Goal: Task Accomplishment & Management: Manage account settings

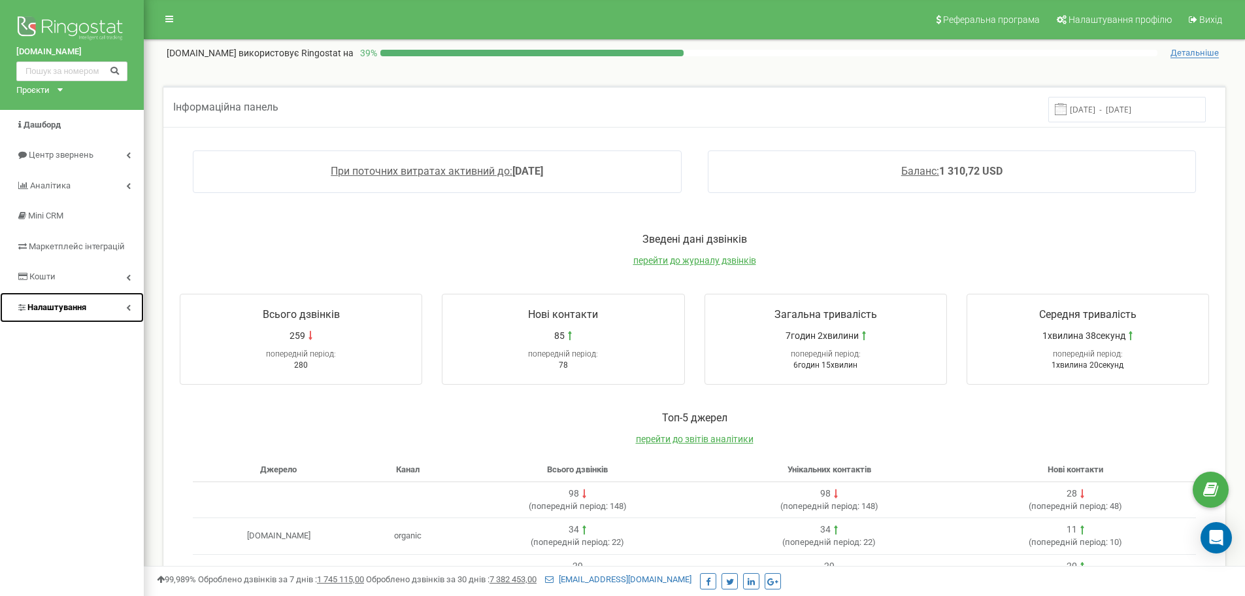
click at [93, 311] on link "Налаштування" at bounding box center [72, 307] width 144 height 31
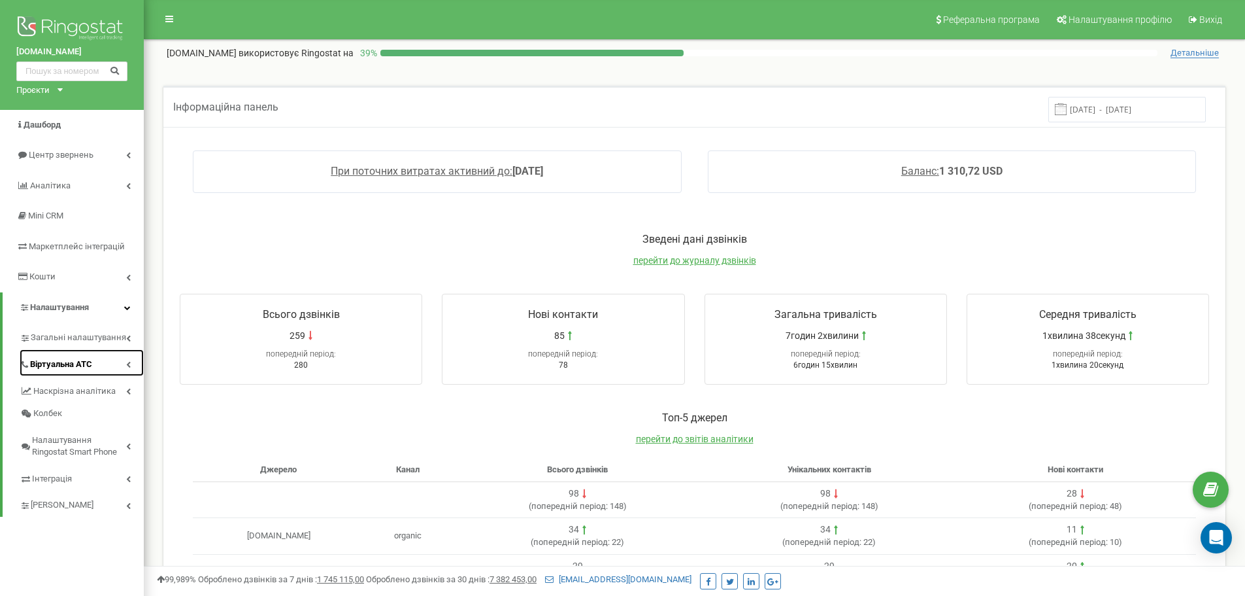
click at [80, 372] on link "Віртуальна АТС" at bounding box center [82, 362] width 124 height 27
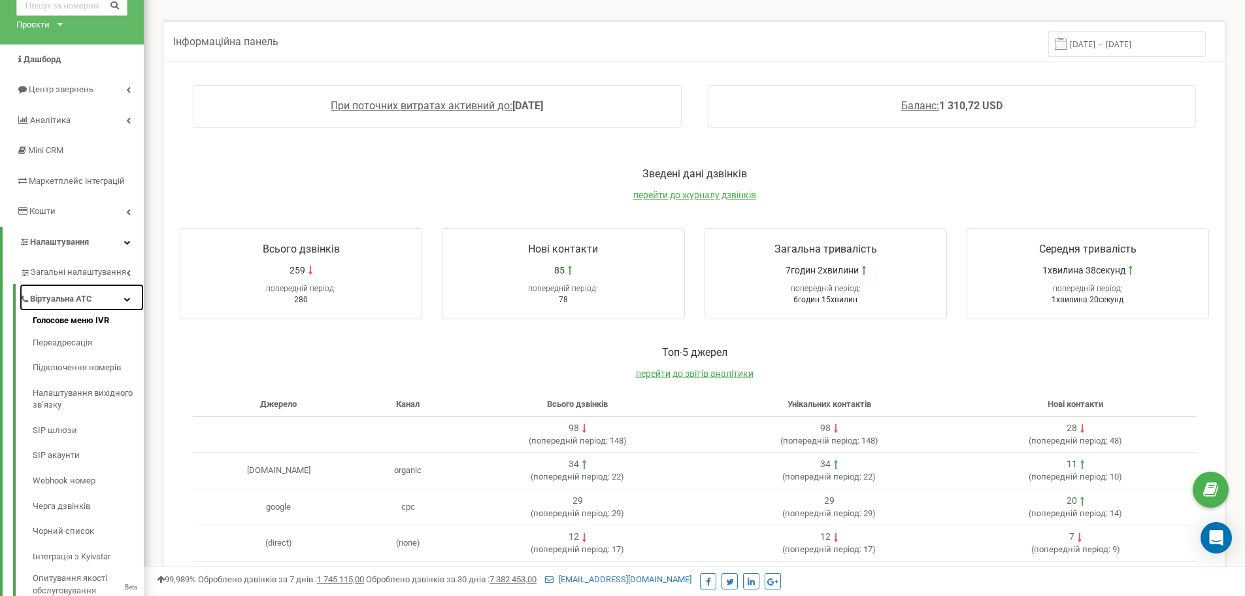
scroll to position [131, 0]
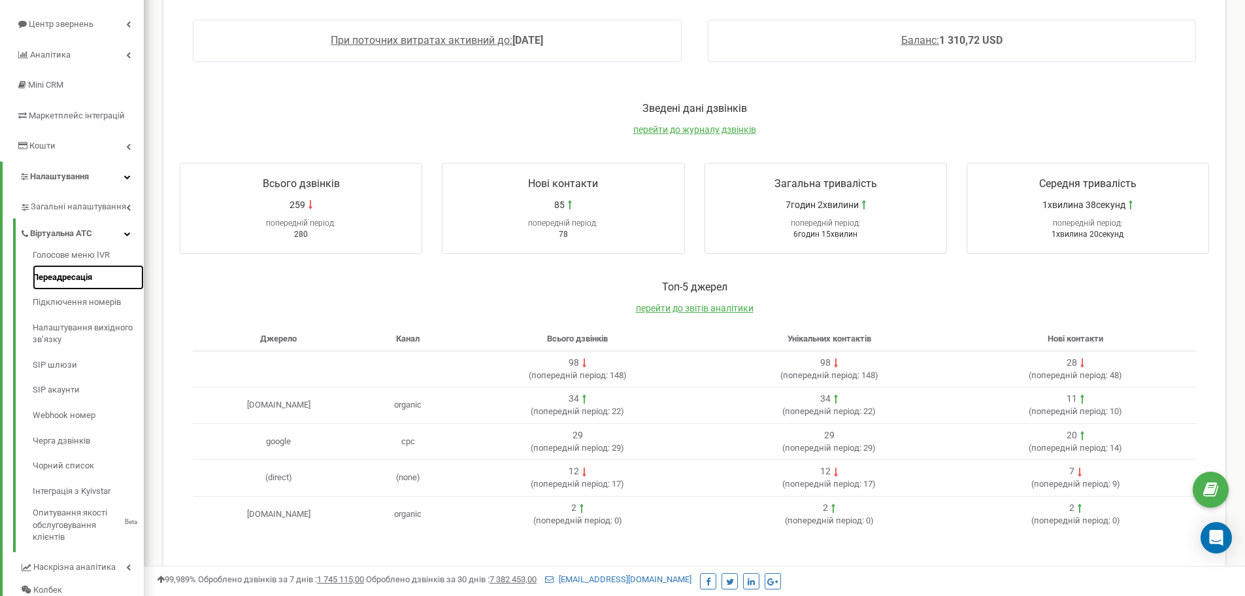
click at [67, 274] on link "Переадресація" at bounding box center [88, 277] width 111 height 25
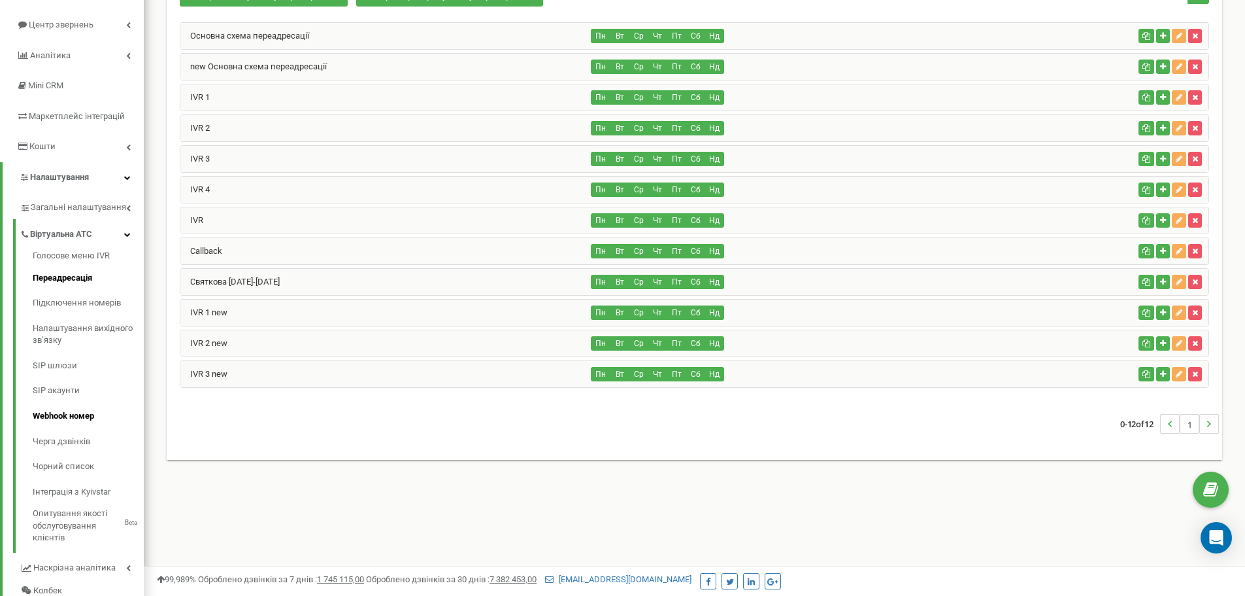
scroll to position [129, 0]
click at [76, 263] on link "Голосове меню IVR" at bounding box center [88, 258] width 111 height 16
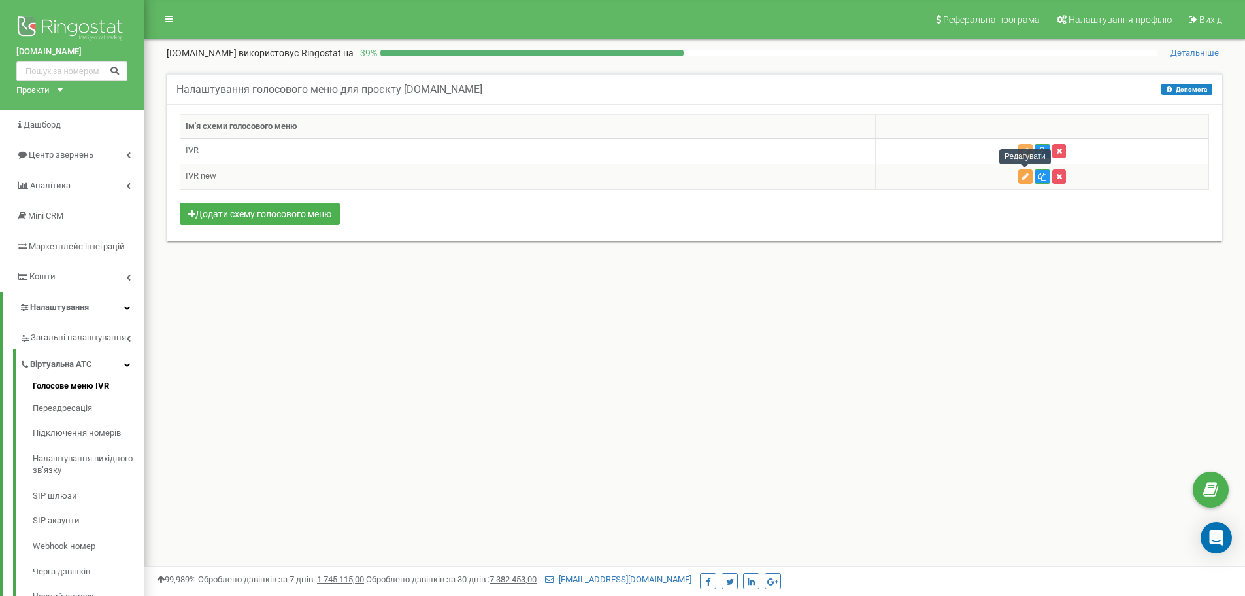
click at [1024, 173] on icon "button" at bounding box center [1026, 177] width 7 height 8
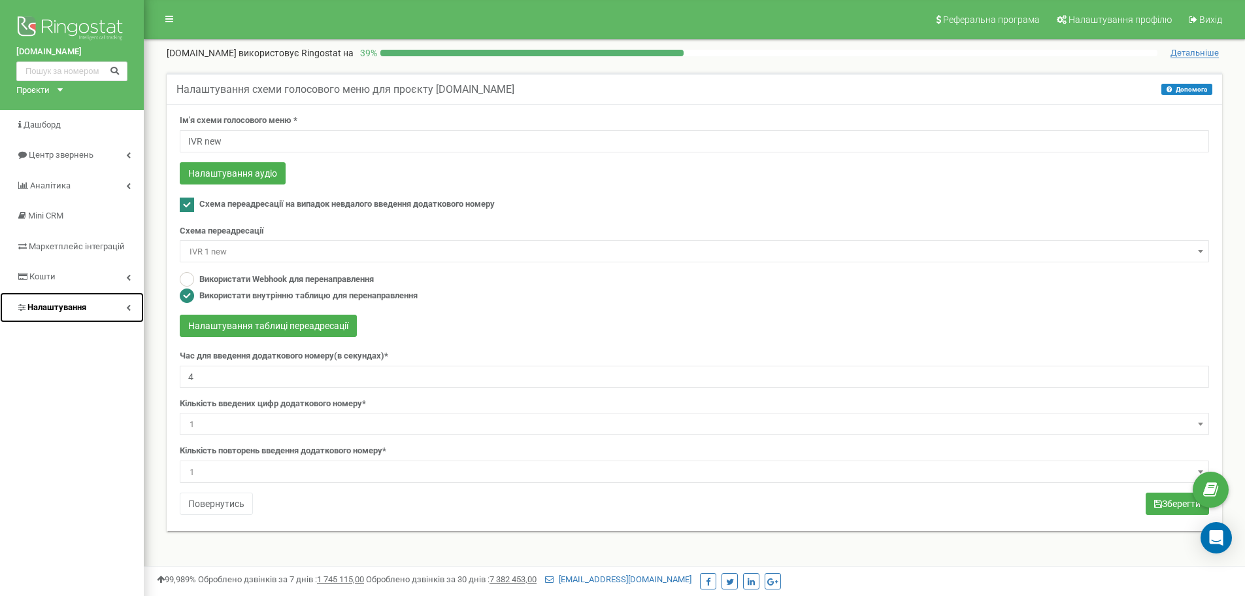
click at [47, 296] on link "Налаштування" at bounding box center [72, 307] width 144 height 31
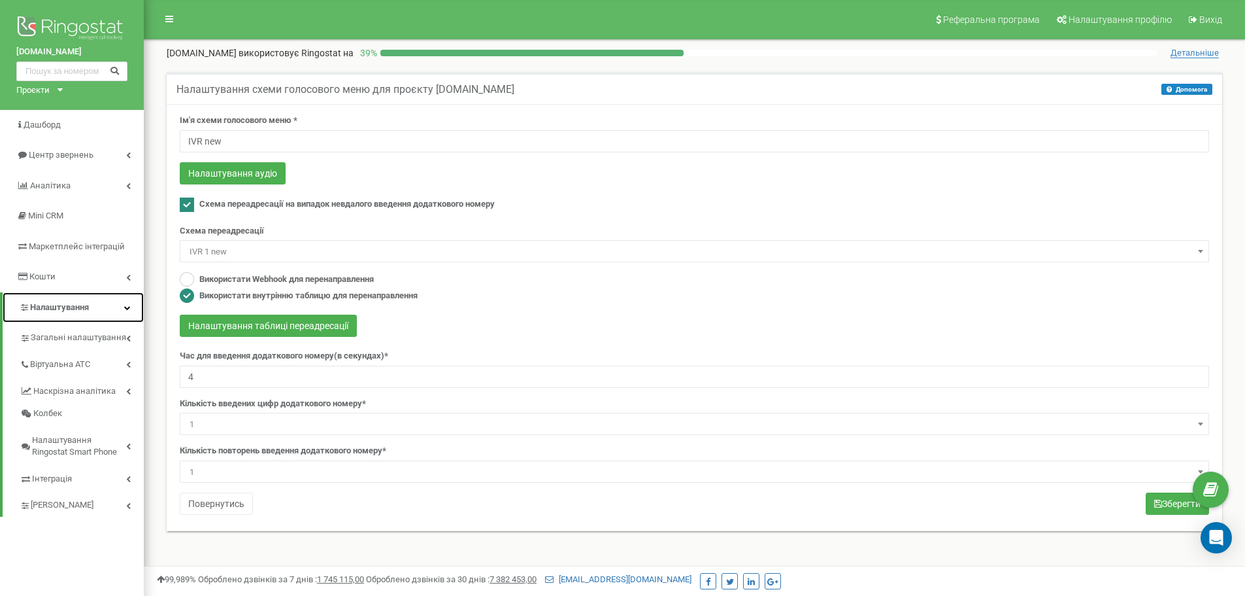
click at [93, 309] on link "Налаштування" at bounding box center [73, 307] width 141 height 31
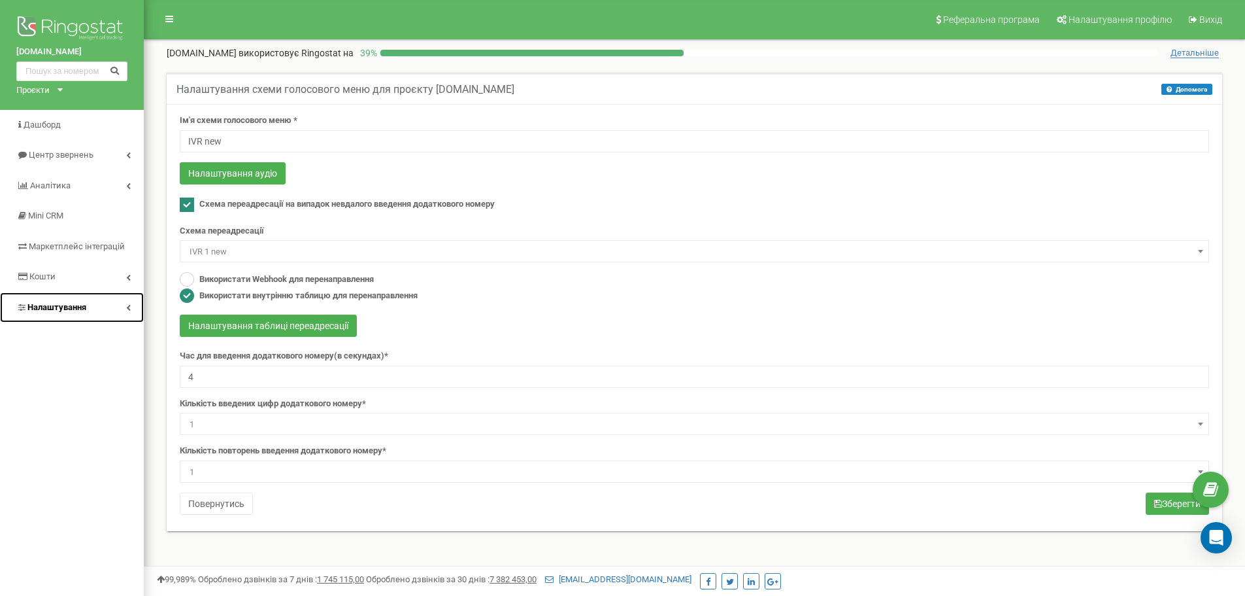
click at [93, 309] on link "Налаштування" at bounding box center [72, 307] width 144 height 31
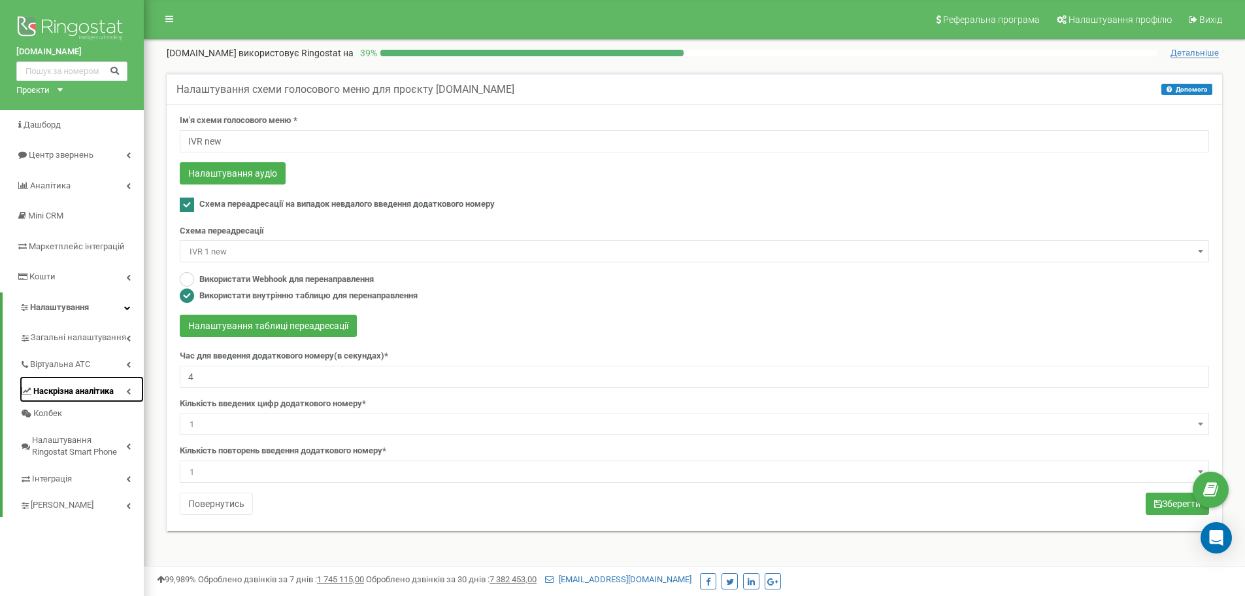
click at [63, 390] on span "Наскрізна аналітика" at bounding box center [73, 391] width 80 height 12
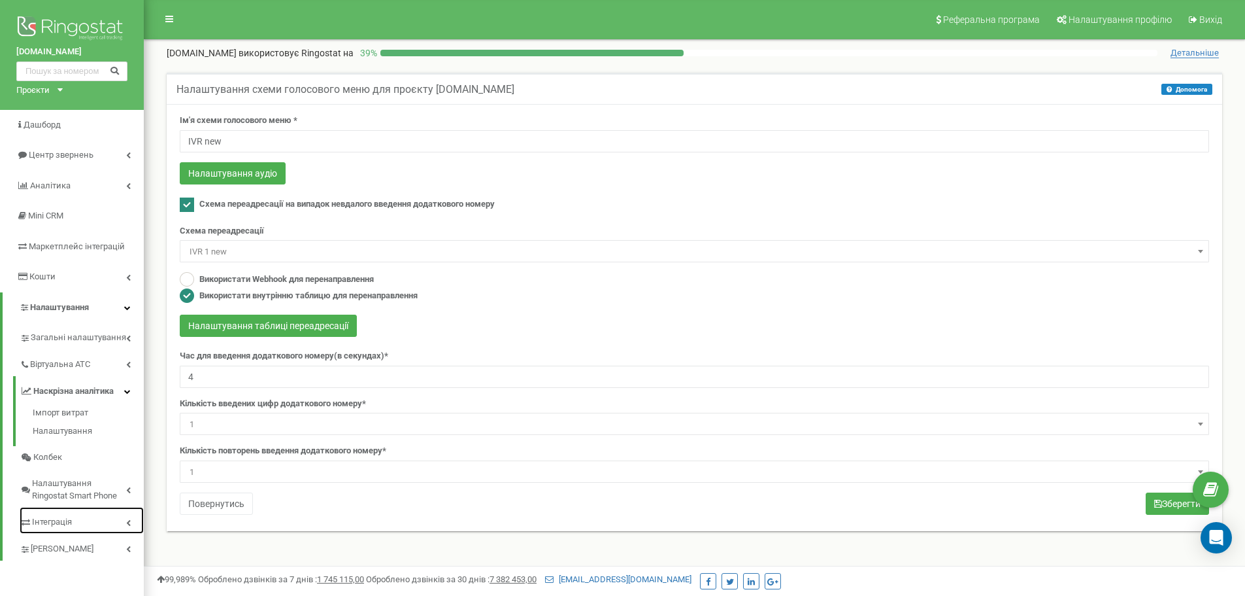
click at [59, 516] on span "Інтеграція" at bounding box center [52, 522] width 40 height 12
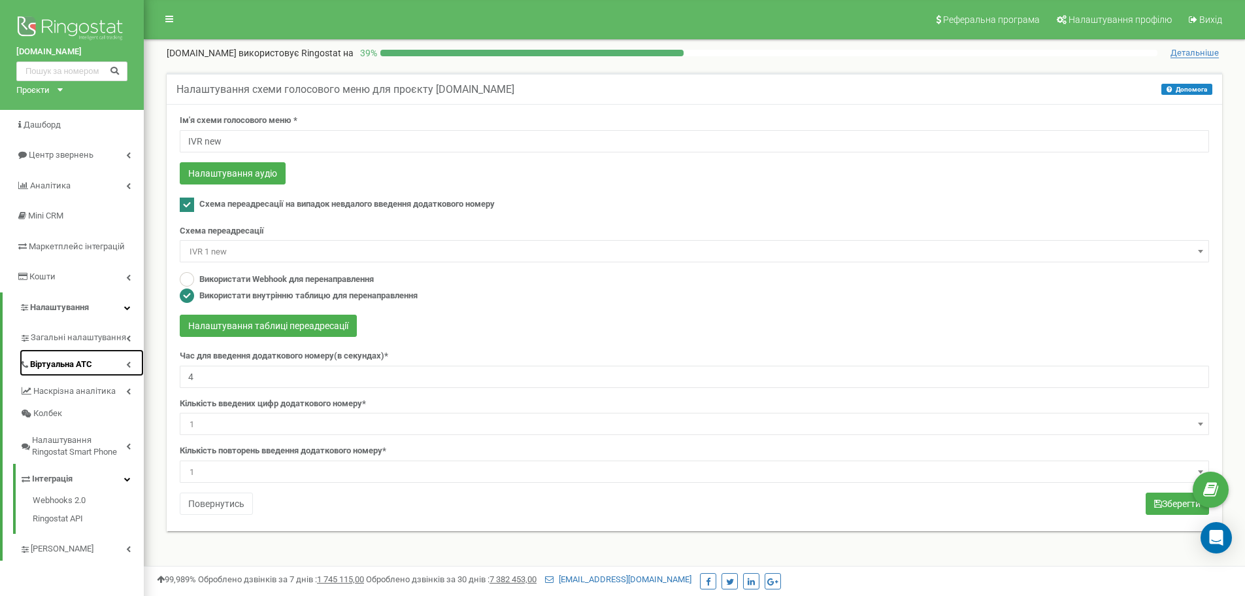
click at [72, 361] on span "Віртуальна АТС" at bounding box center [61, 364] width 62 height 12
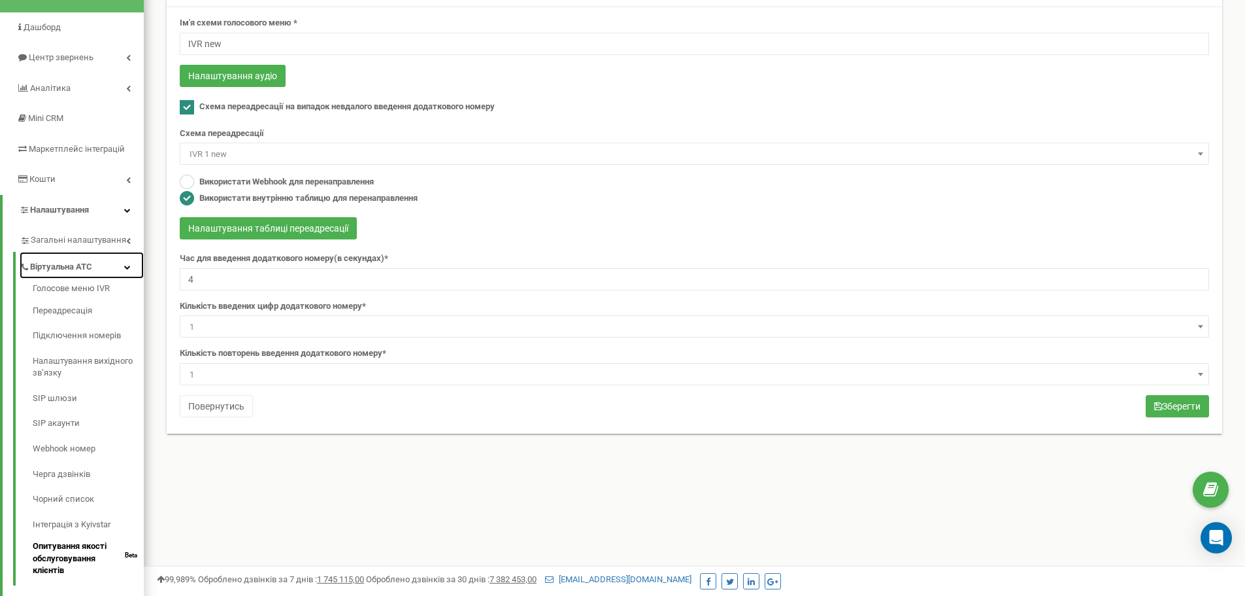
scroll to position [65, 0]
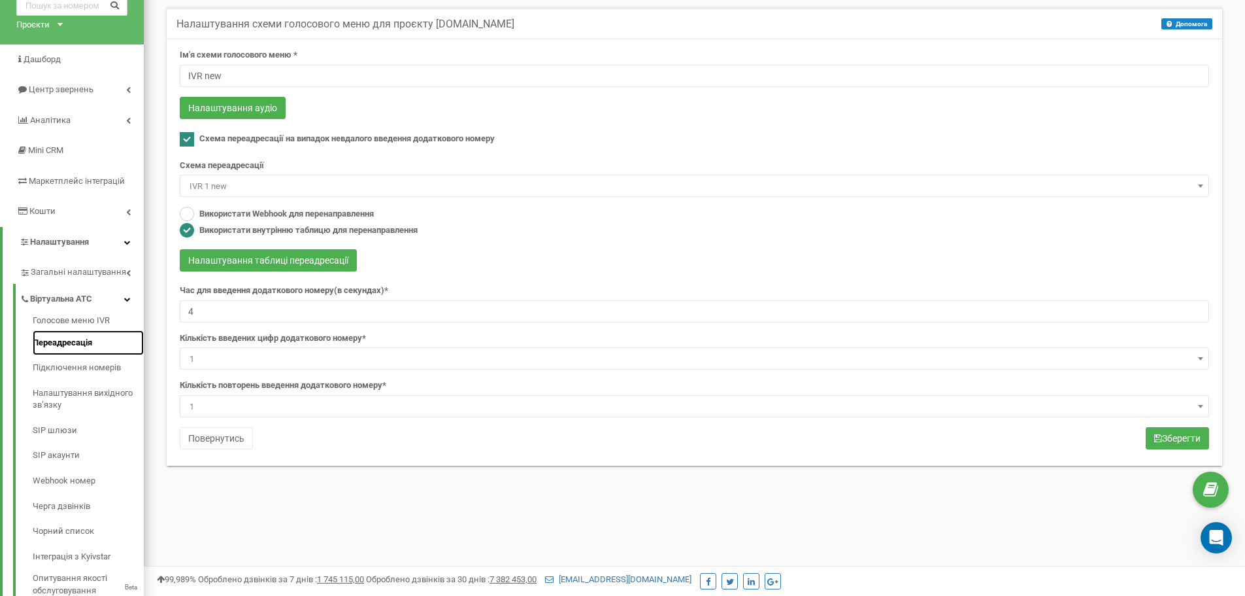
click at [82, 343] on link "Переадресація" at bounding box center [88, 342] width 111 height 25
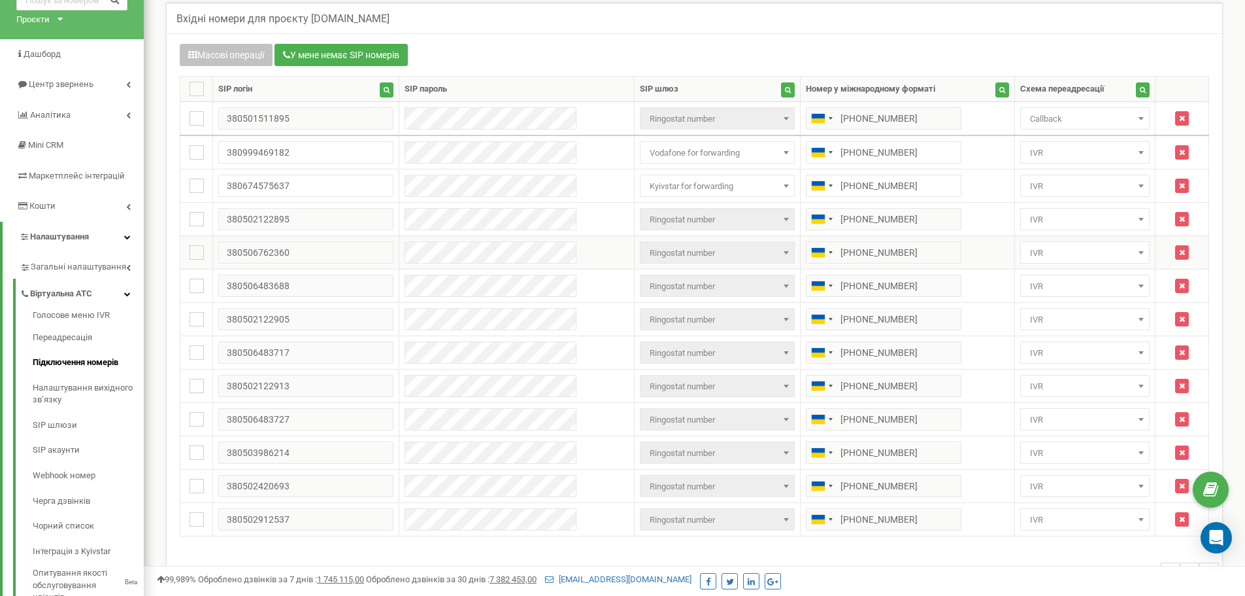
scroll to position [64, 0]
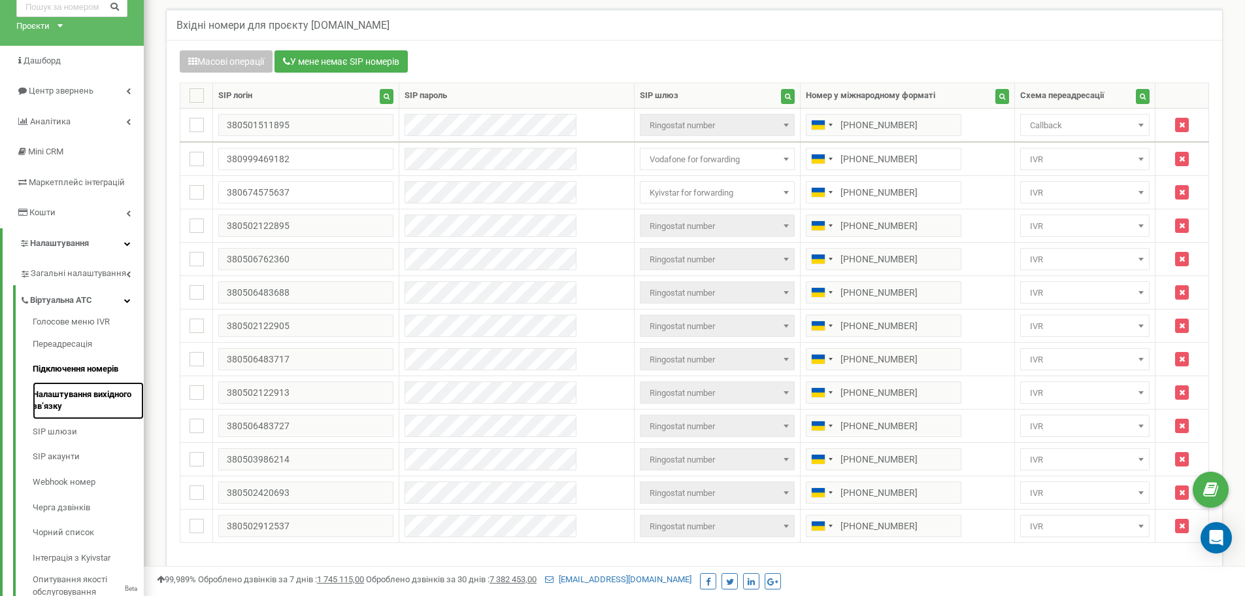
click at [76, 405] on link "Налаштування вихідного зв’язку" at bounding box center [88, 400] width 111 height 37
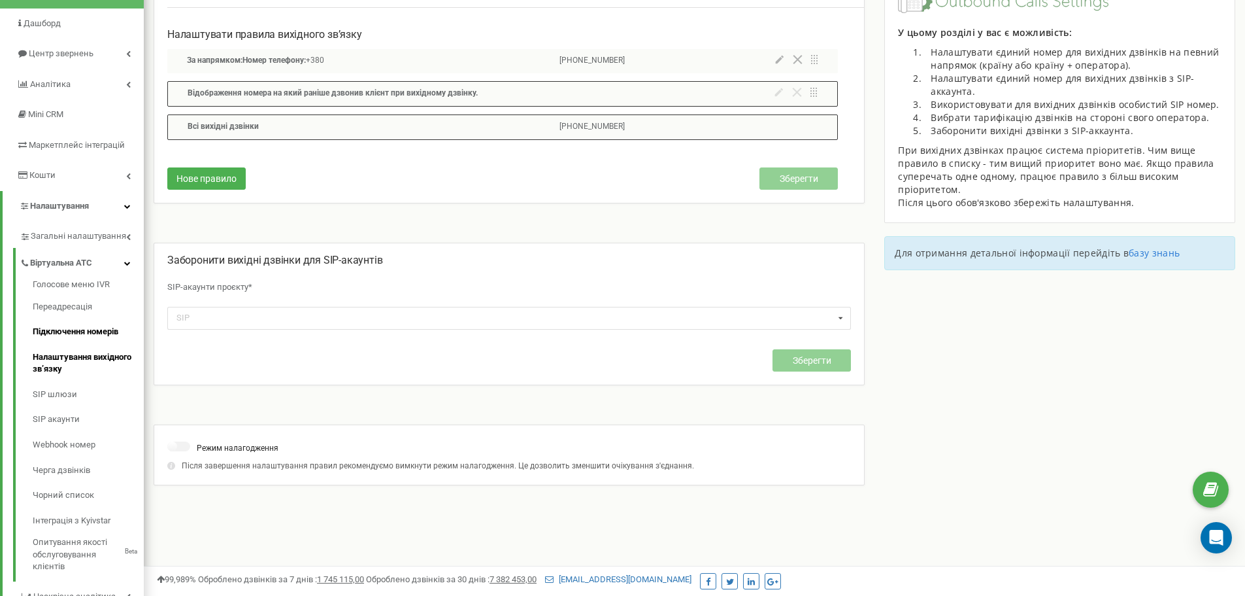
scroll to position [131, 0]
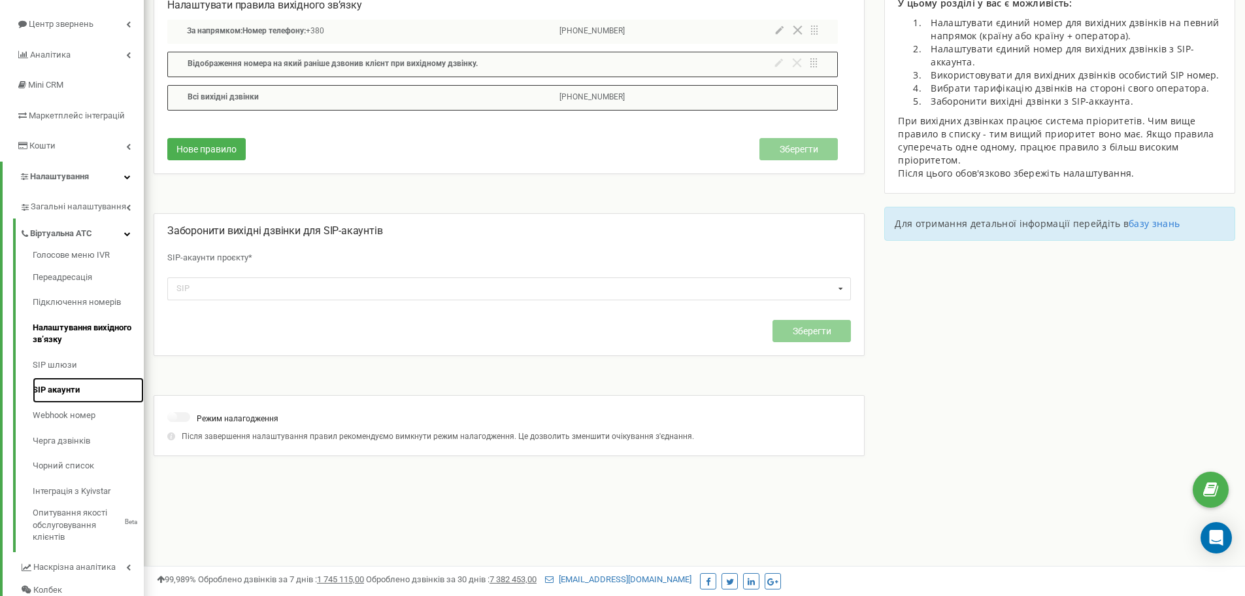
click at [65, 387] on link "SIP акаунти" at bounding box center [88, 389] width 111 height 25
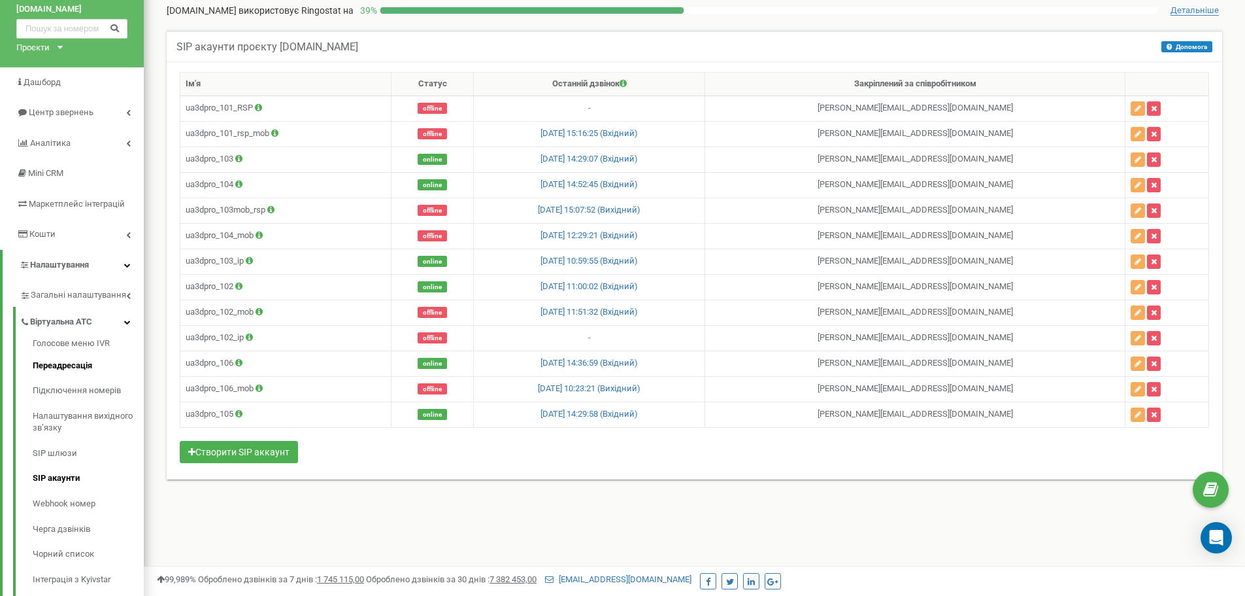
scroll to position [196, 0]
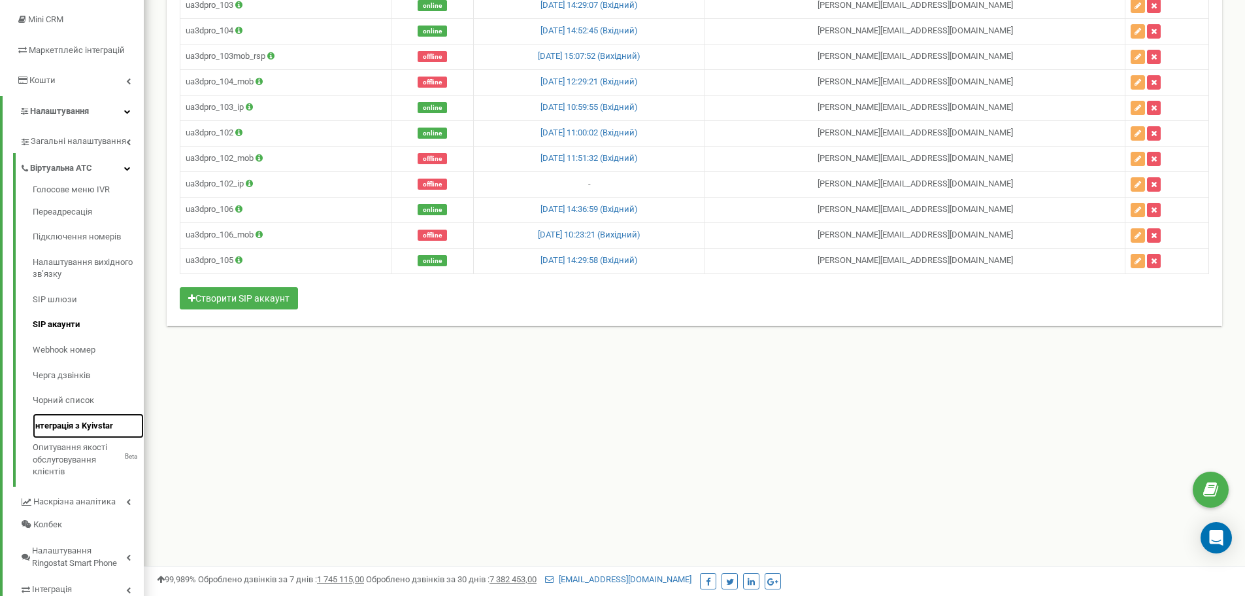
click at [71, 424] on link "Інтеграція з Kyivstar" at bounding box center [88, 425] width 111 height 25
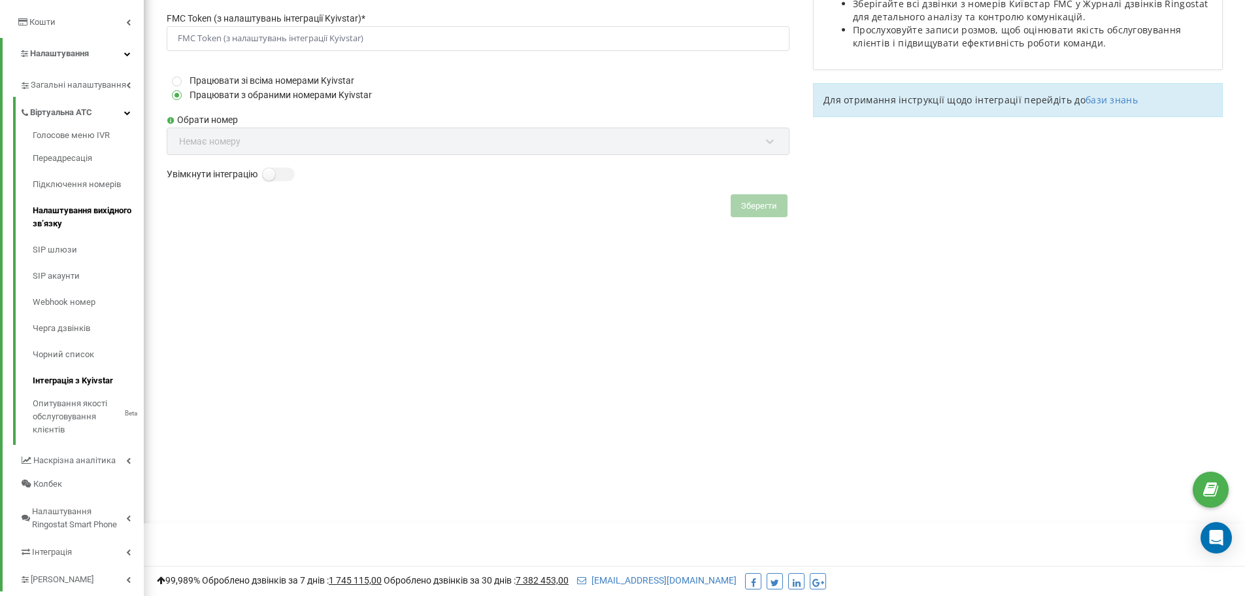
scroll to position [290, 0]
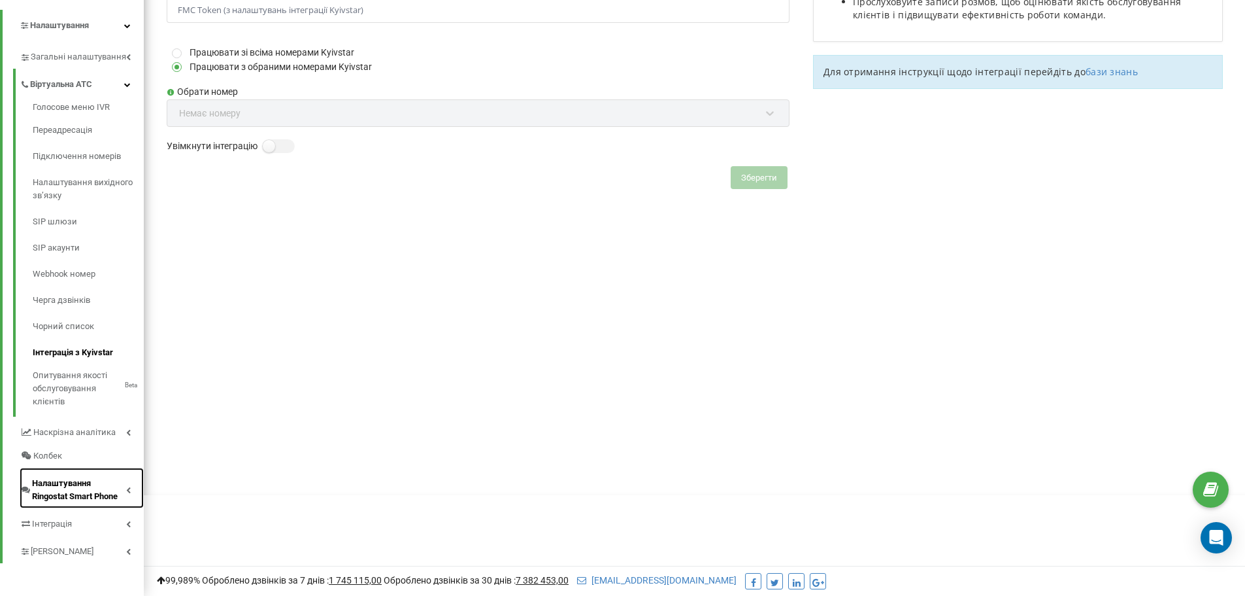
click at [88, 499] on span "Налаштування Ringostat Smart Phone" at bounding box center [79, 490] width 94 height 26
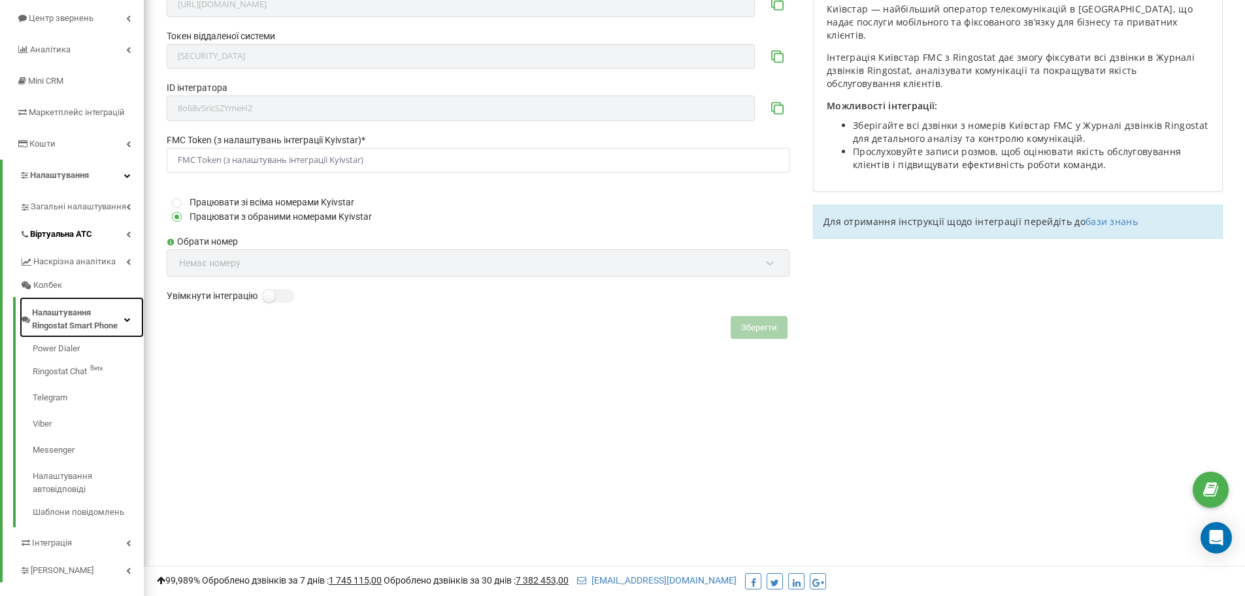
scroll to position [0, 0]
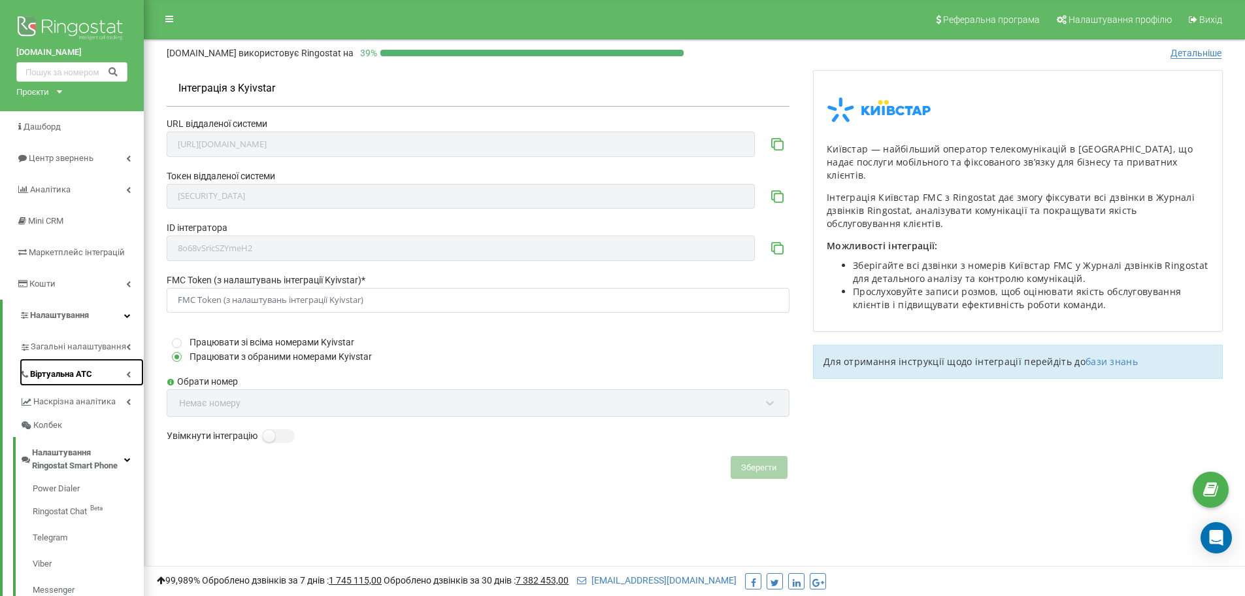
click at [61, 374] on span "Віртуальна АТС" at bounding box center [61, 373] width 62 height 13
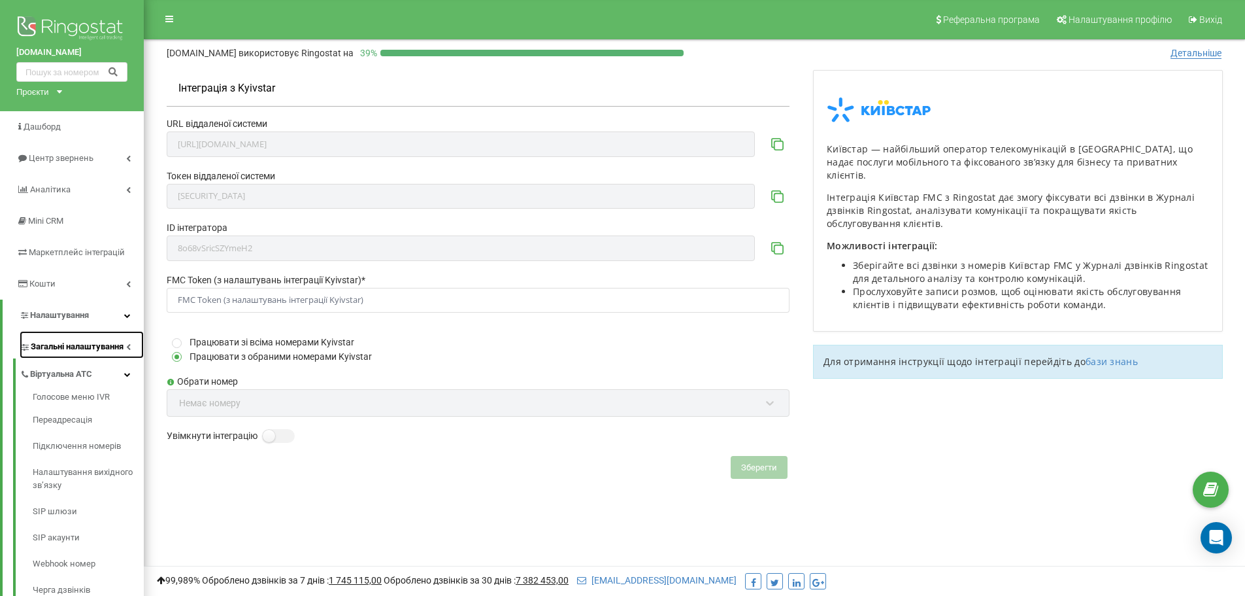
click at [66, 343] on span "Загальні налаштування" at bounding box center [77, 346] width 93 height 13
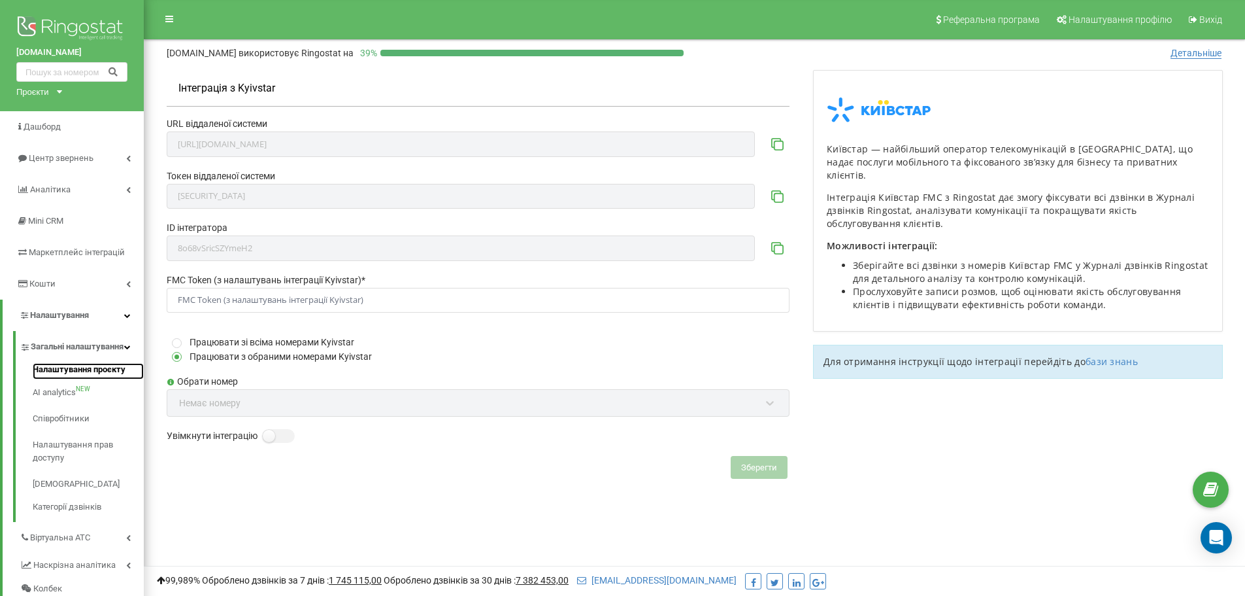
click at [59, 379] on link "Налаштування проєкту" at bounding box center [88, 371] width 111 height 16
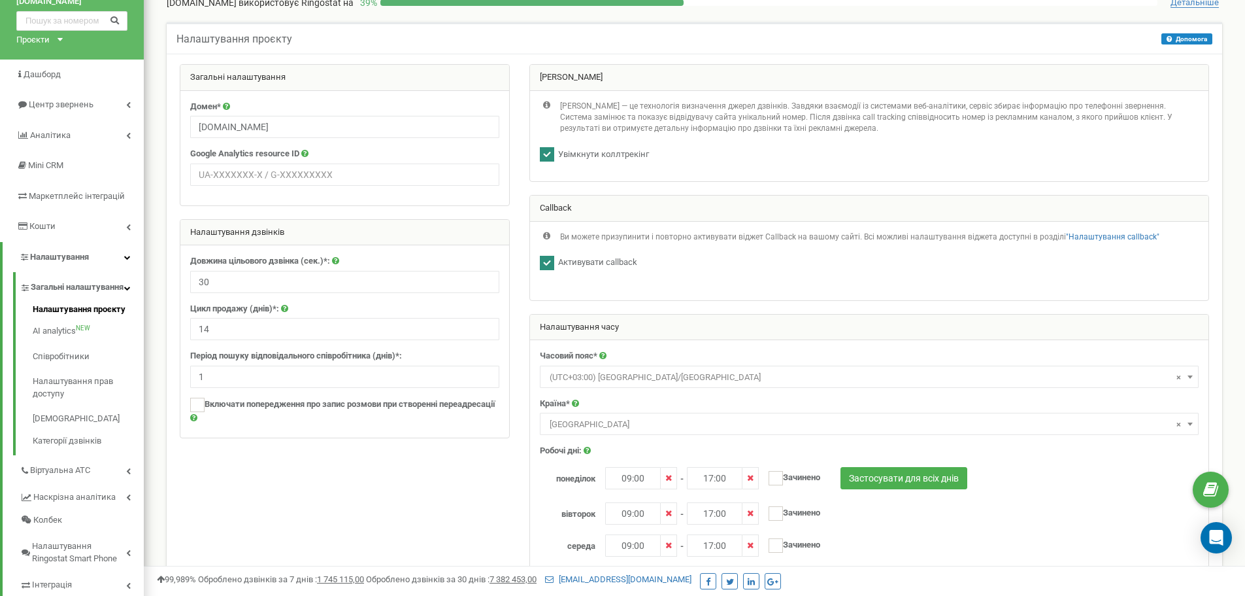
scroll to position [196, 0]
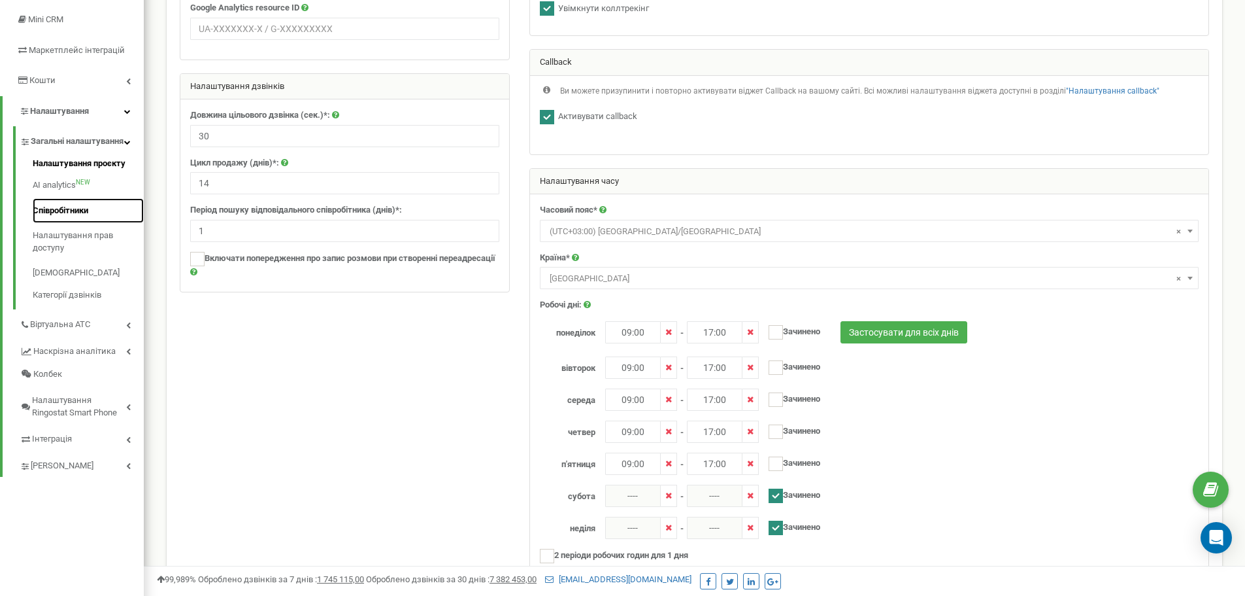
click at [77, 220] on link "Співробітники" at bounding box center [88, 210] width 111 height 25
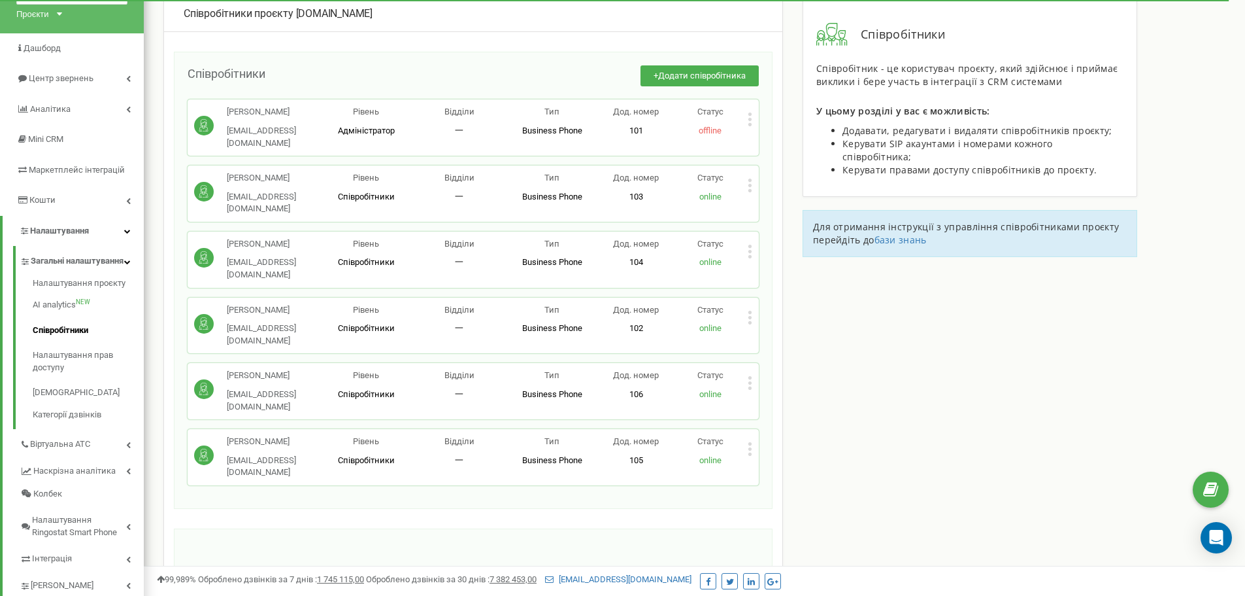
scroll to position [131, 0]
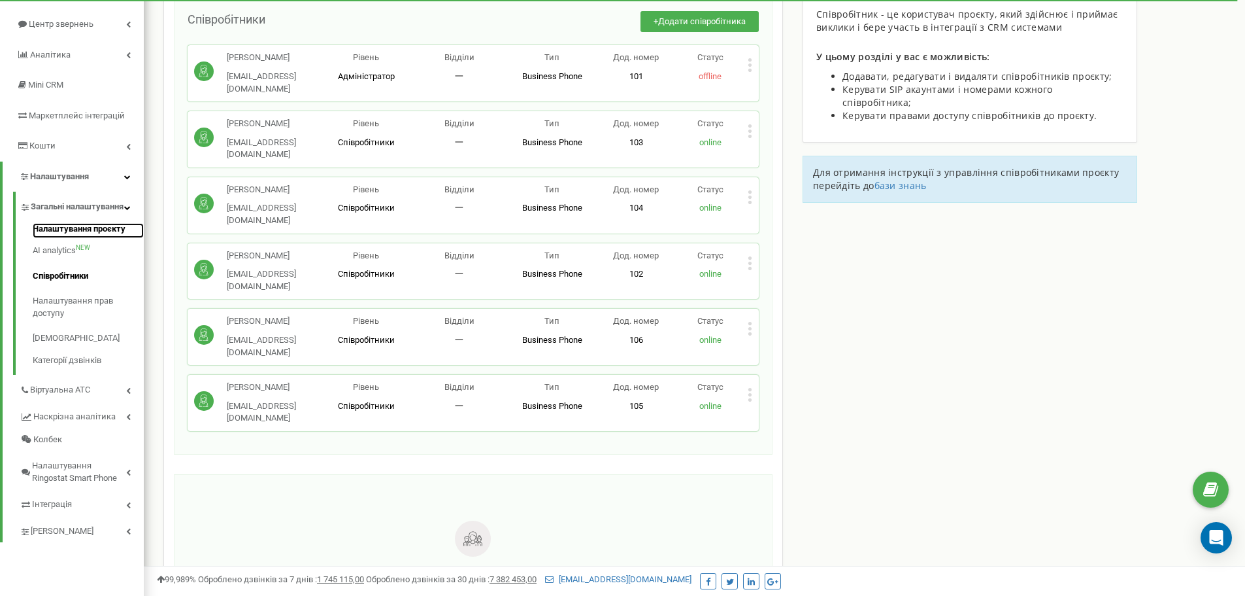
click at [63, 239] on link "Налаштування проєкту" at bounding box center [88, 231] width 111 height 16
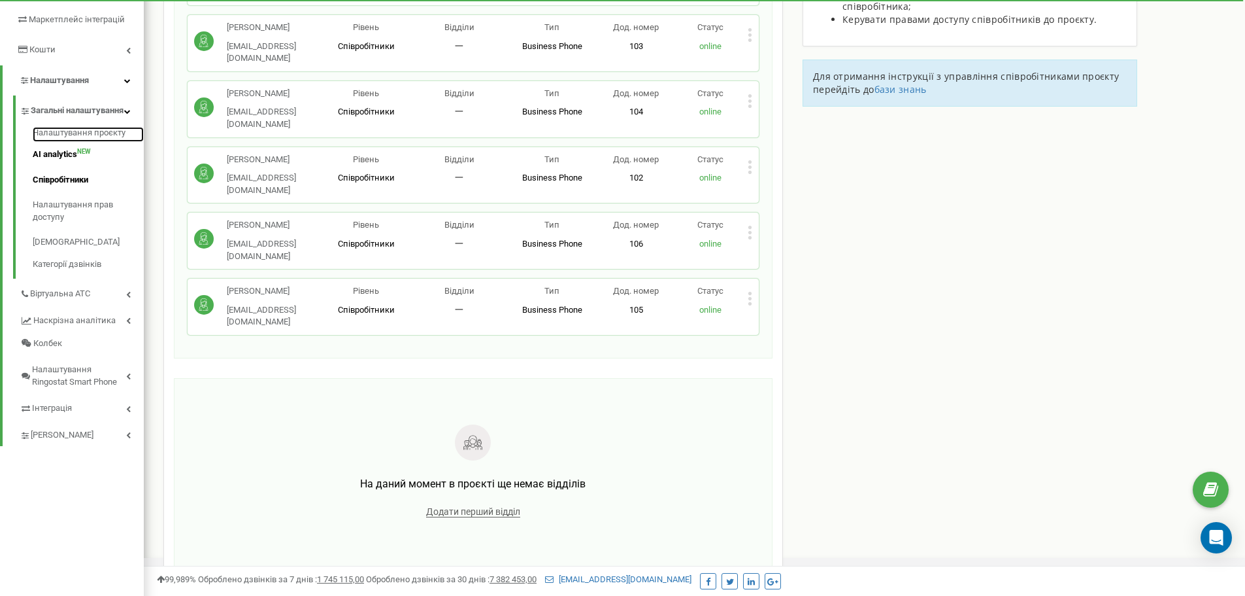
scroll to position [243, 0]
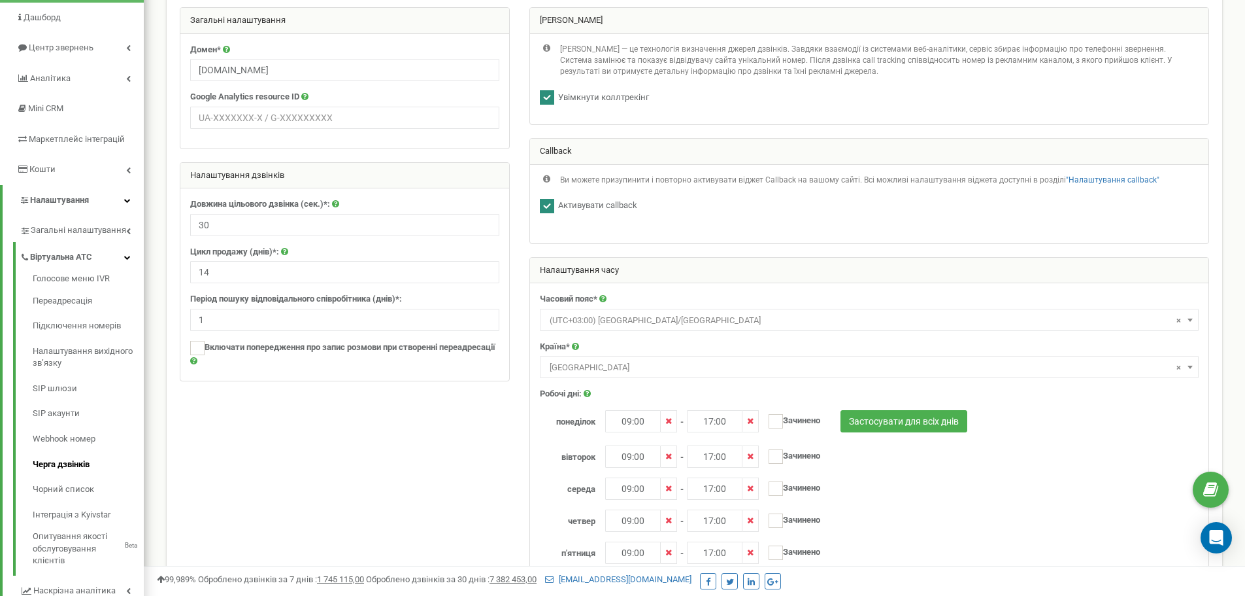
scroll to position [131, 0]
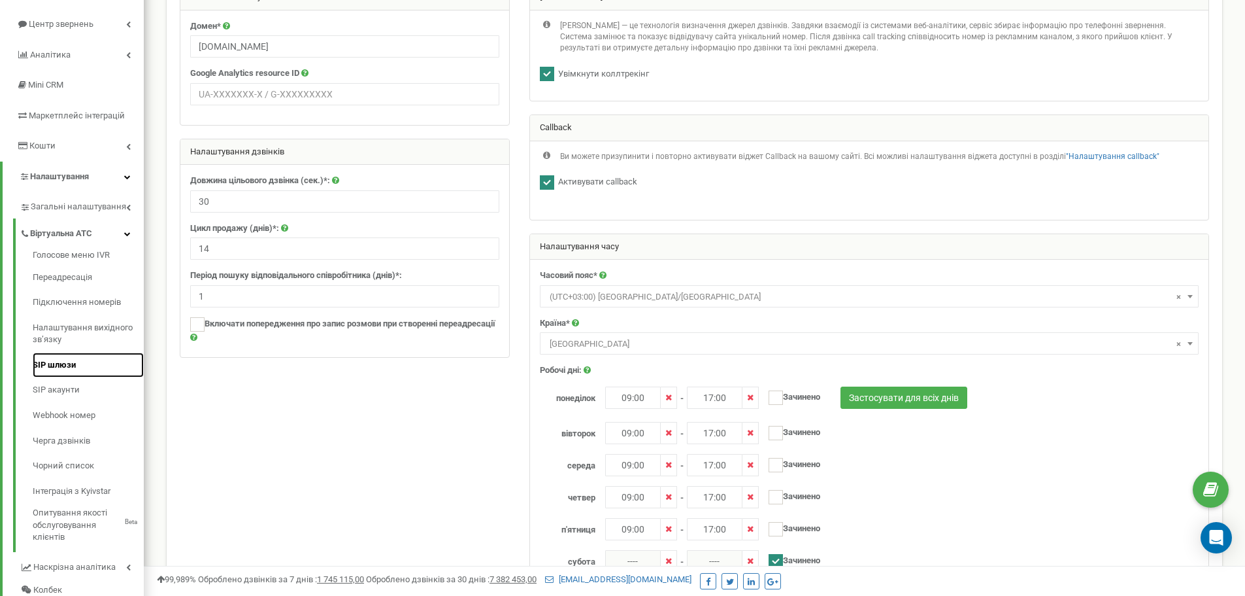
click at [49, 369] on link "SIP шлюзи" at bounding box center [88, 364] width 111 height 25
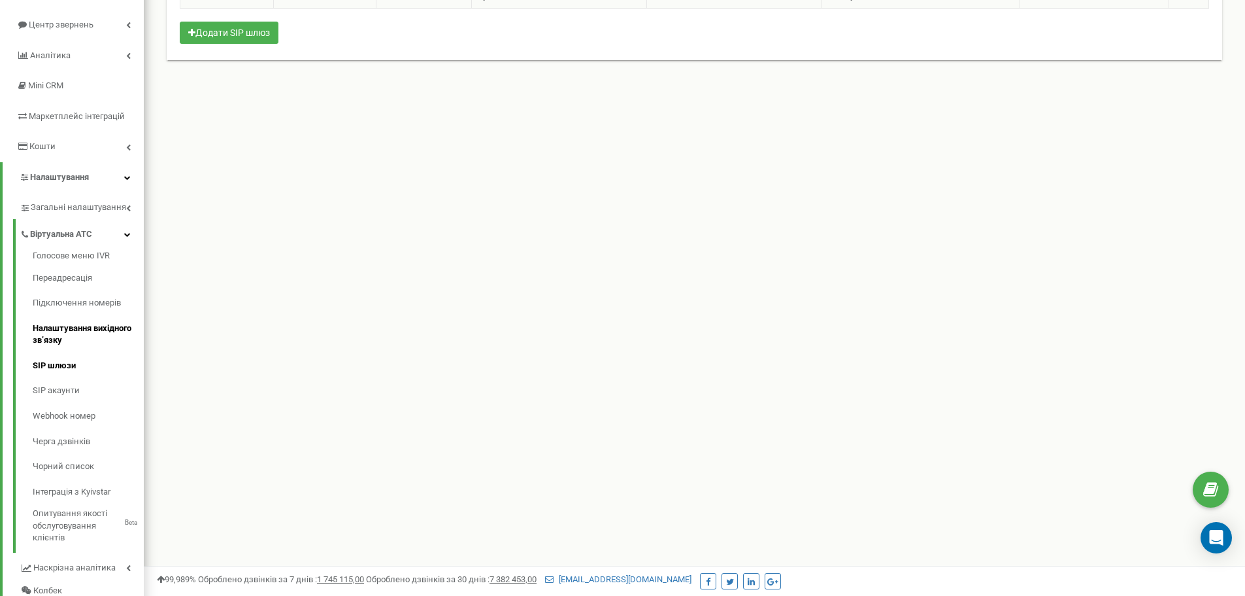
scroll to position [131, 0]
click at [70, 255] on link "Голосове меню IVR" at bounding box center [88, 257] width 111 height 16
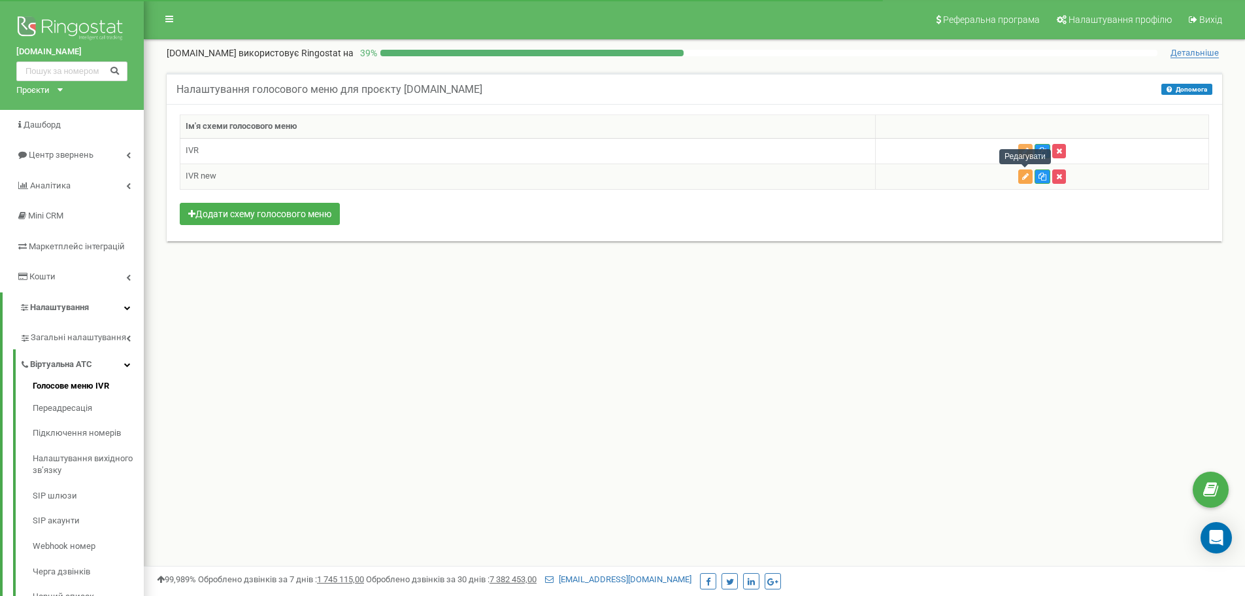
click at [1023, 173] on icon "button" at bounding box center [1026, 177] width 7 height 8
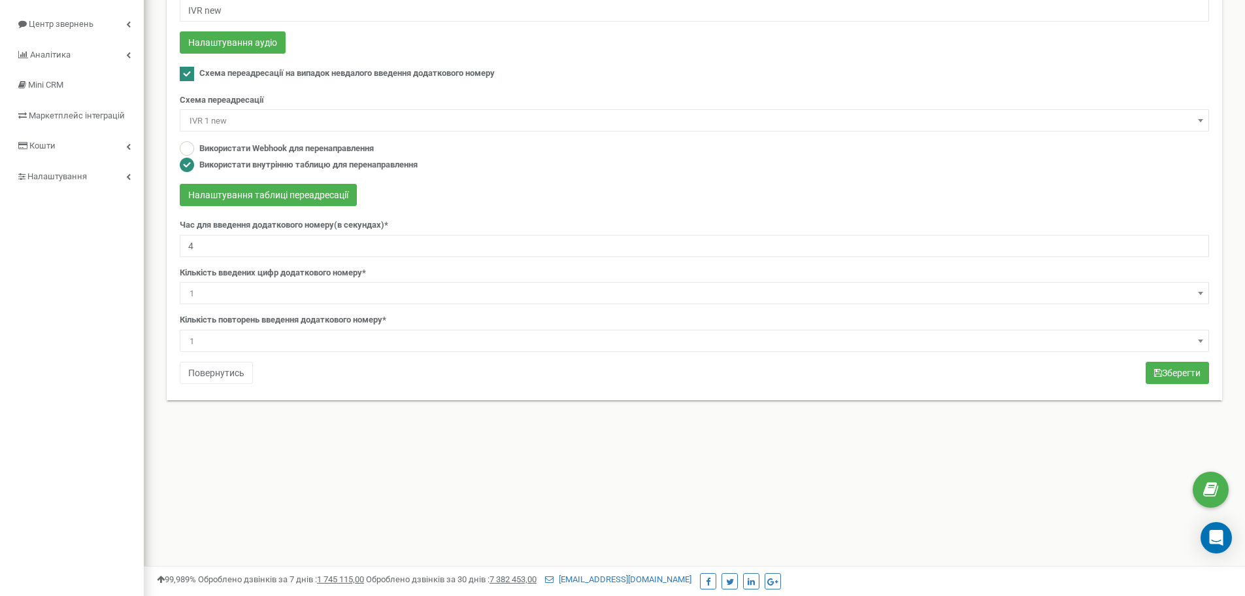
scroll to position [65, 0]
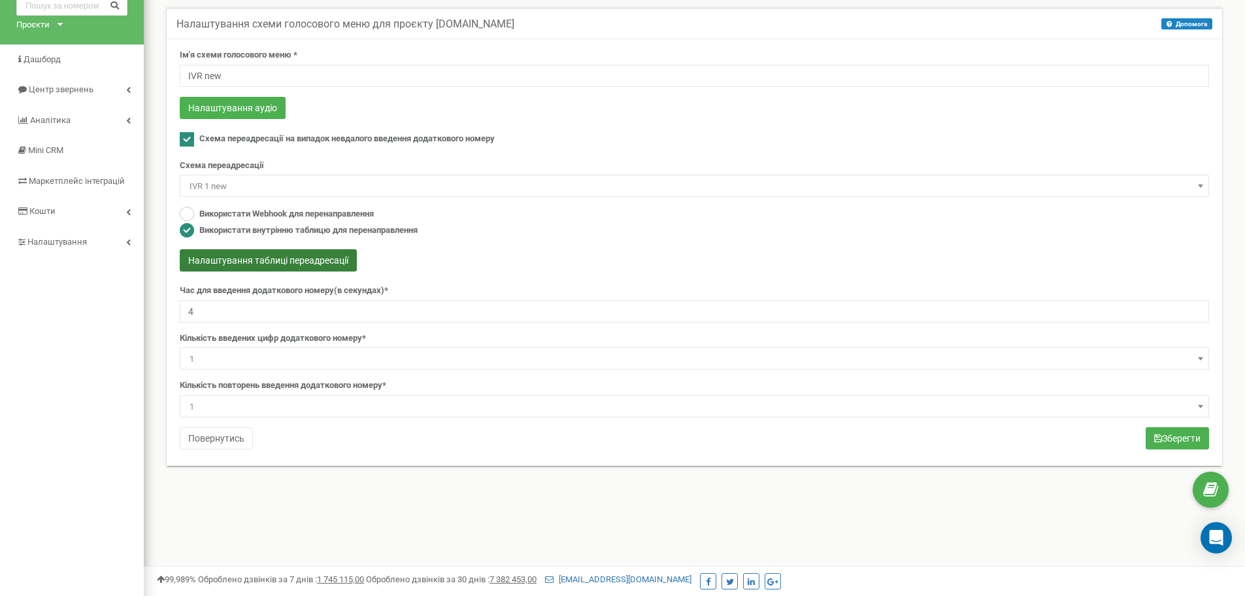
click at [329, 264] on button "Налаштування таблиці переадресації" at bounding box center [268, 260] width 177 height 22
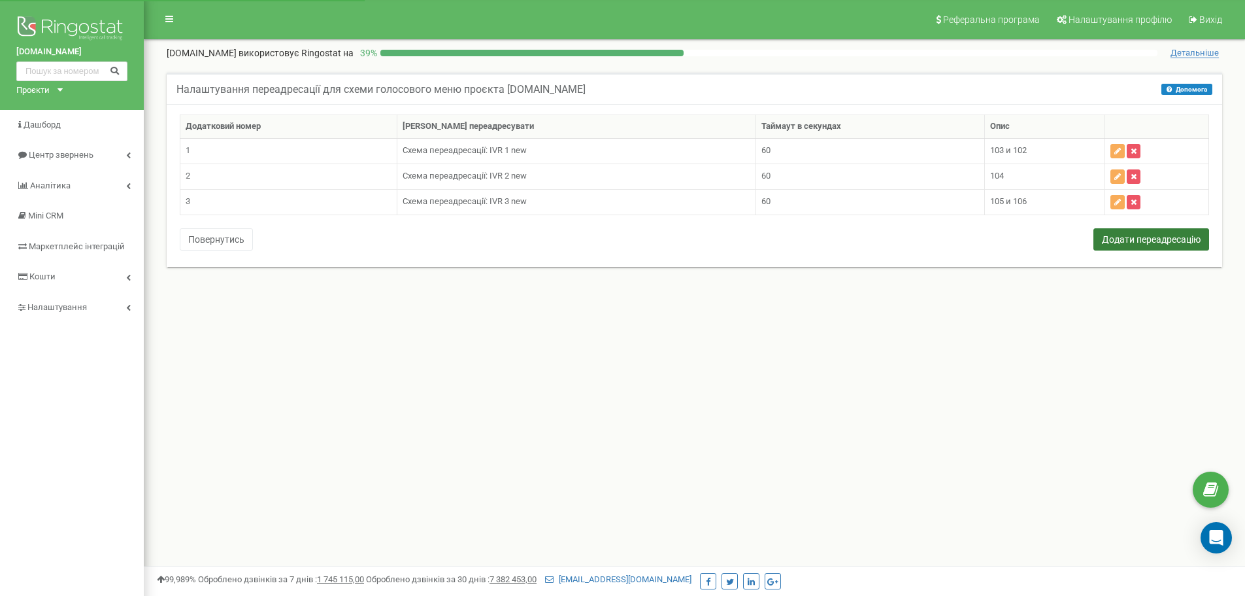
click at [1145, 240] on button "Додати переадресацію" at bounding box center [1152, 239] width 116 height 22
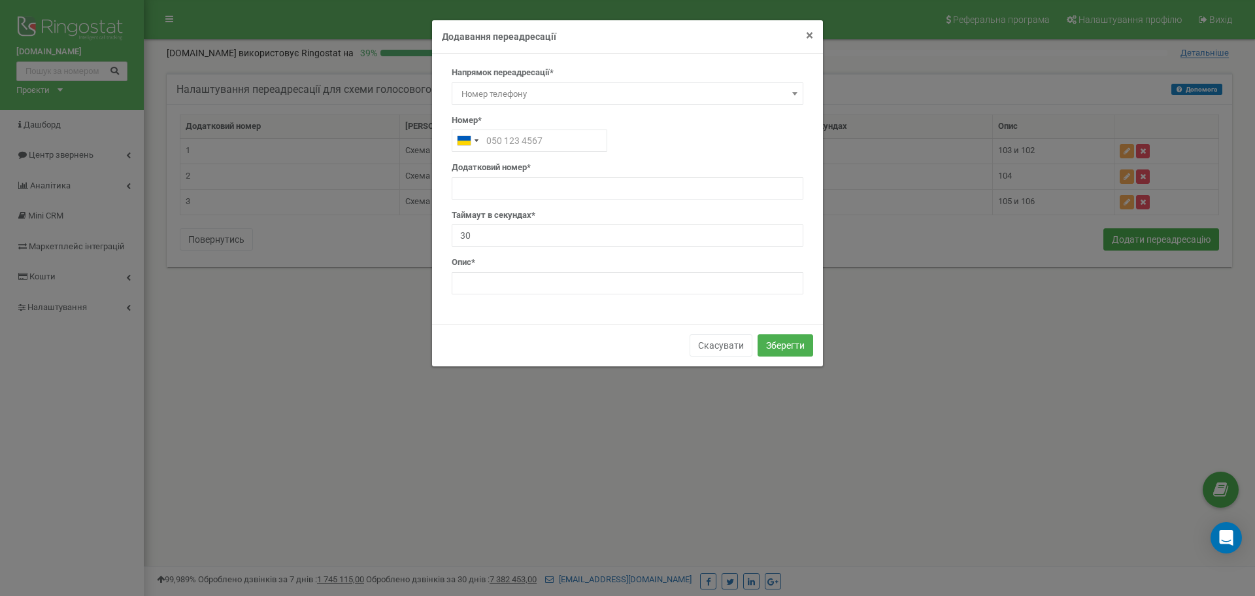
click at [806, 37] on span "×" at bounding box center [809, 35] width 7 height 16
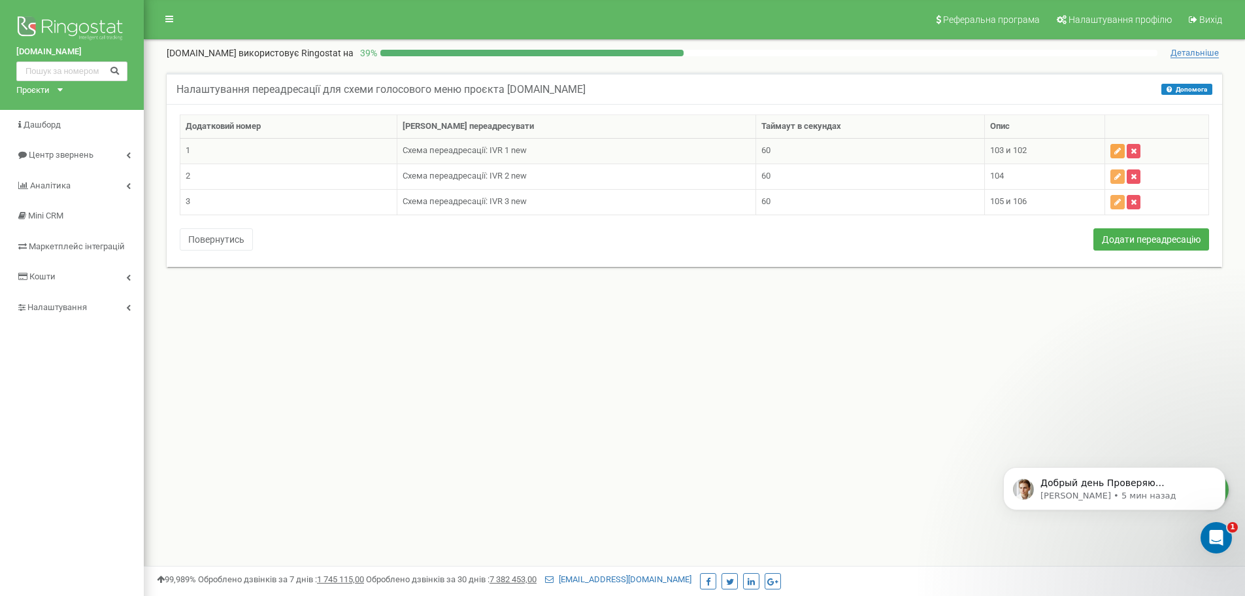
click at [1117, 149] on icon "button" at bounding box center [1118, 151] width 7 height 8
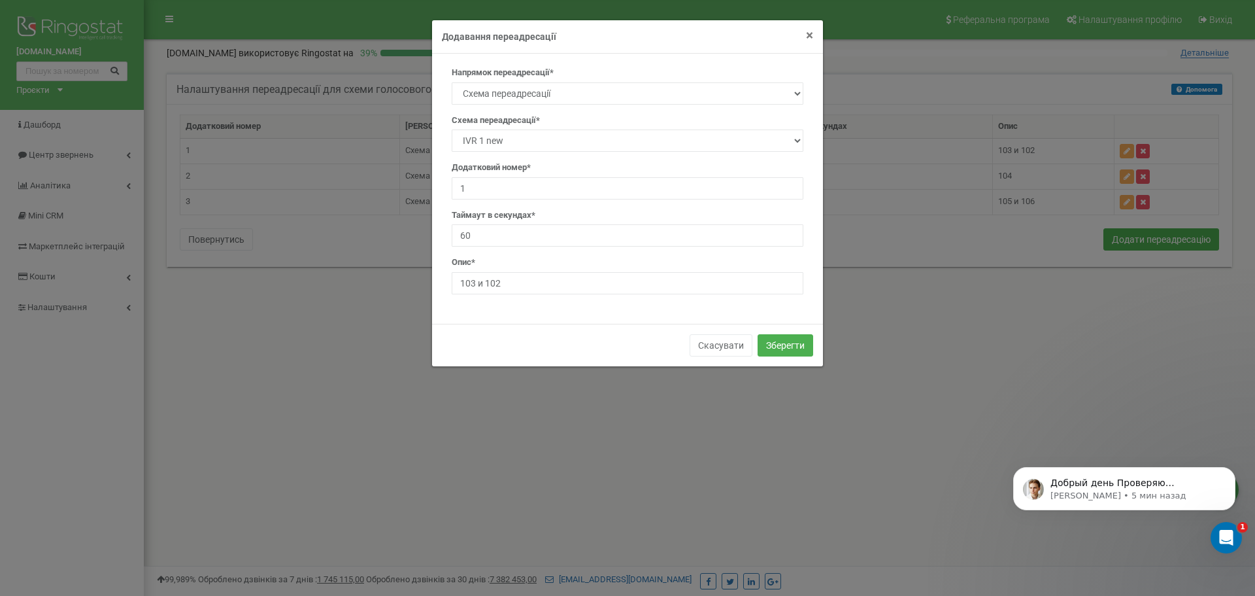
click at [809, 41] on span "×" at bounding box center [809, 35] width 7 height 16
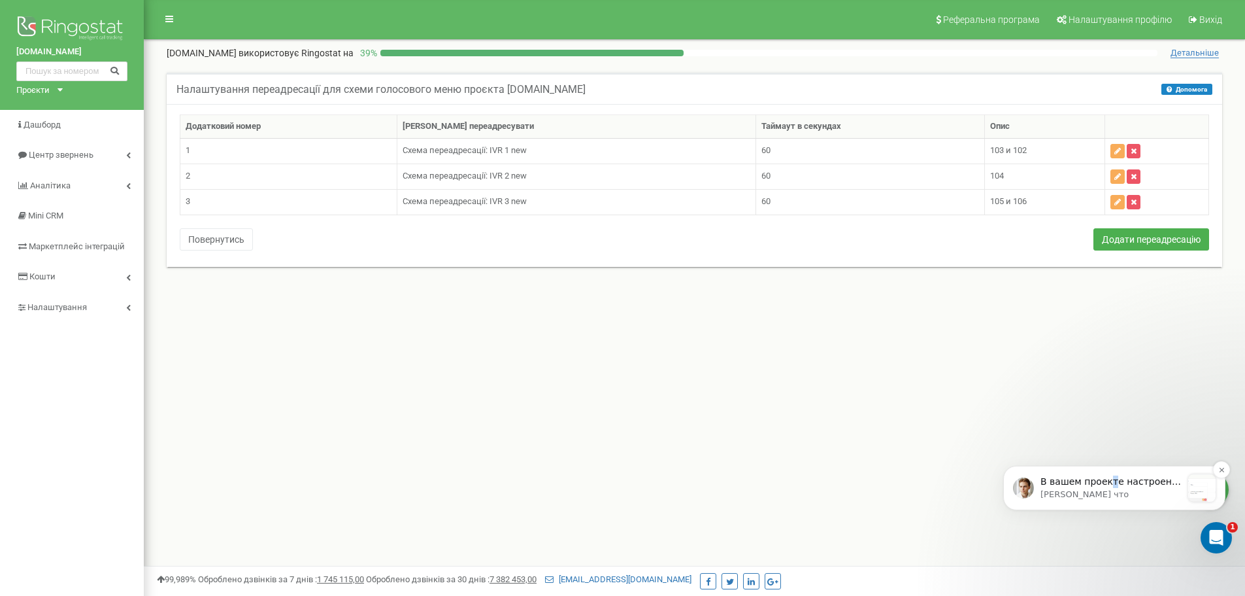
click at [1108, 480] on p "В вашем проекте настроено IVR-меню. В схемах переадресации во второй блок добав…" at bounding box center [1111, 481] width 141 height 13
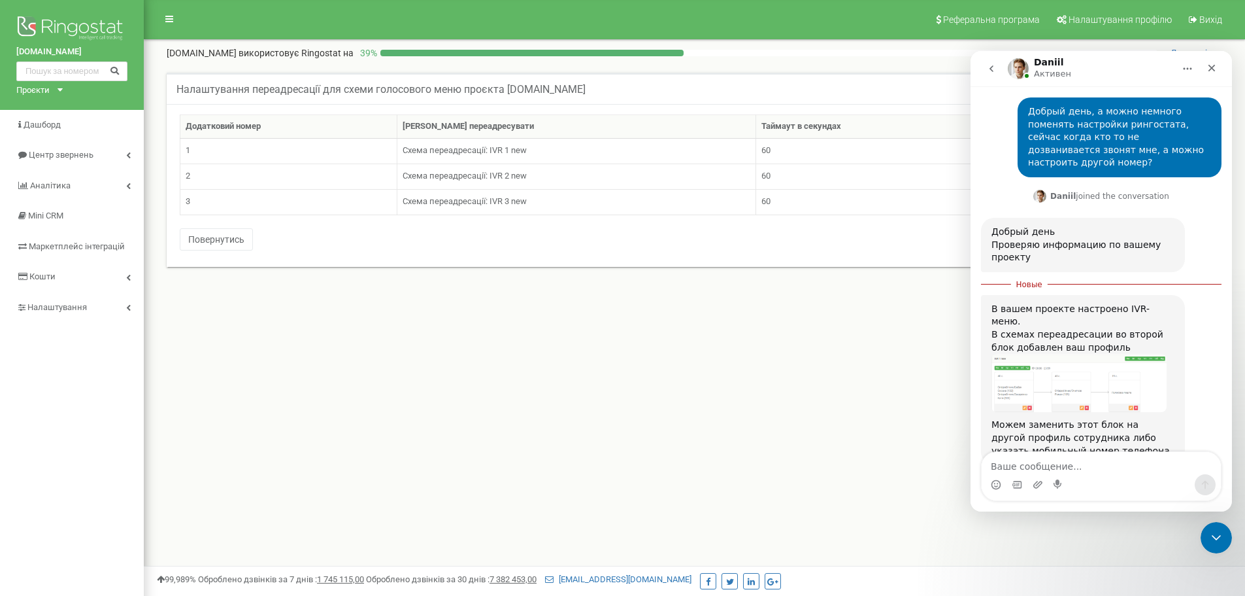
scroll to position [71, 0]
click at [1038, 350] on img "Daniil говорит…" at bounding box center [1079, 379] width 175 height 58
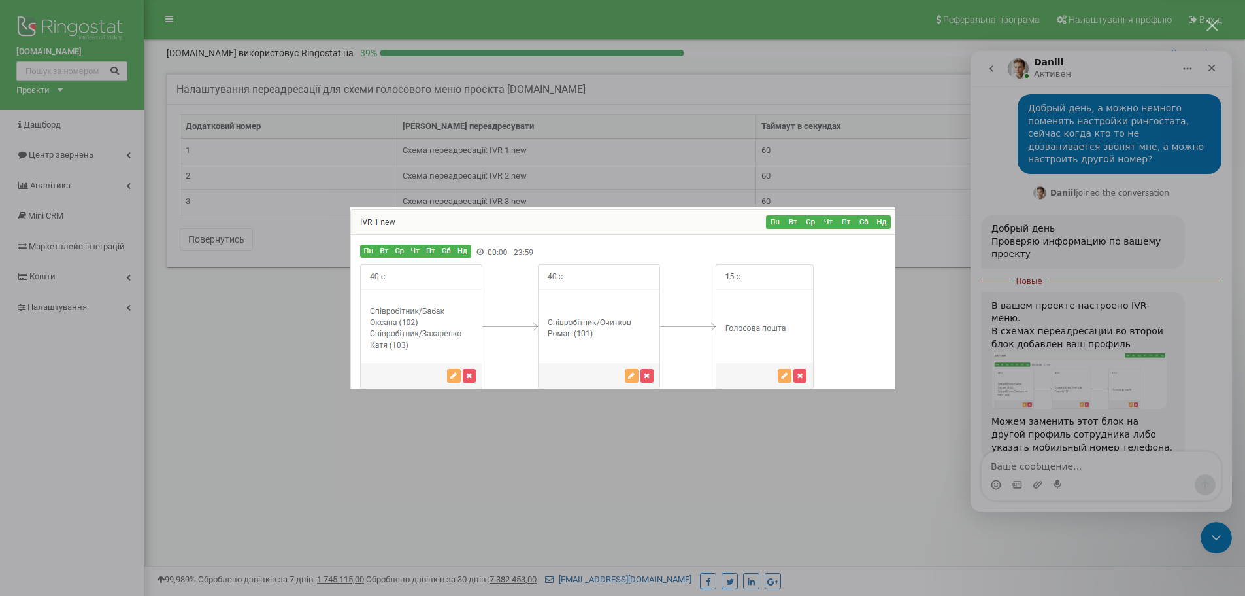
scroll to position [0, 0]
click at [629, 405] on div "Мессенджер Intercom" at bounding box center [622, 298] width 1245 height 596
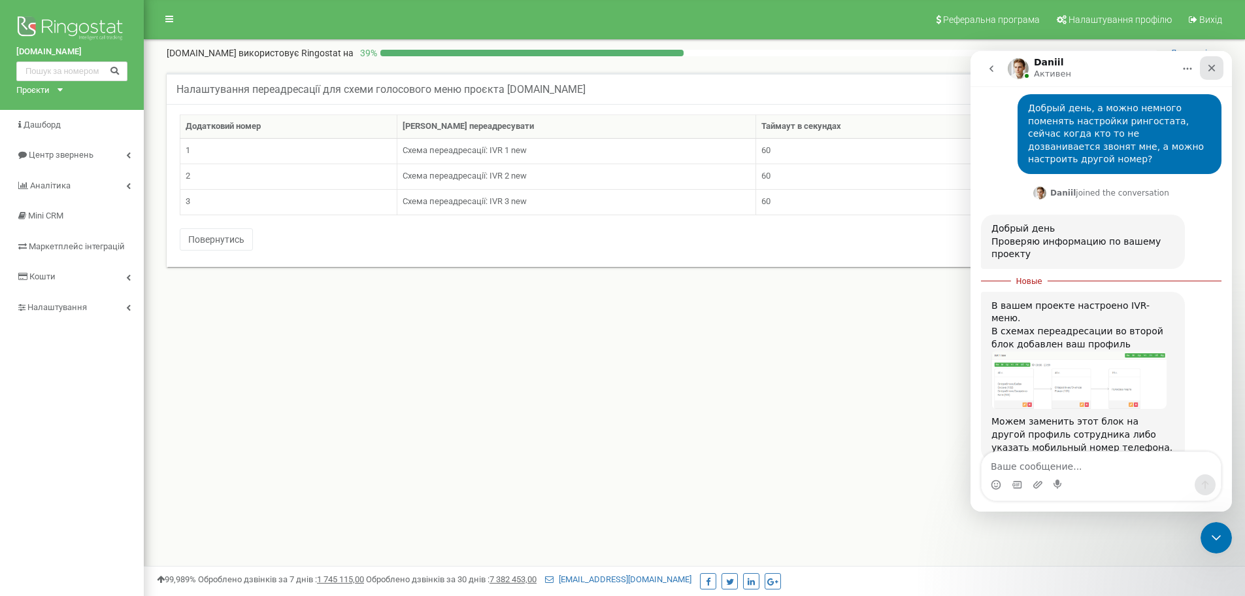
click at [1217, 65] on icon "Закрыть" at bounding box center [1212, 68] width 10 height 10
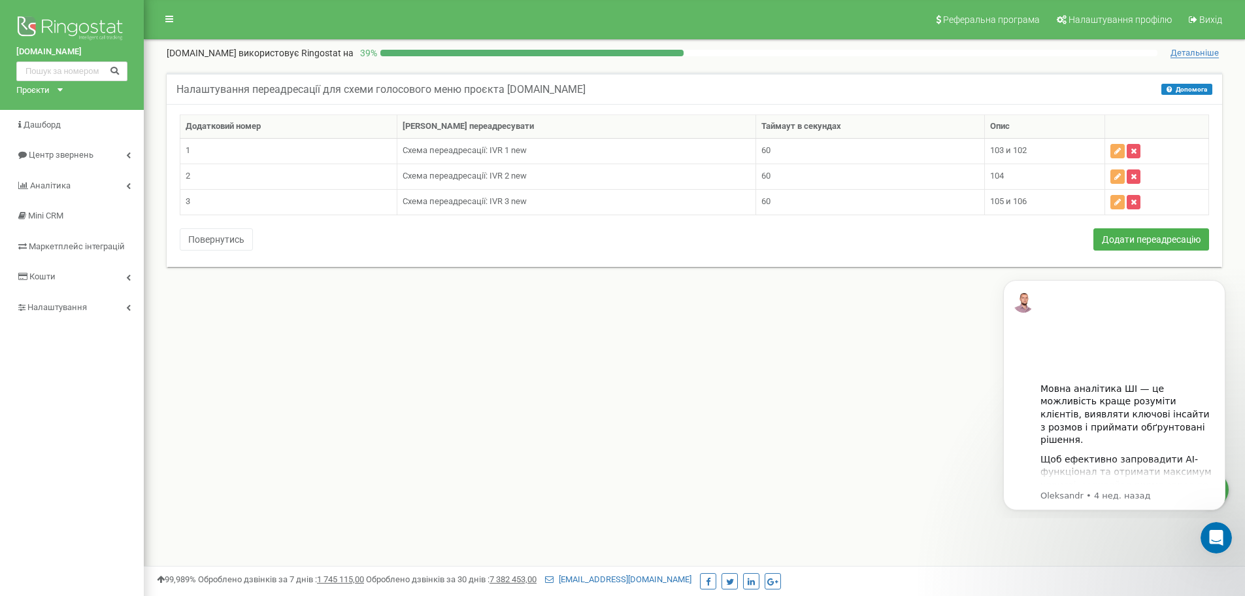
scroll to position [50, 0]
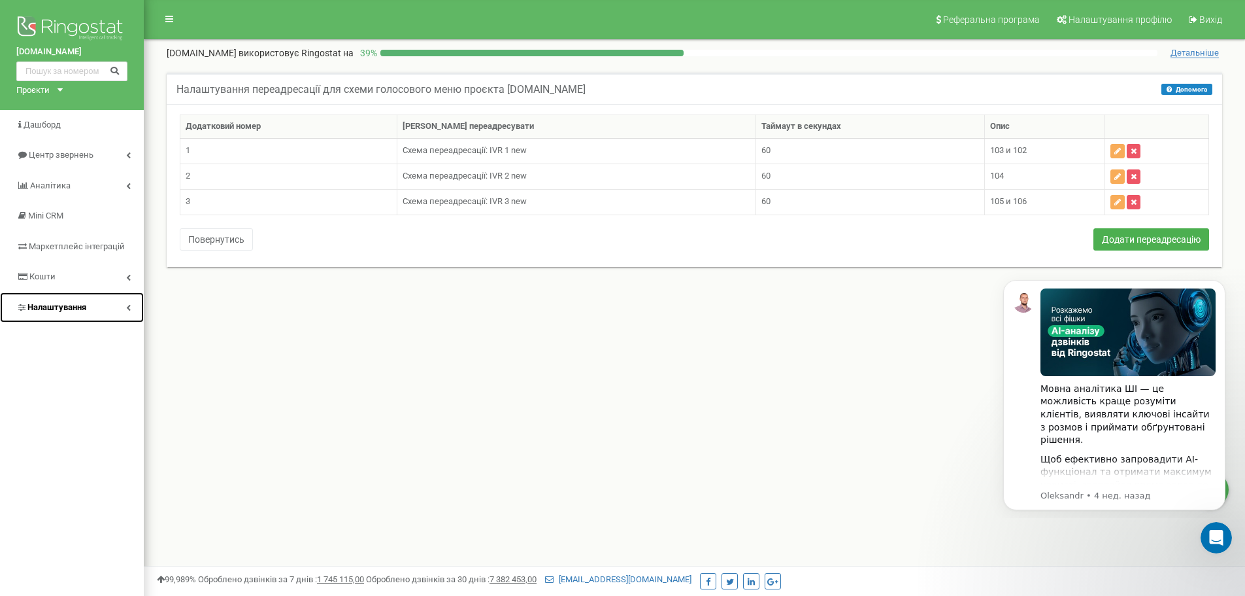
click at [85, 305] on span "Налаштування" at bounding box center [56, 307] width 59 height 10
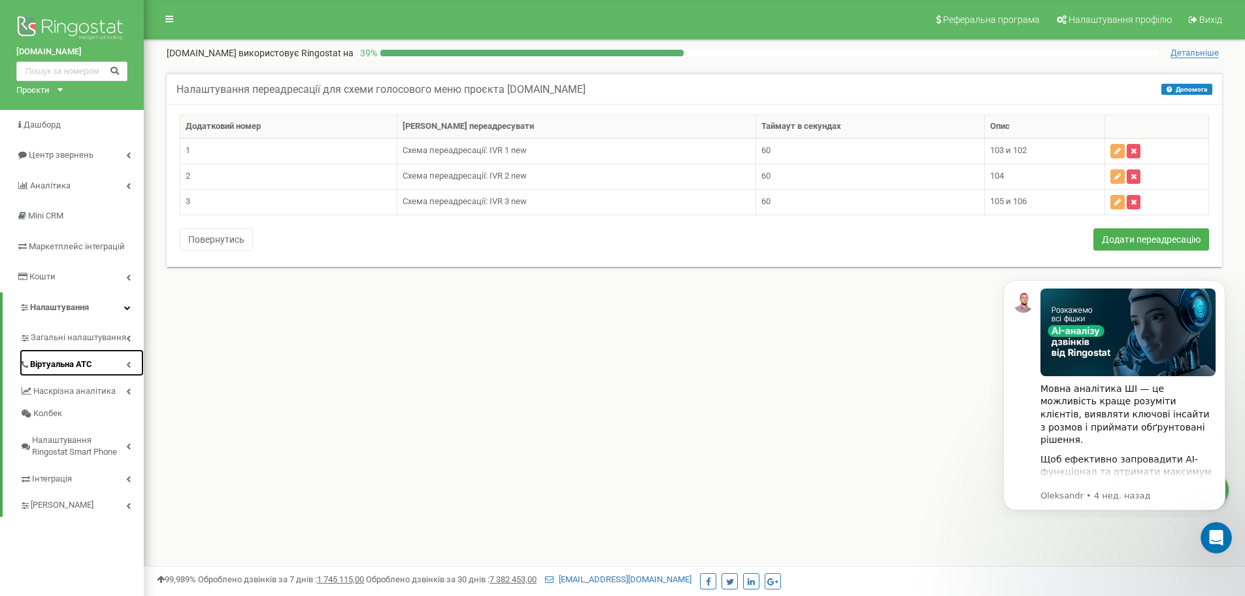
click at [81, 372] on link "Віртуальна АТС" at bounding box center [82, 362] width 124 height 27
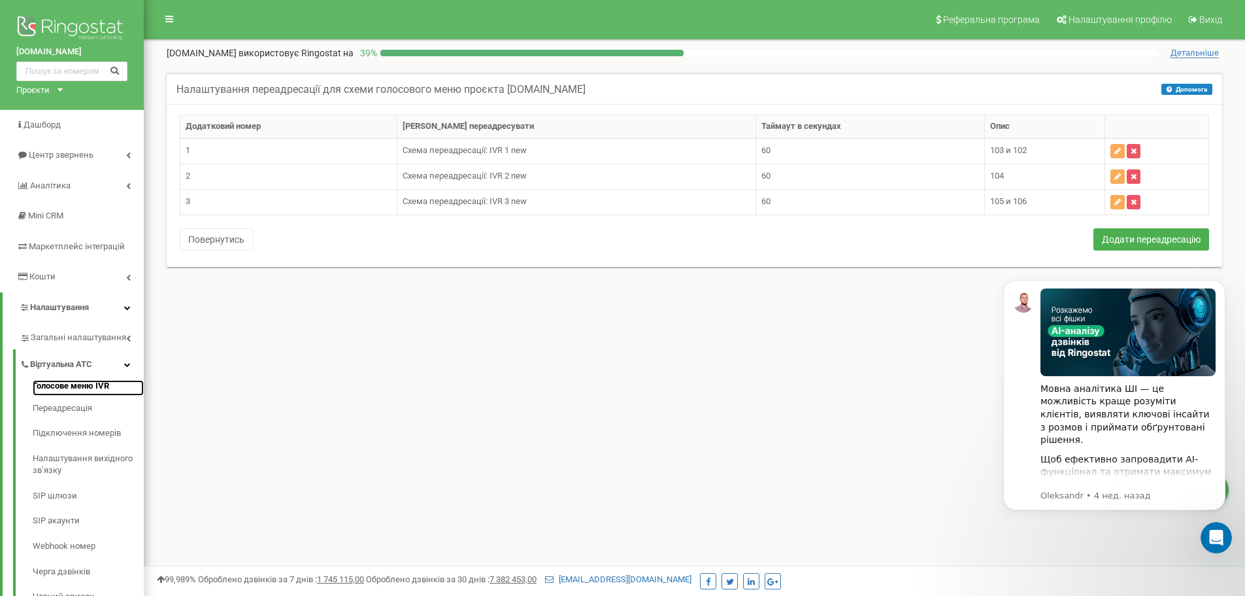
click at [78, 388] on link "Голосове меню IVR" at bounding box center [88, 388] width 111 height 16
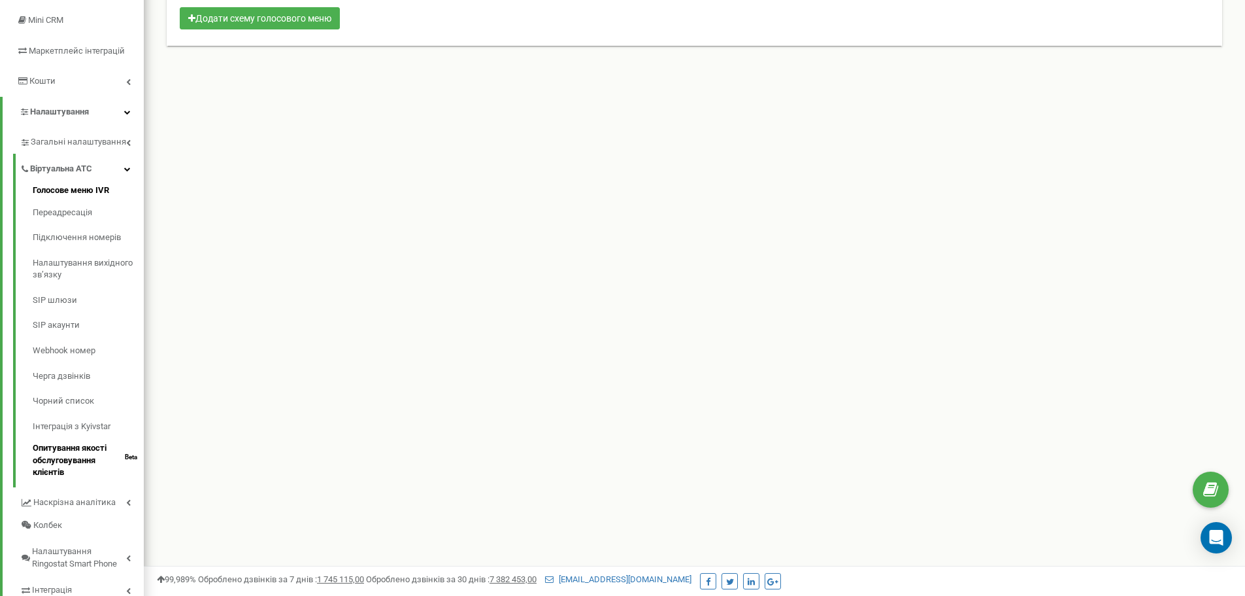
scroll to position [196, 0]
click at [1219, 537] on icon "Open Intercom Messenger" at bounding box center [1216, 537] width 15 height 17
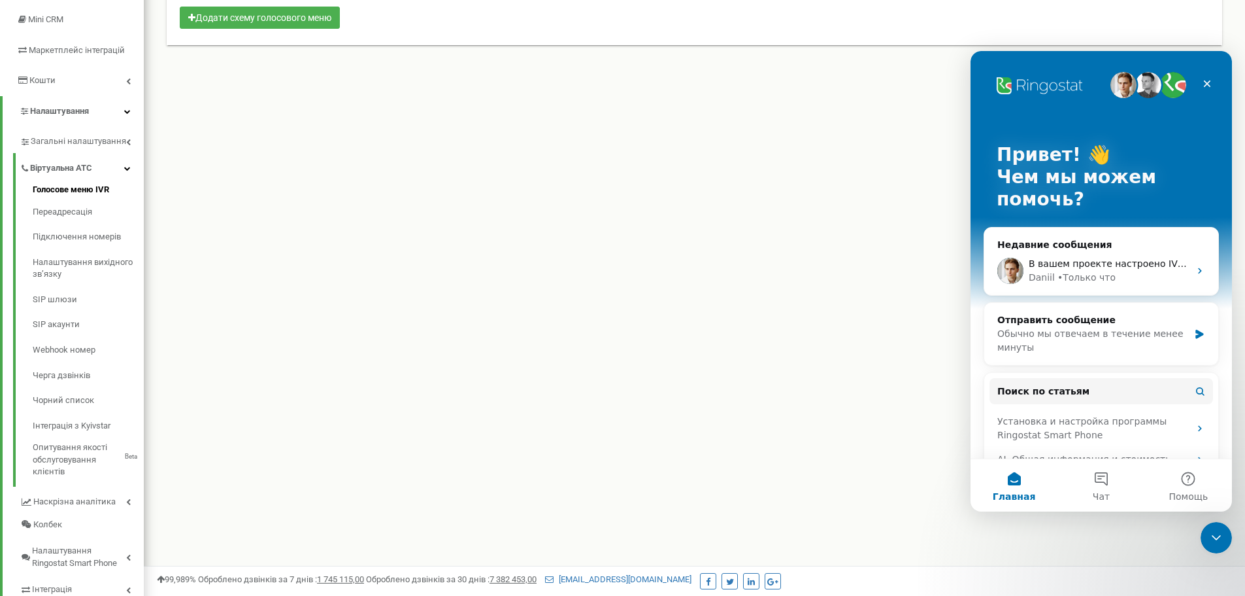
scroll to position [0, 0]
click at [1215, 528] on icon "Закрыть службу сообщений Intercom" at bounding box center [1215, 536] width 16 height 16
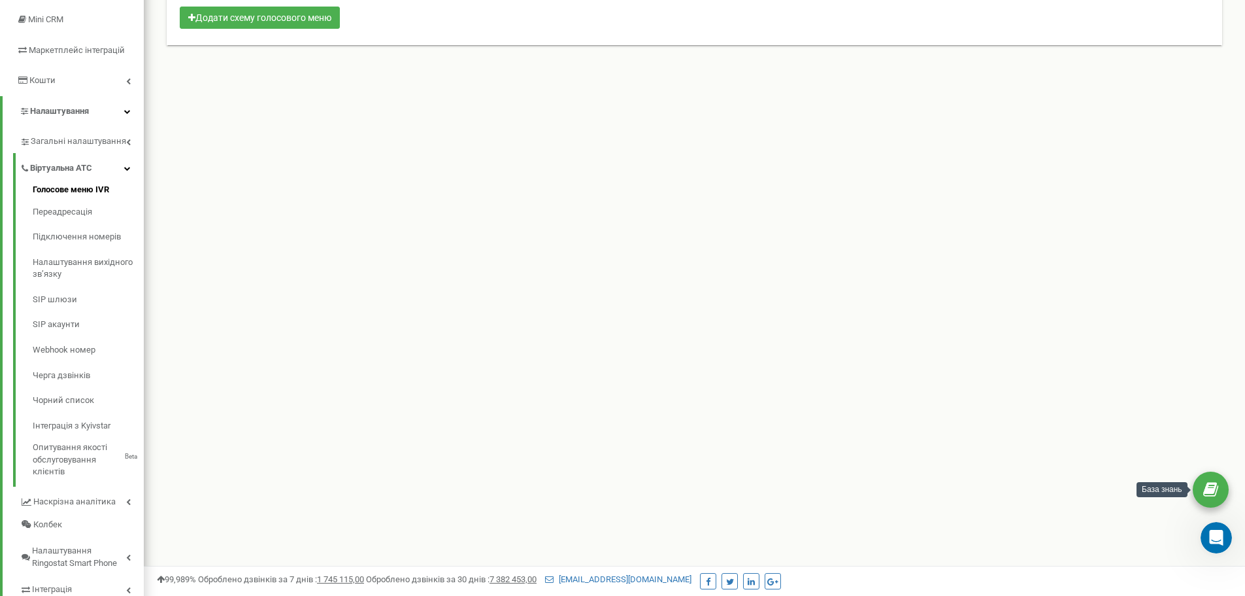
click at [1215, 485] on icon at bounding box center [1211, 490] width 15 height 20
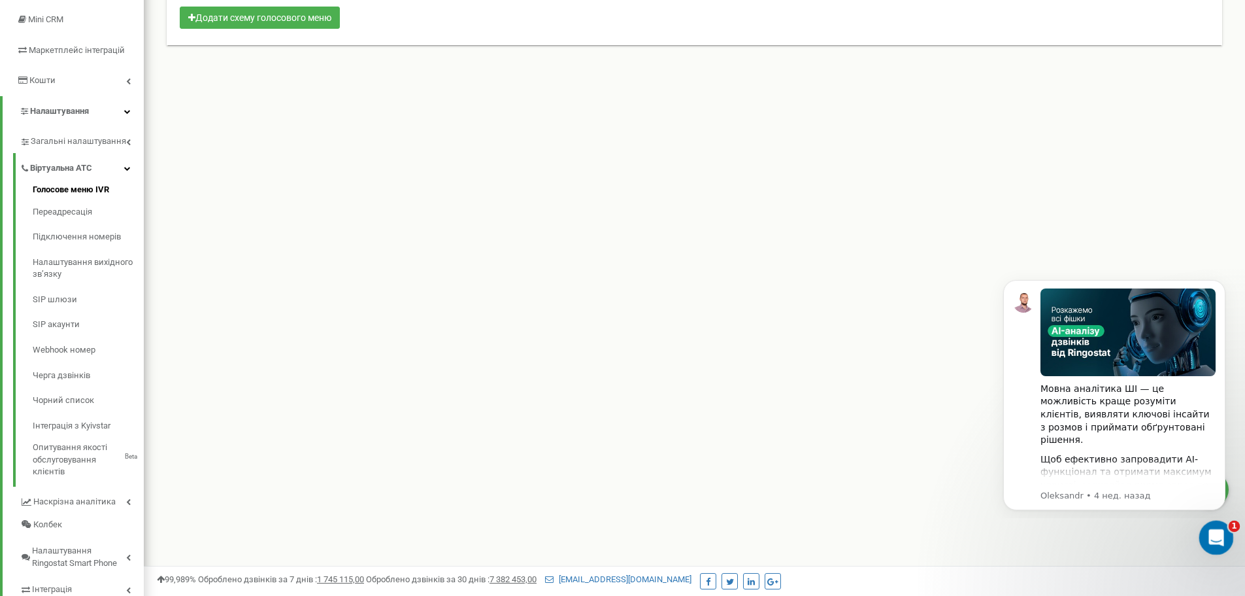
click at [1212, 531] on icon "Открыть службу сообщений Intercom" at bounding box center [1215, 536] width 22 height 22
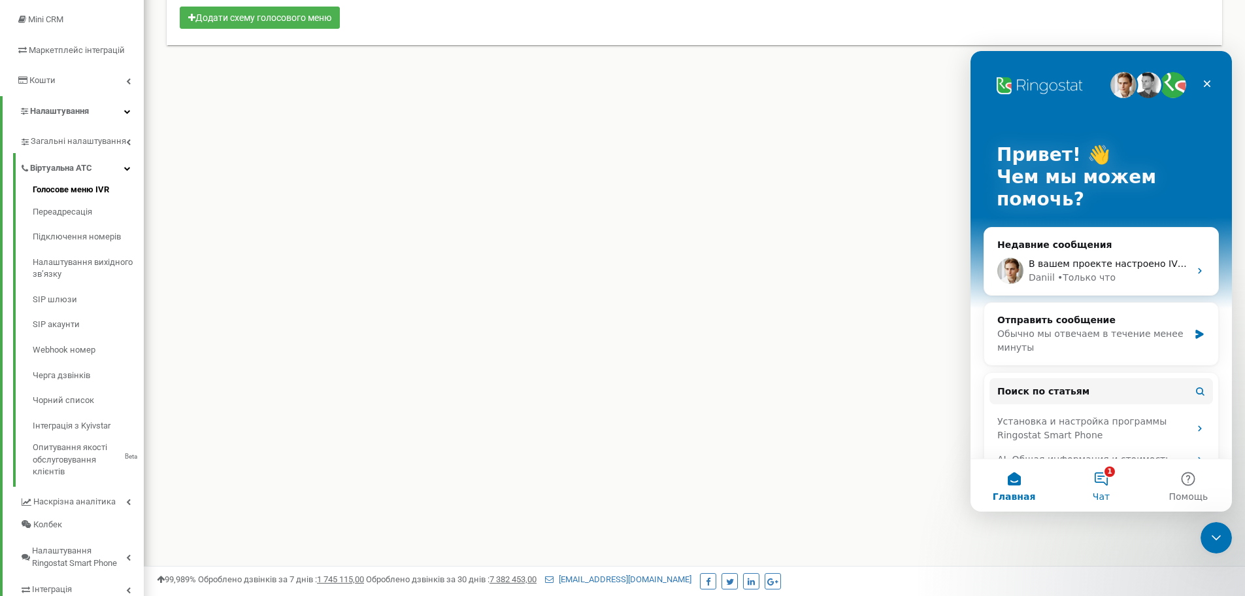
click at [1109, 487] on button "1 Чат" at bounding box center [1101, 485] width 87 height 52
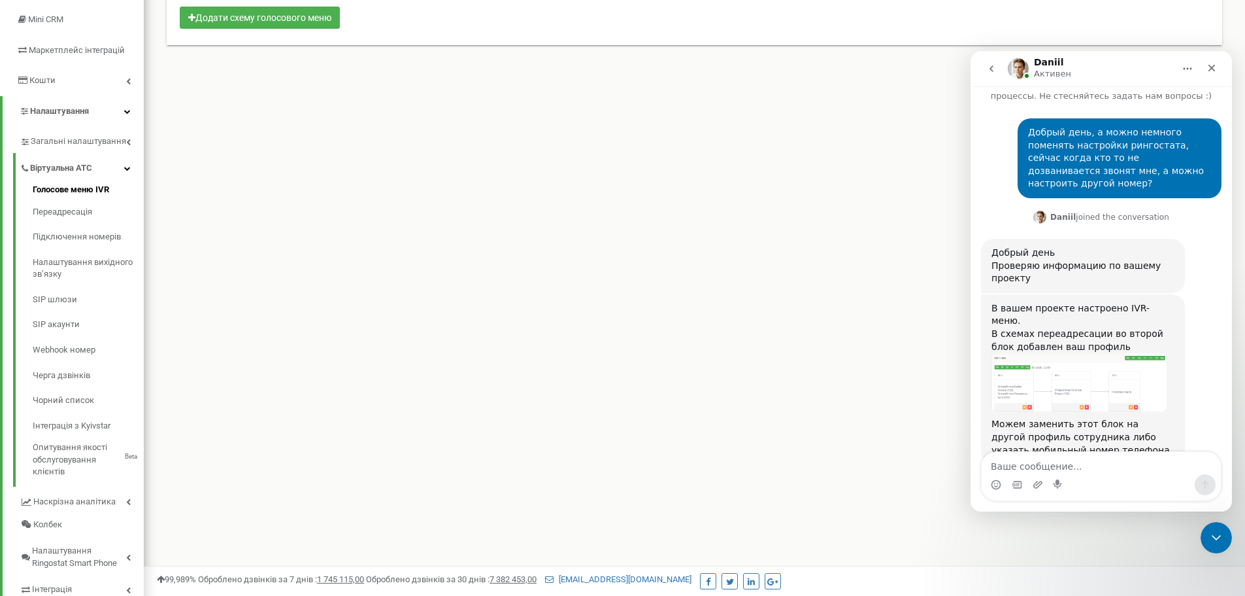
scroll to position [50, 0]
click at [1048, 469] on textarea "Ваше сообщение..." at bounding box center [1101, 463] width 239 height 22
type textarea "Как попасть в это меню?"
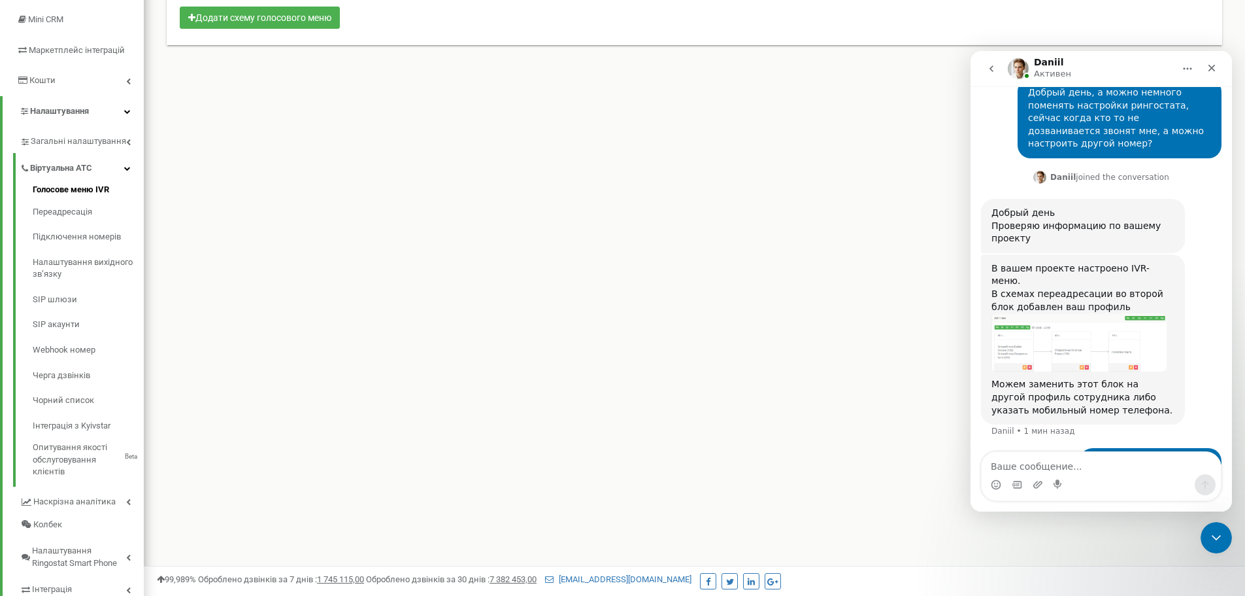
click at [1068, 313] on img "Daniil говорит…" at bounding box center [1079, 342] width 175 height 58
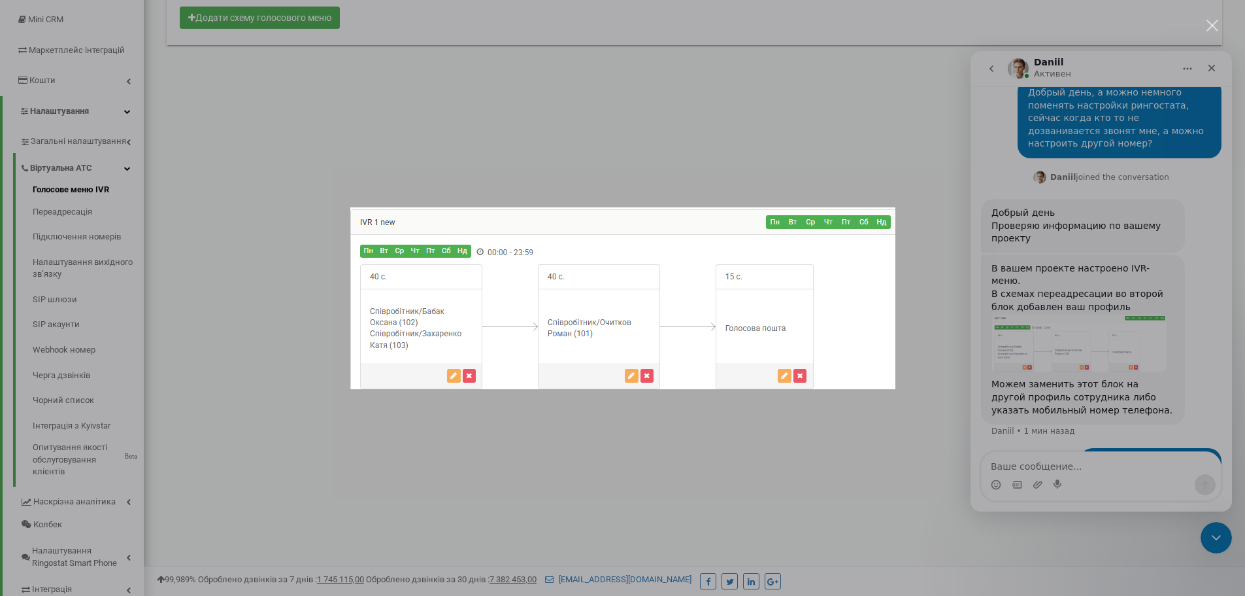
click at [549, 134] on div "Мессенджер Intercom" at bounding box center [622, 298] width 1245 height 596
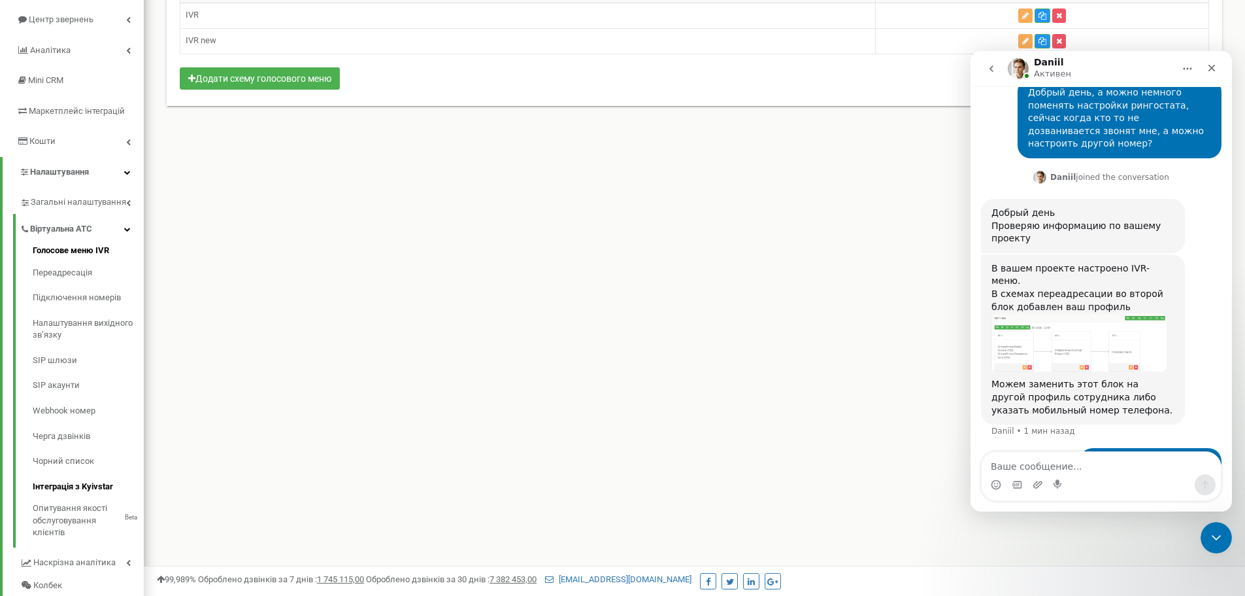
scroll to position [65, 0]
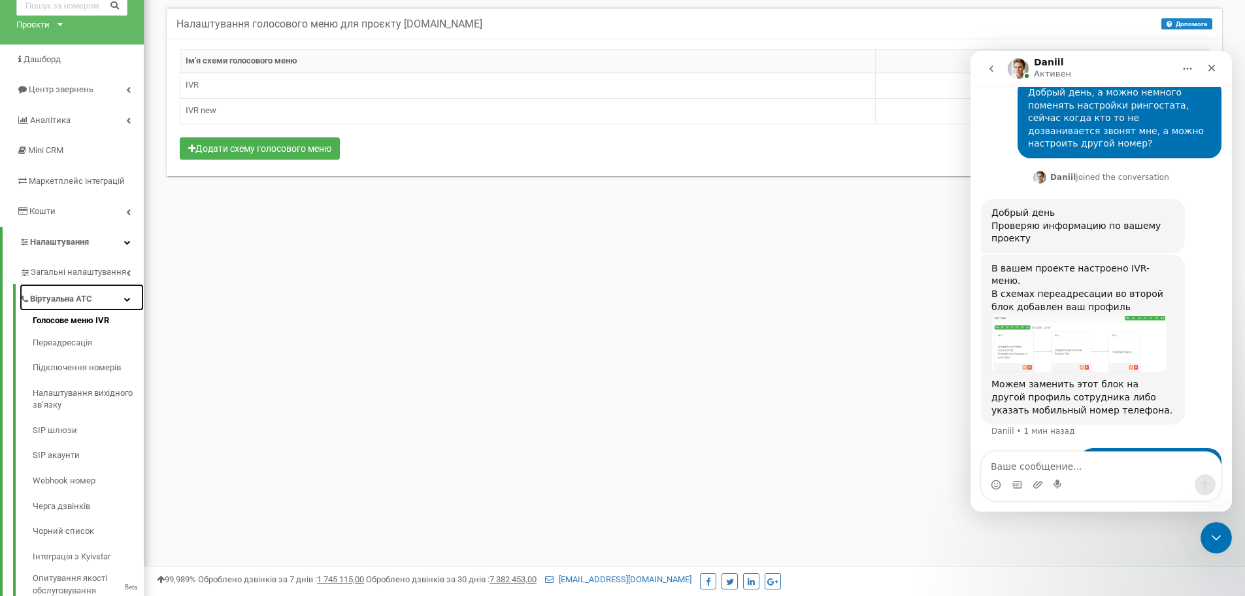
click at [79, 296] on span "Віртуальна АТС" at bounding box center [61, 299] width 62 height 12
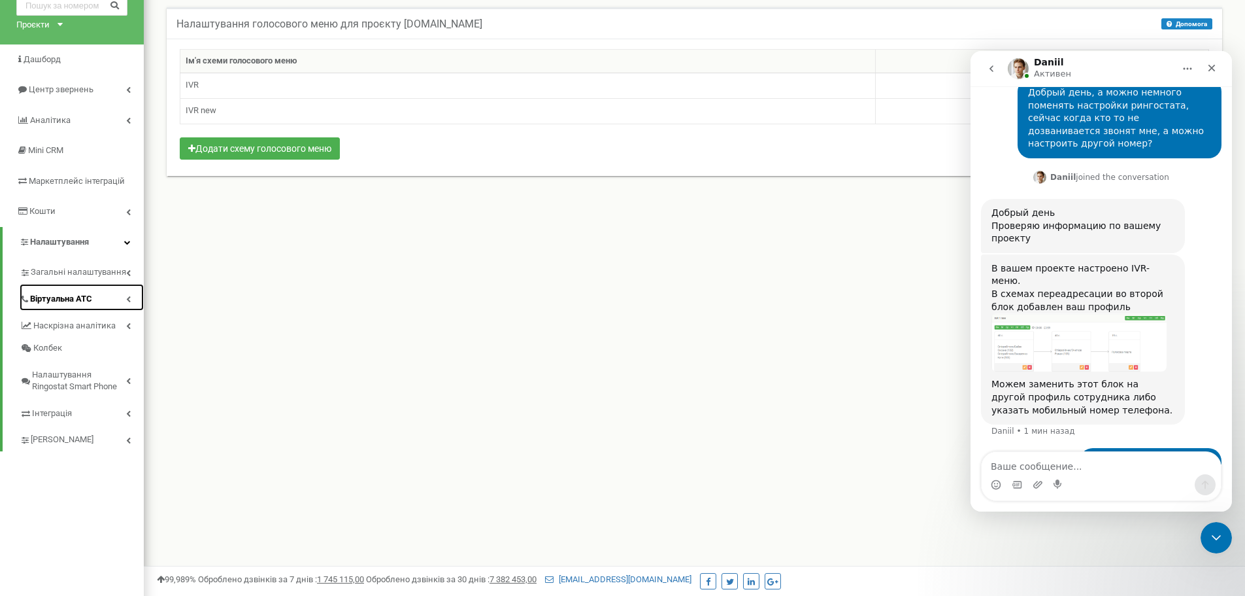
click at [79, 296] on span "Віртуальна АТС" at bounding box center [61, 299] width 62 height 12
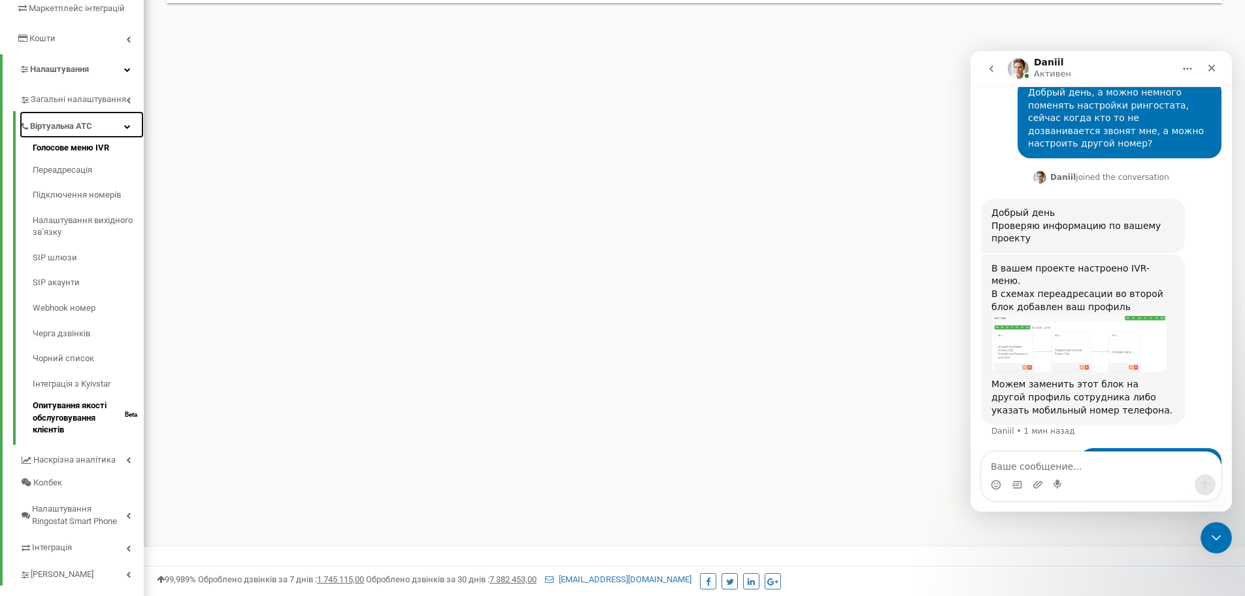
scroll to position [260, 0]
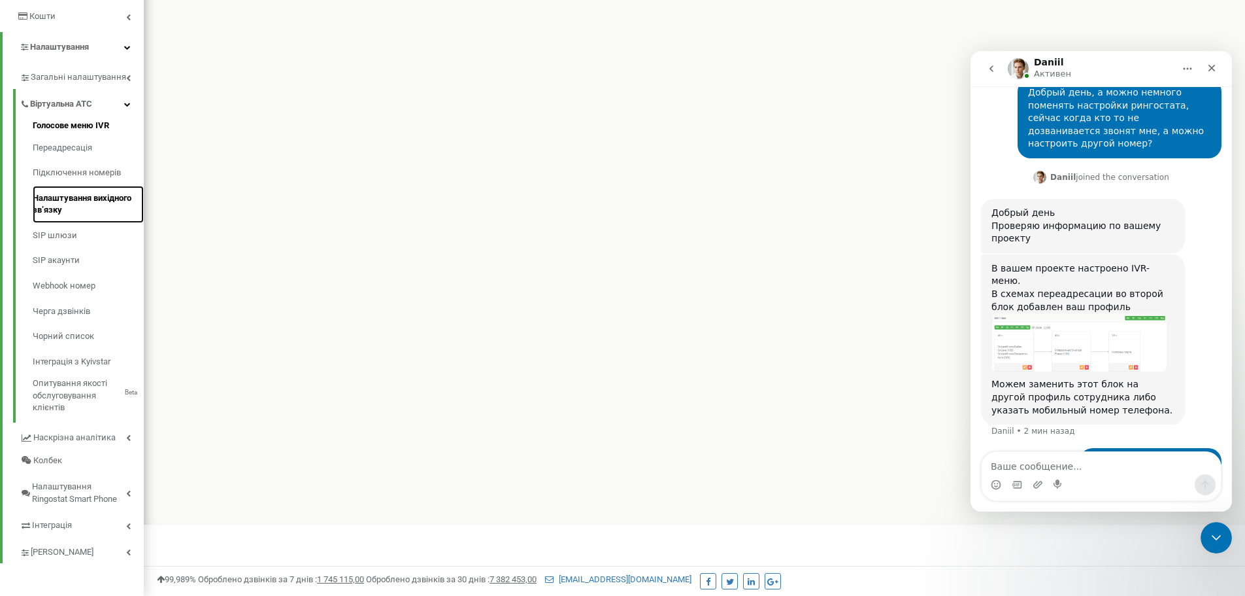
click at [82, 197] on link "Налаштування вихідного зв’язку" at bounding box center [88, 204] width 111 height 37
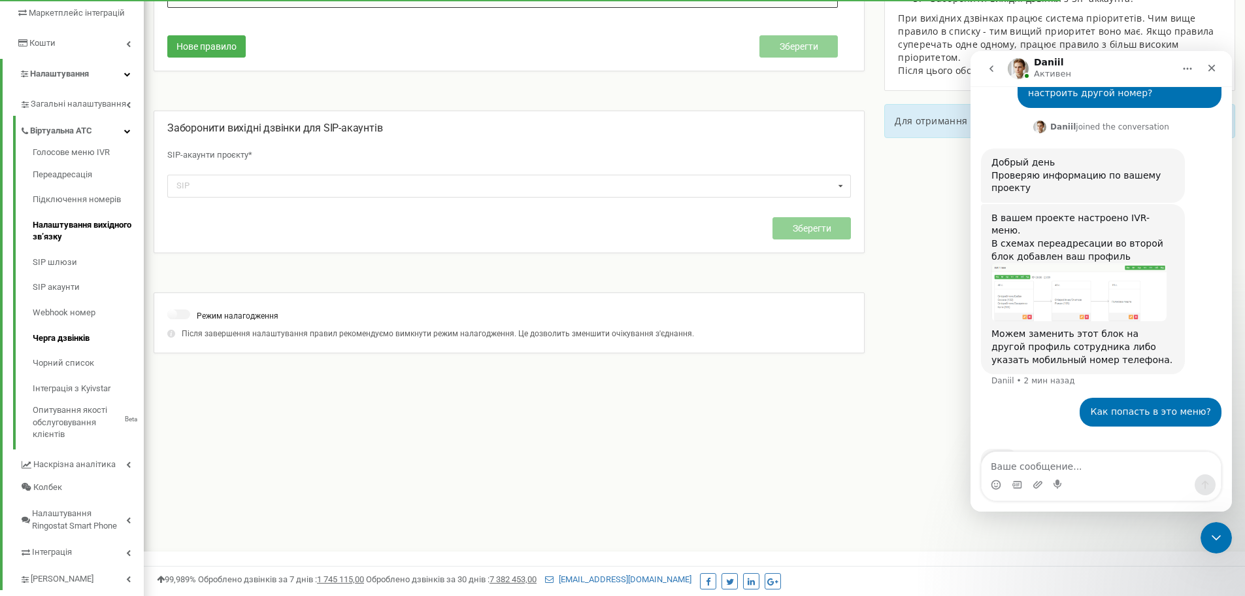
scroll to position [260, 0]
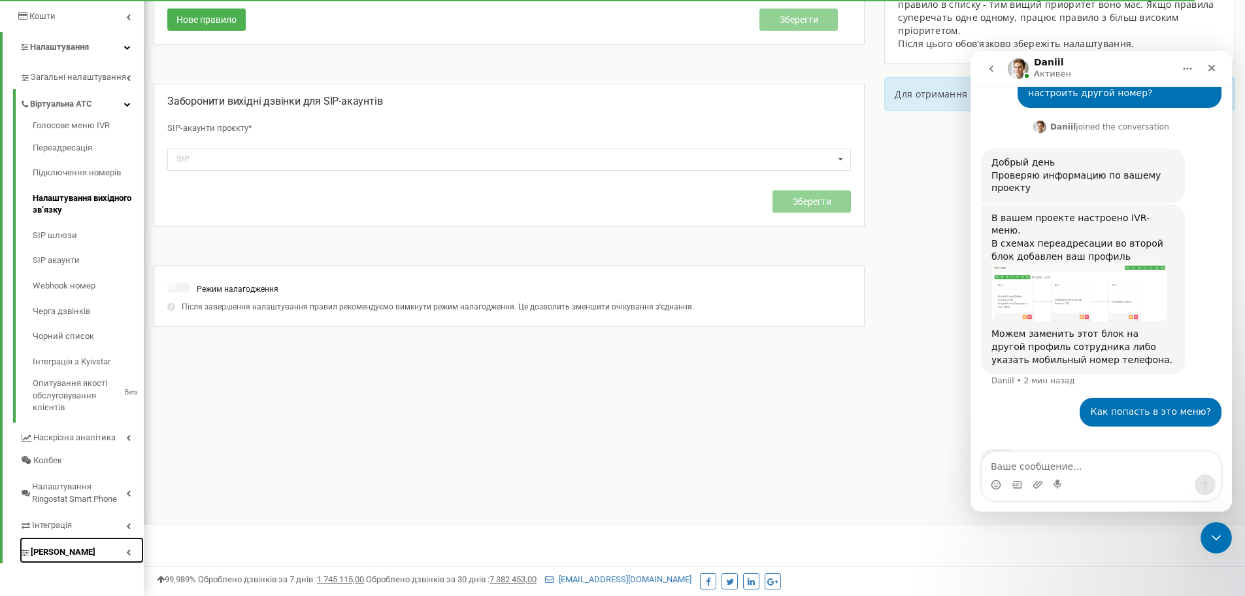
click at [64, 555] on span "[PERSON_NAME]" at bounding box center [63, 552] width 65 height 12
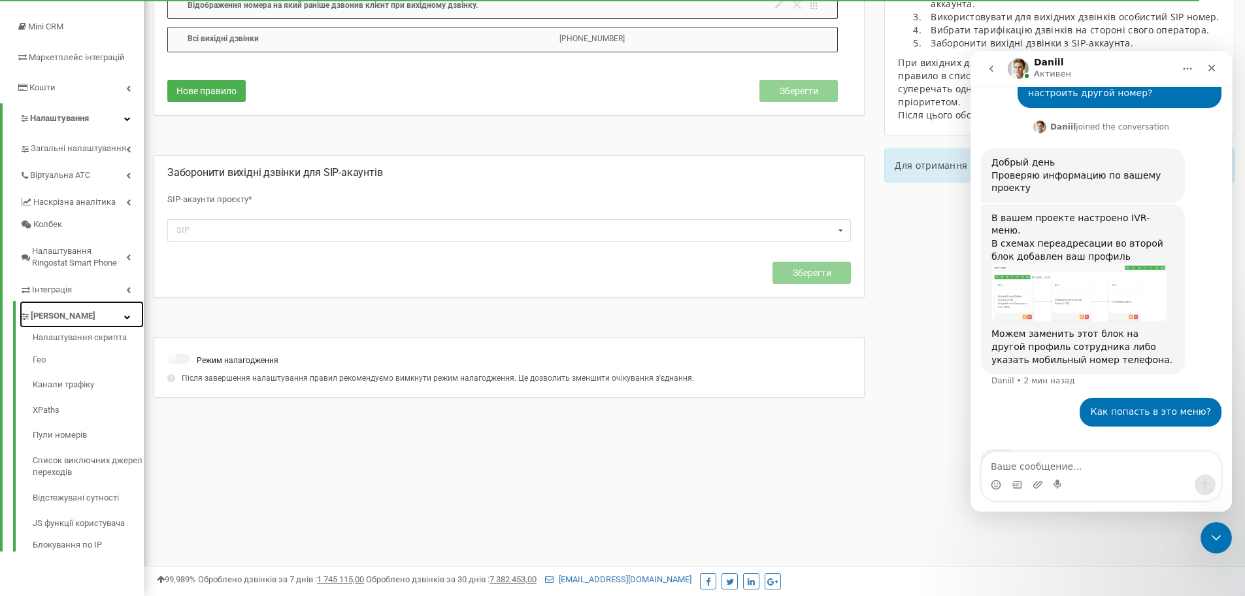
scroll to position [189, 0]
click at [52, 350] on link "Гео" at bounding box center [88, 359] width 111 height 25
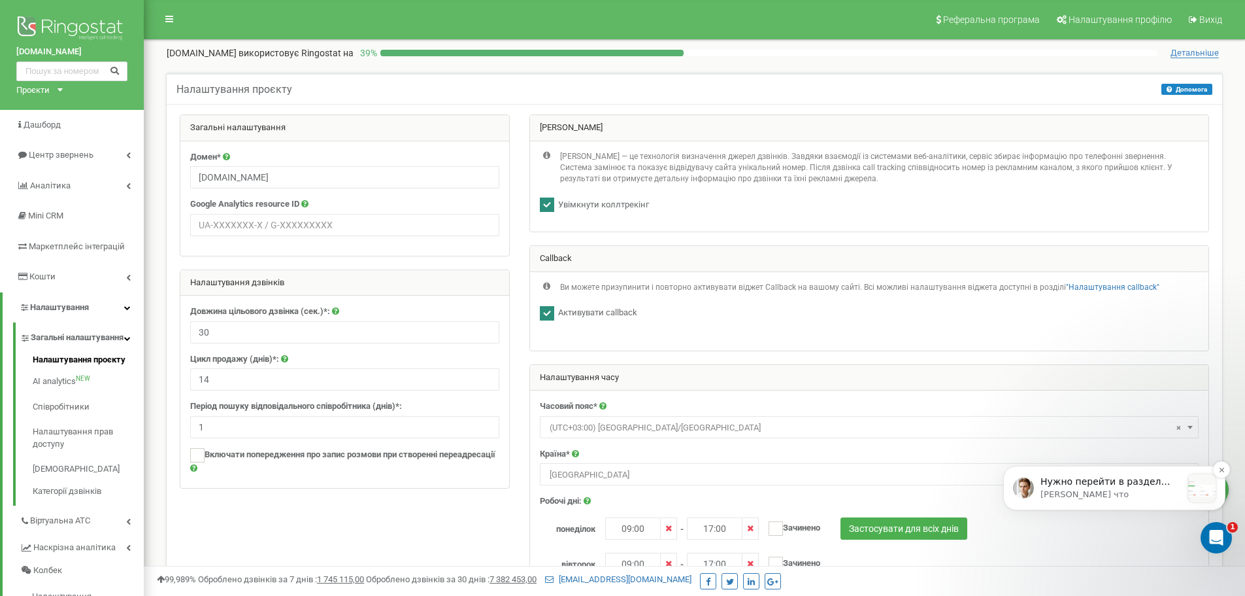
click at [1119, 494] on p "Daniil • Только что" at bounding box center [1111, 494] width 141 height 12
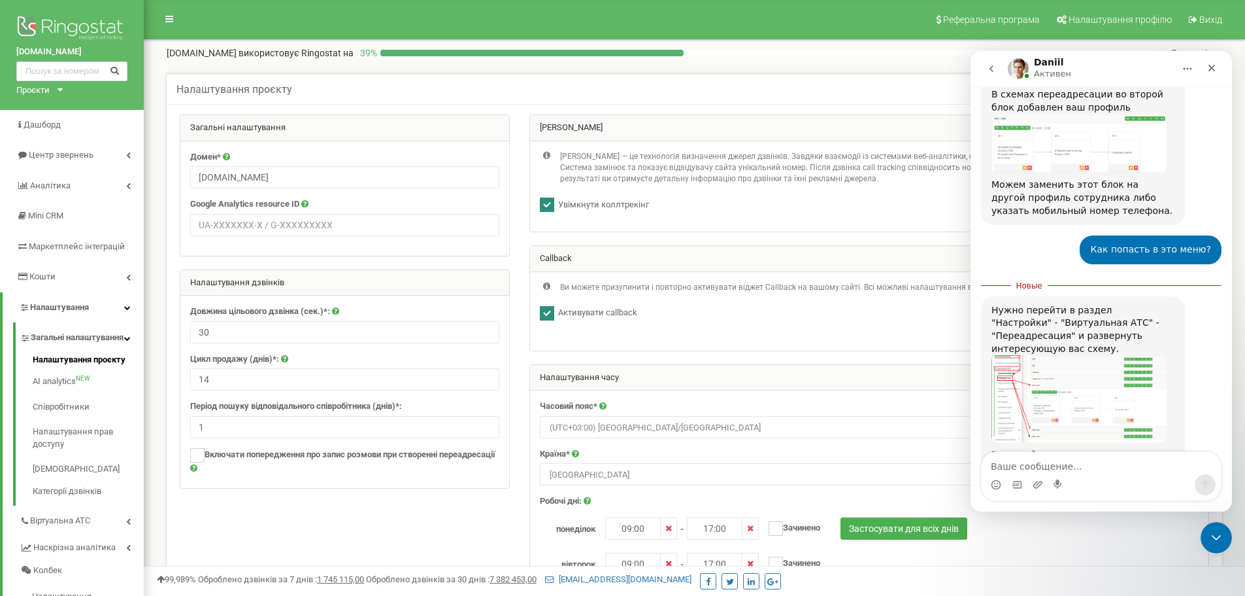
scroll to position [294, 0]
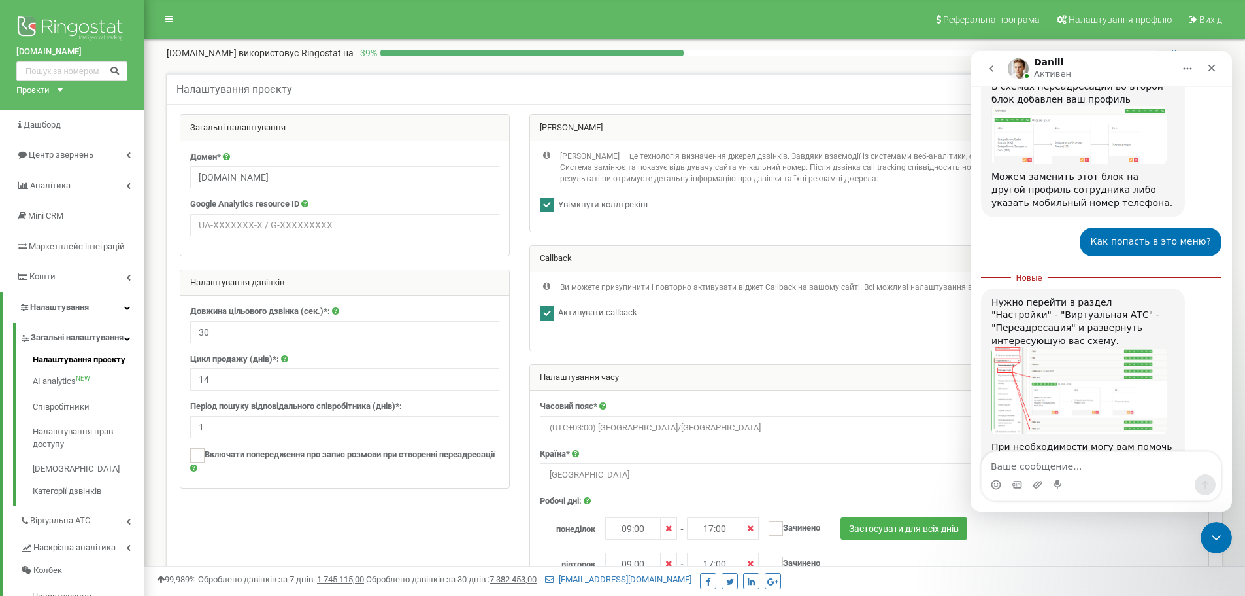
drag, startPoint x: 989, startPoint y: 327, endPoint x: 1003, endPoint y: 331, distance: 14.9
click at [990, 327] on div "Нужно перейти в раздел "Настройки" - "Виртуальная АТС" - "Переадресация" и разв…" at bounding box center [1083, 381] width 204 height 186
click at [1007, 347] on img "Daniil говорит…" at bounding box center [1079, 390] width 175 height 87
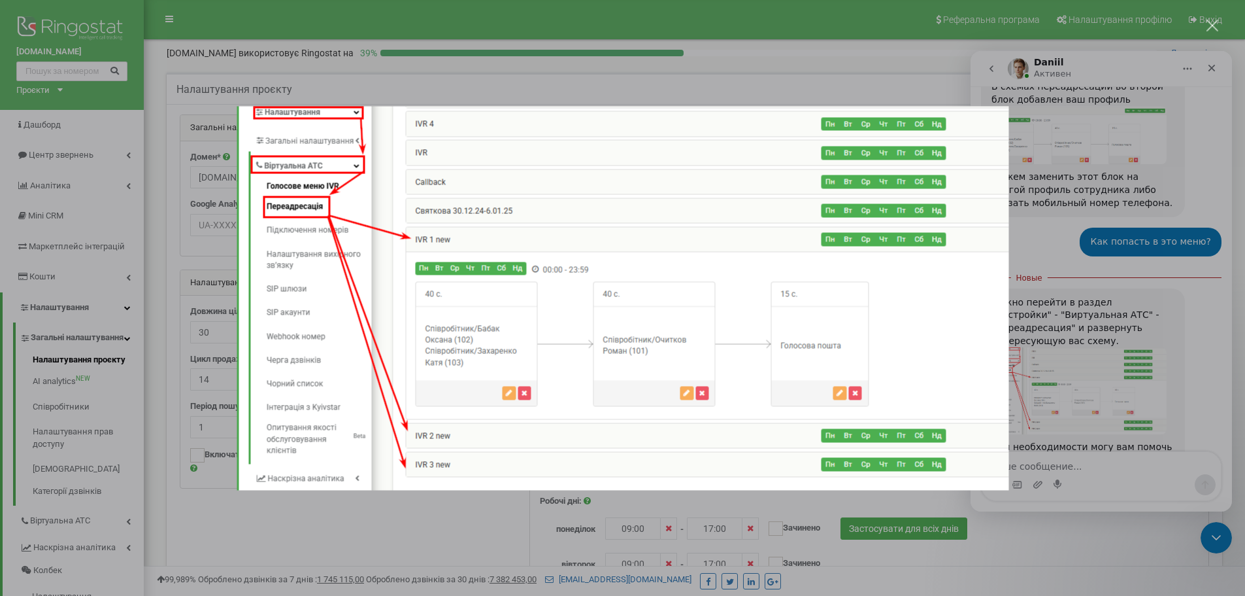
click at [114, 416] on div "Мессенджер Intercom" at bounding box center [622, 298] width 1245 height 596
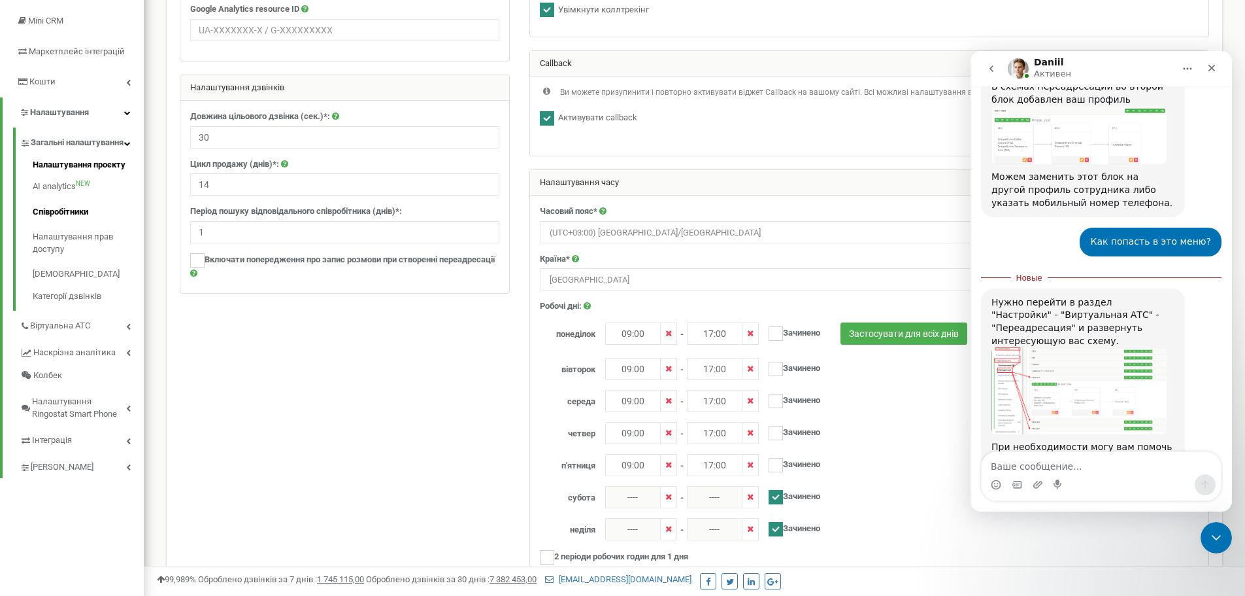
scroll to position [196, 0]
click at [75, 331] on span "Віртуальна АТС" at bounding box center [61, 324] width 62 height 12
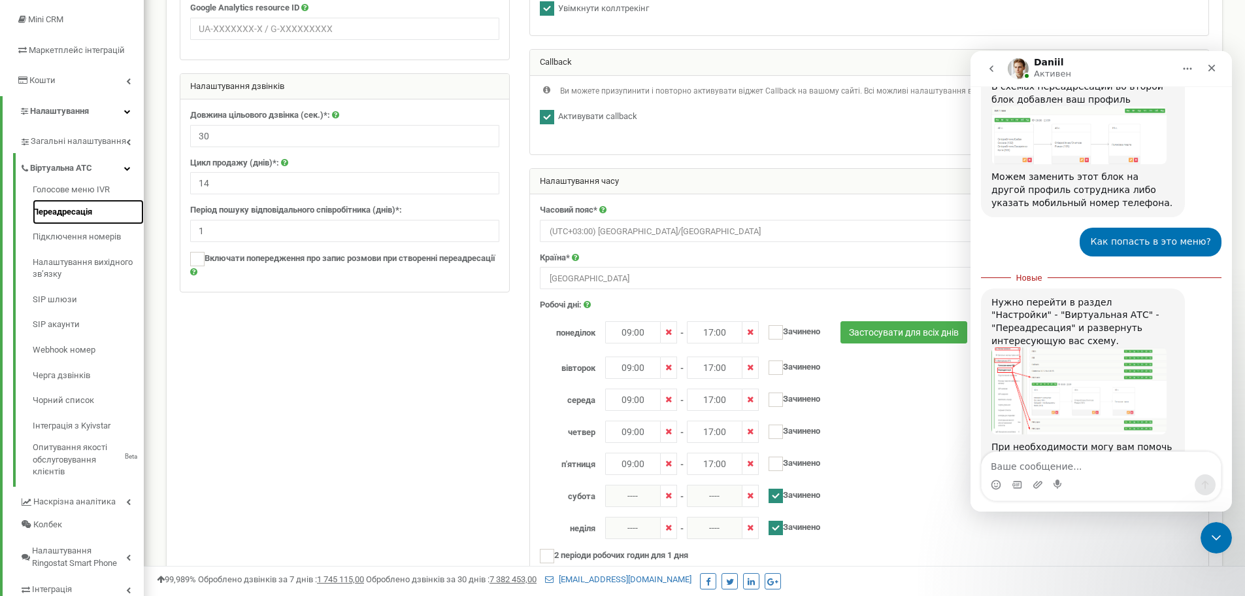
click at [59, 213] on link "Переадресація" at bounding box center [88, 211] width 111 height 25
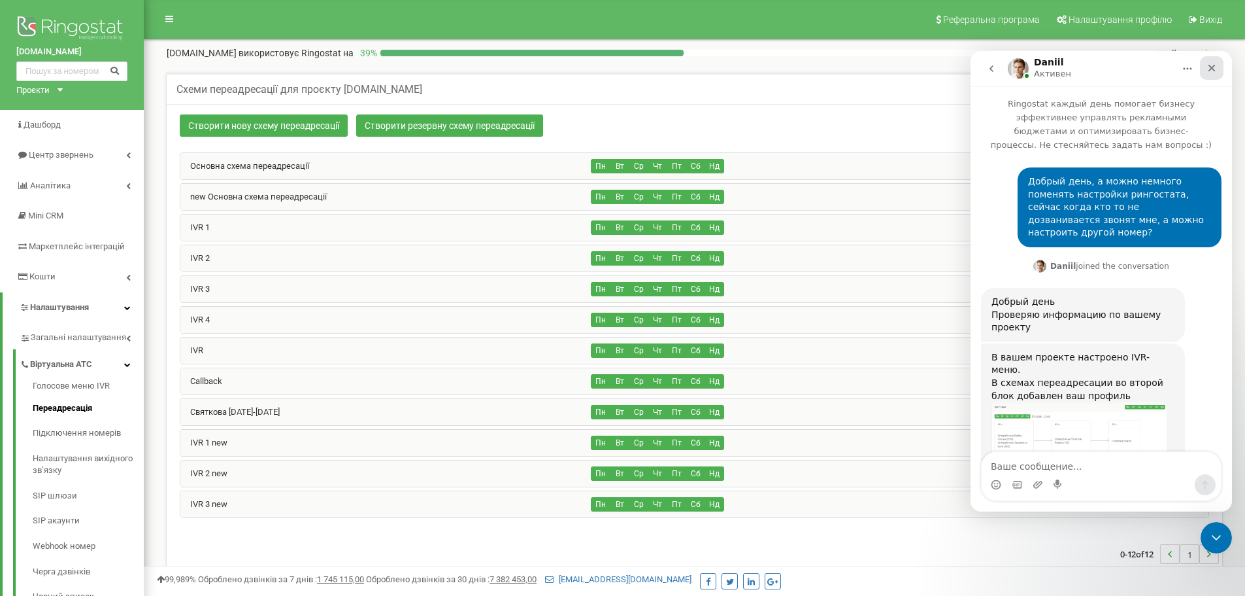
scroll to position [273, 0]
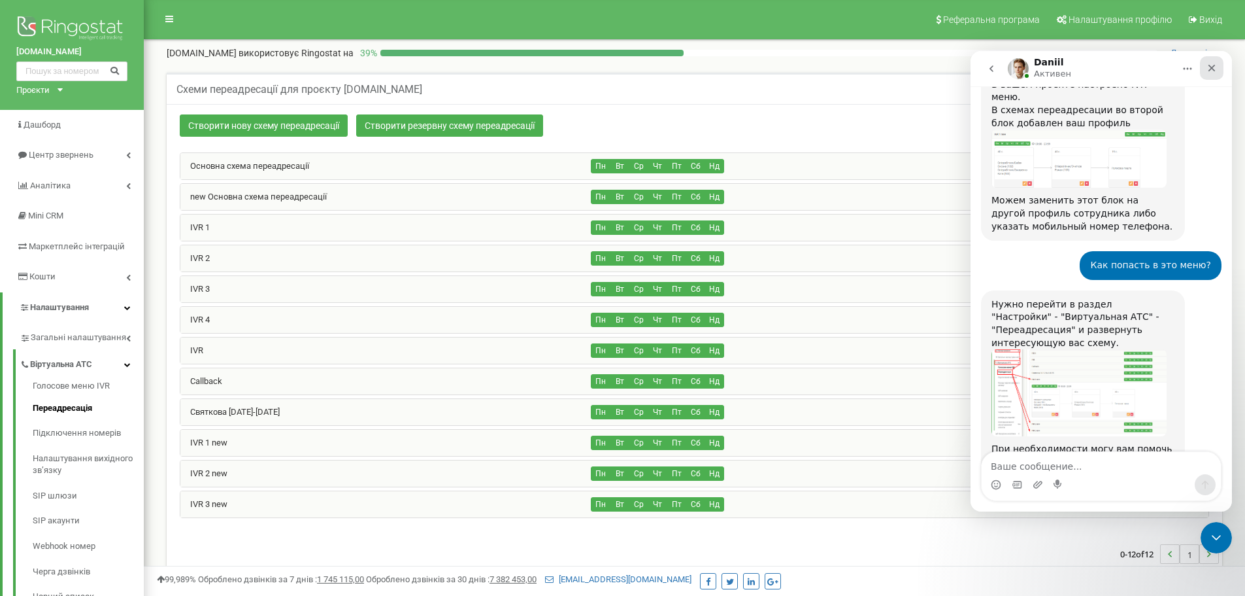
click at [1209, 73] on div "Закрыть" at bounding box center [1212, 68] width 24 height 24
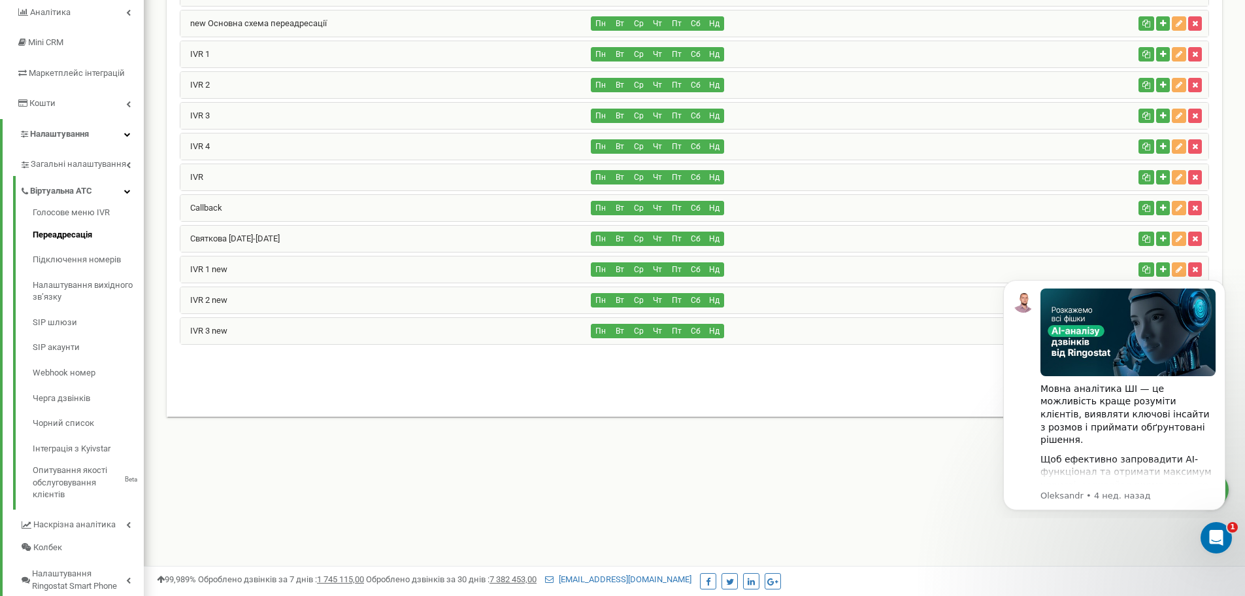
scroll to position [196, 0]
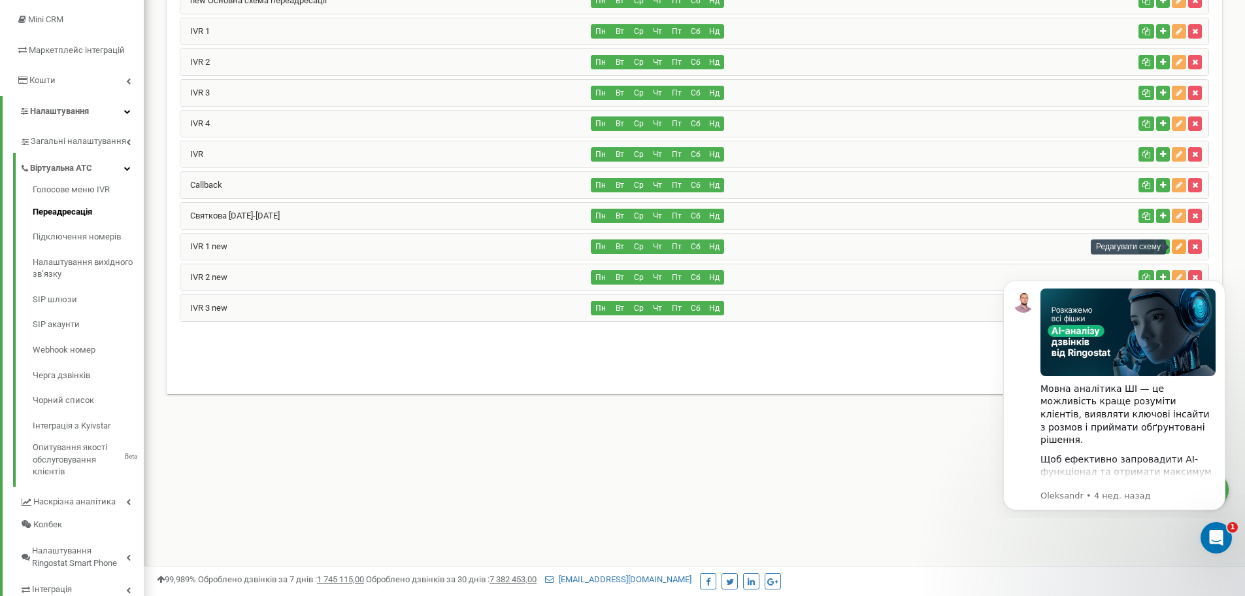
click at [1179, 244] on icon "button" at bounding box center [1179, 247] width 7 height 8
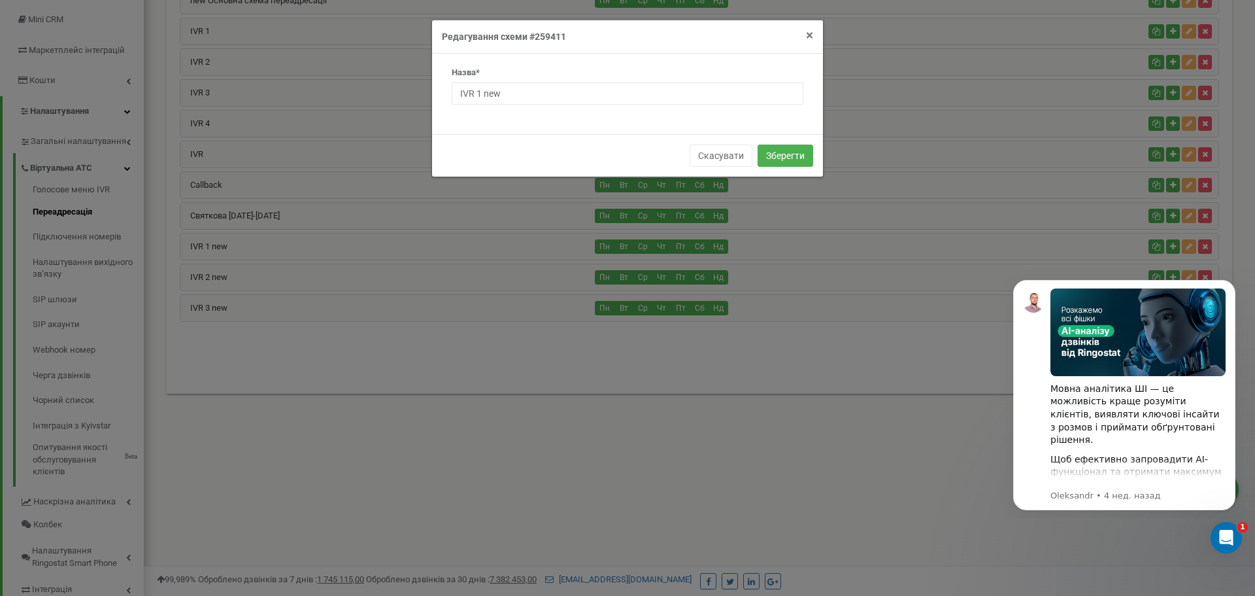
click at [807, 37] on span "×" at bounding box center [809, 35] width 7 height 16
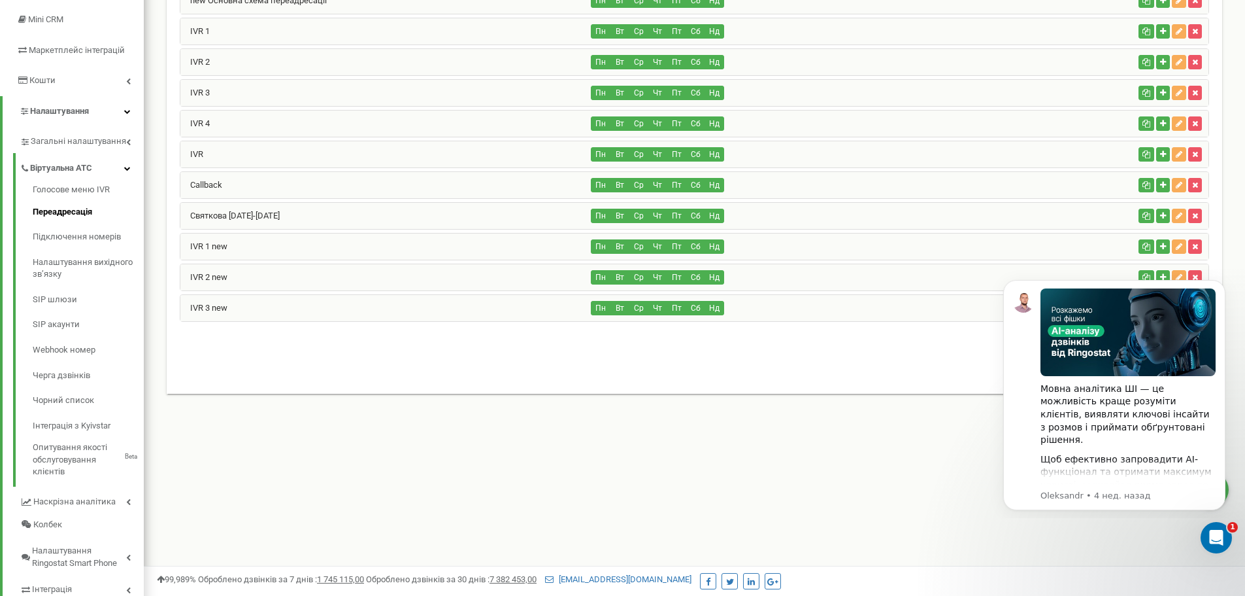
click at [1143, 529] on div "Реферальна програма Налаштування профілю Вихід ua3d.pro використовує Ringostat …" at bounding box center [695, 196] width 1102 height 785
click at [1205, 539] on icon "Открыть службу сообщений Intercom" at bounding box center [1215, 536] width 22 height 22
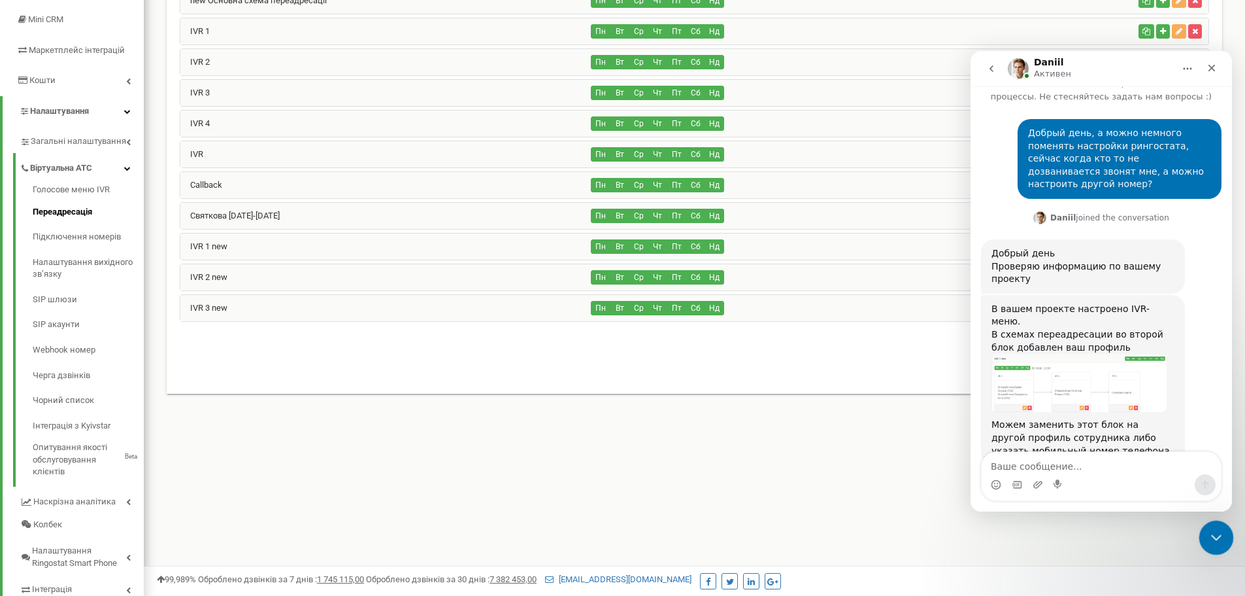
click at [1207, 538] on icon "Закрыть службу сообщений Intercom" at bounding box center [1215, 536] width 16 height 16
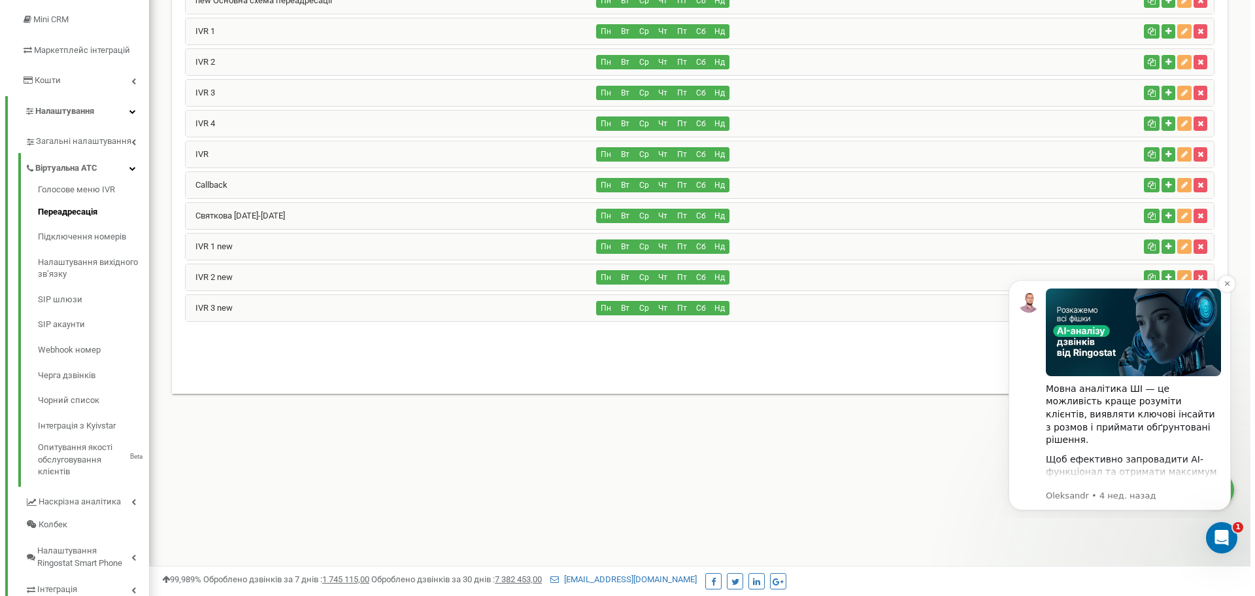
scroll to position [0, 0]
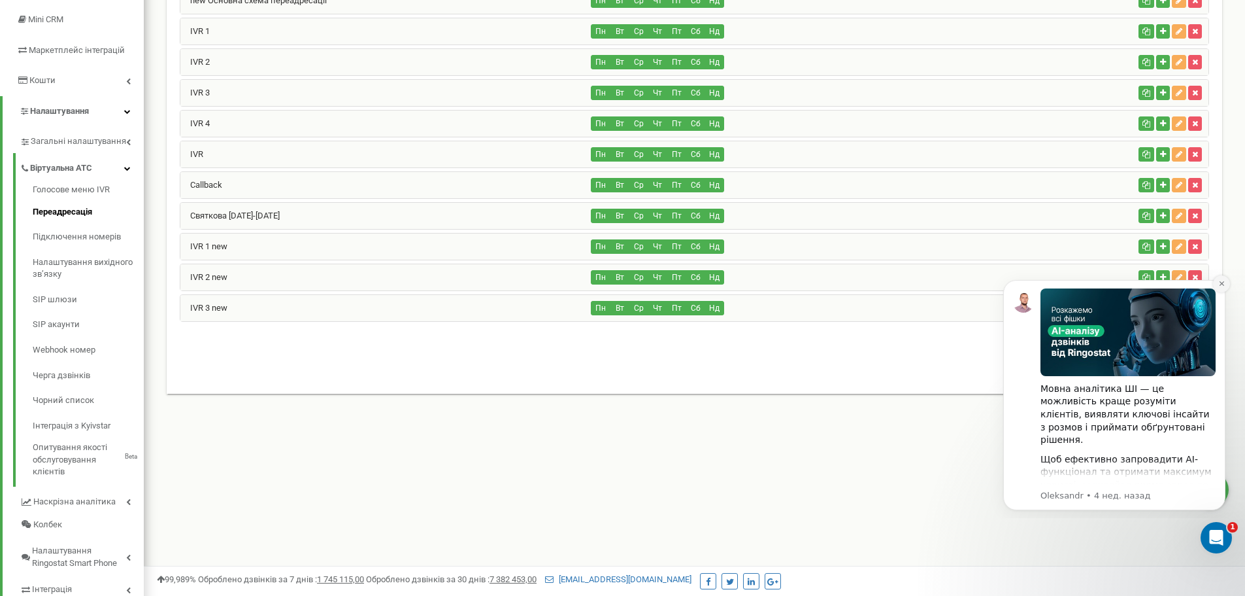
click at [1219, 282] on icon "Dismiss notification" at bounding box center [1222, 283] width 7 height 7
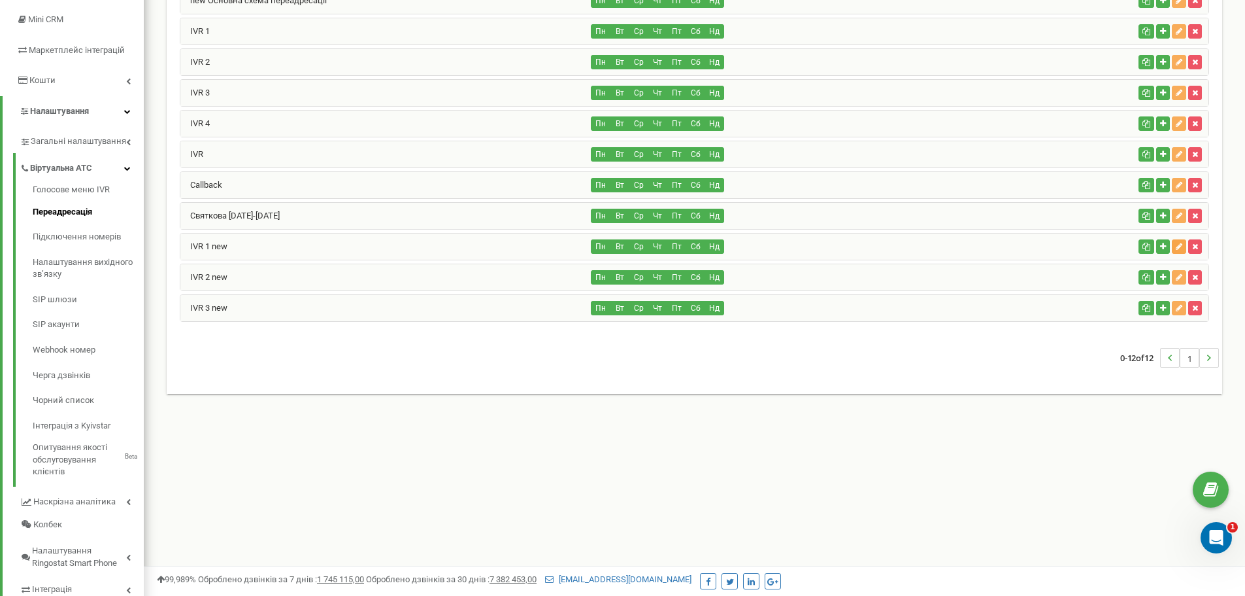
click at [1177, 245] on icon "button" at bounding box center [1179, 247] width 7 height 8
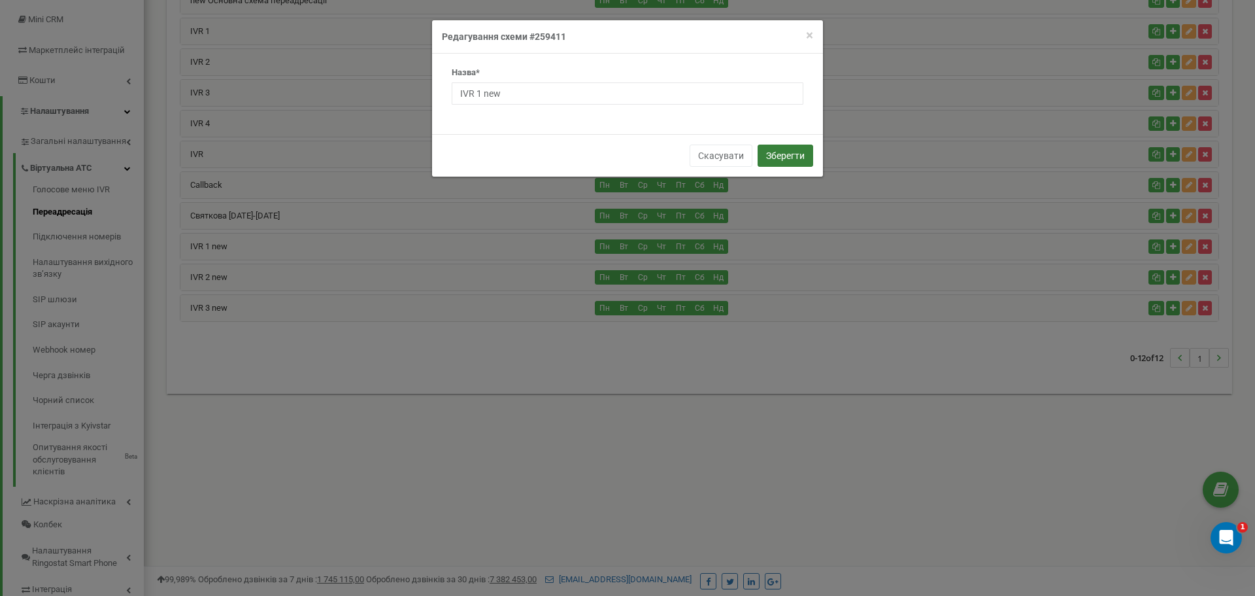
click at [774, 156] on button "Зберегти" at bounding box center [786, 155] width 56 height 22
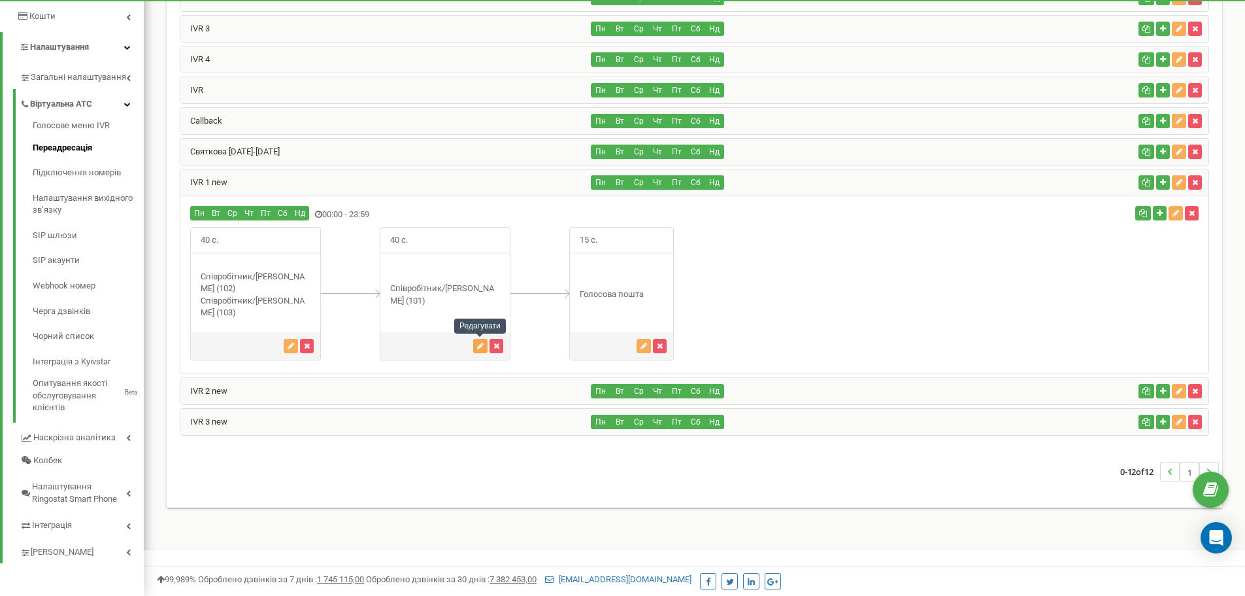
click at [479, 345] on icon "button" at bounding box center [480, 346] width 7 height 8
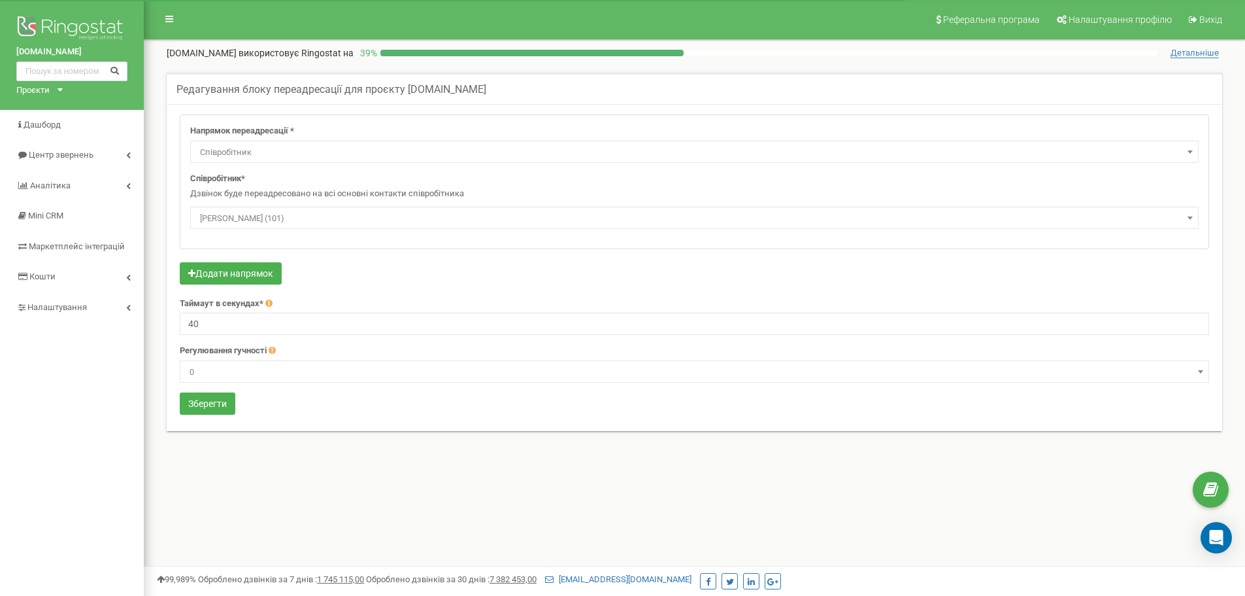
select select "Employee"
click at [390, 219] on span "[PERSON_NAME] (101)" at bounding box center [695, 218] width 1000 height 18
click at [257, 277] on button "Додати напрямок" at bounding box center [231, 273] width 102 height 22
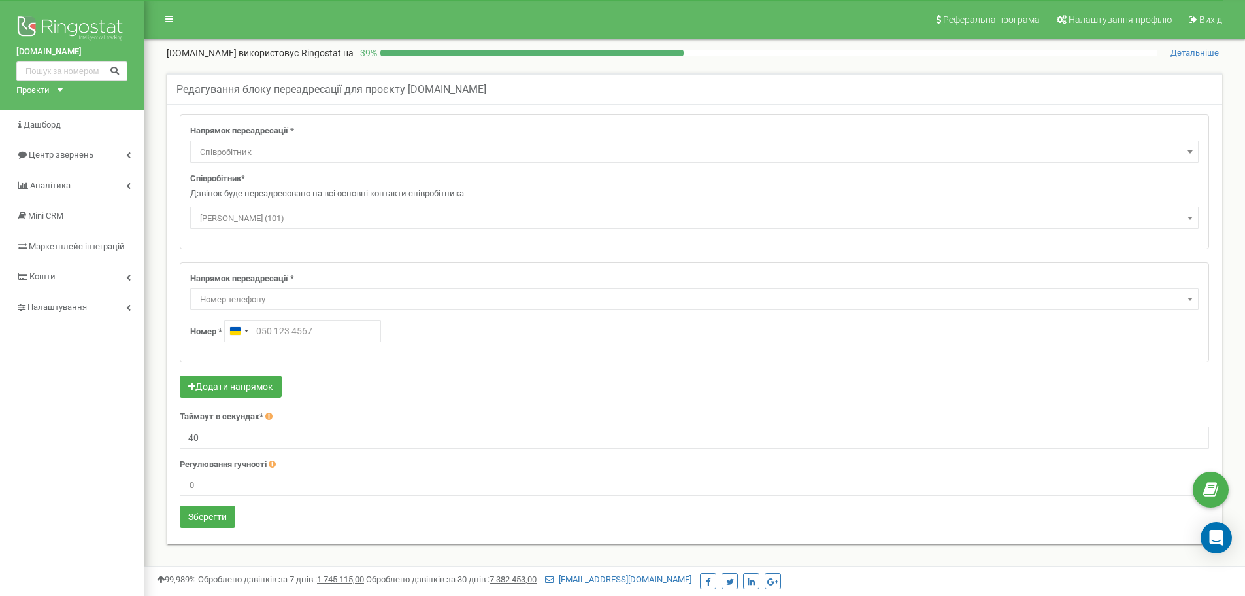
click at [280, 299] on span "Номер телефону" at bounding box center [695, 299] width 1000 height 18
type input "Катя"
click at [286, 295] on span "Номер телефону" at bounding box center [695, 299] width 1000 height 18
click at [282, 331] on input "text" at bounding box center [302, 331] width 157 height 22
click at [327, 331] on input "text" at bounding box center [302, 331] width 157 height 22
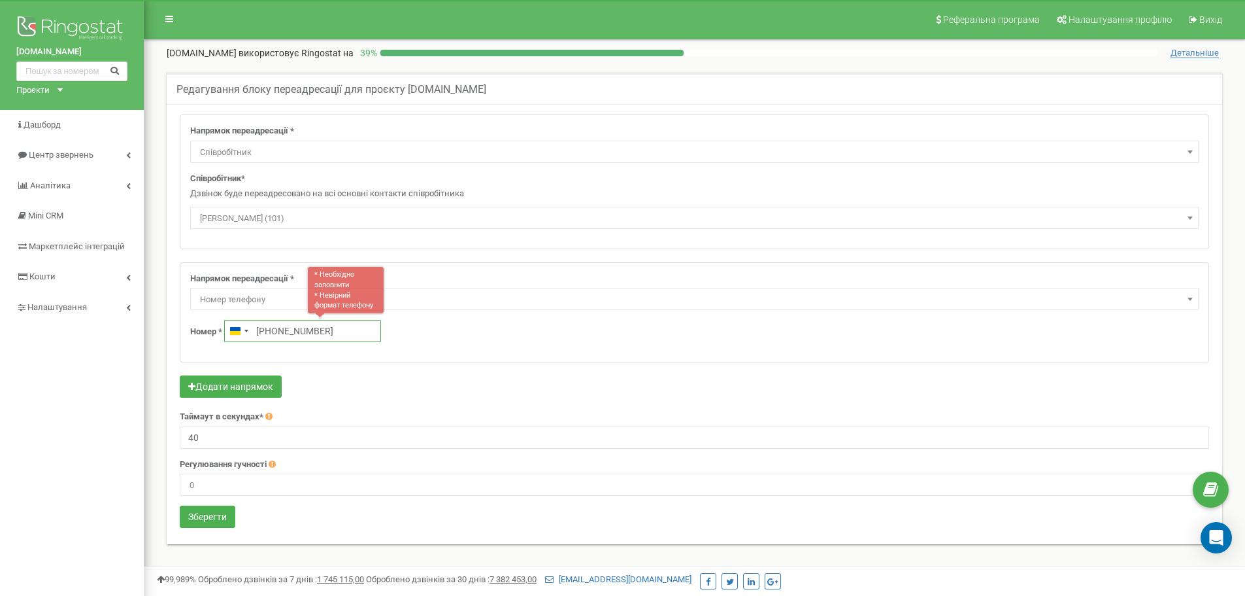
type input "+380 67 425 0117"
click at [415, 330] on div "Номер * Ukraine +380 * Необхідно заповнити * Невірний формат телефону +380 67 4…" at bounding box center [694, 331] width 1009 height 22
click at [419, 335] on div "Номер * Ukraine +380 +380 67 425 0117" at bounding box center [694, 331] width 1009 height 22
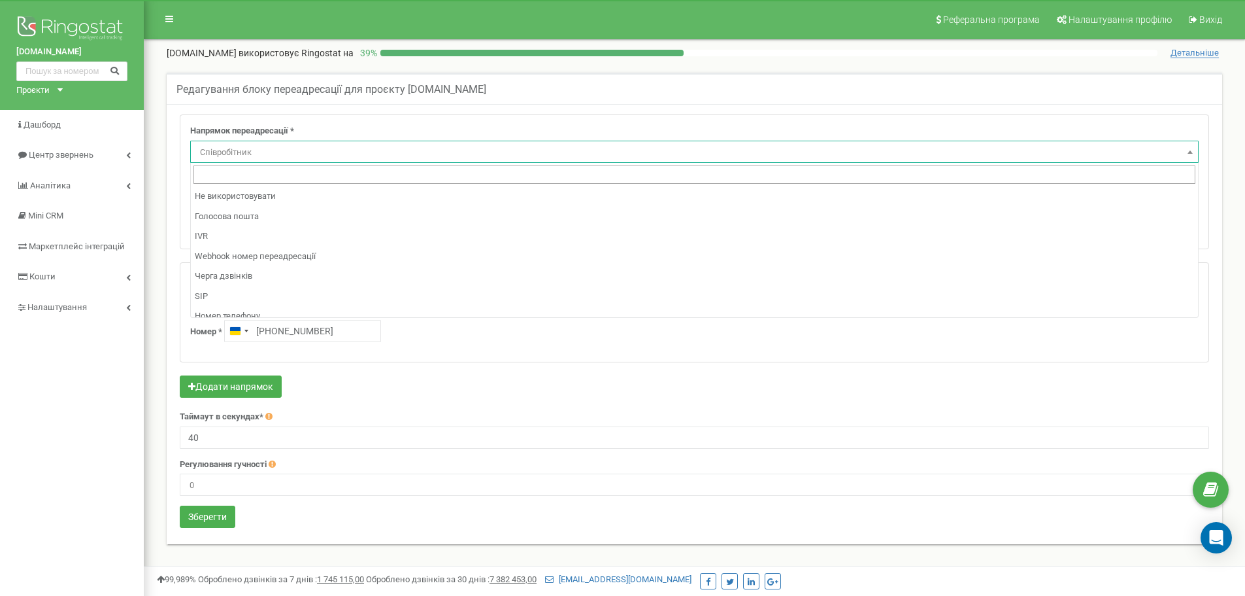
click at [256, 151] on span "Співробітник" at bounding box center [695, 152] width 1000 height 18
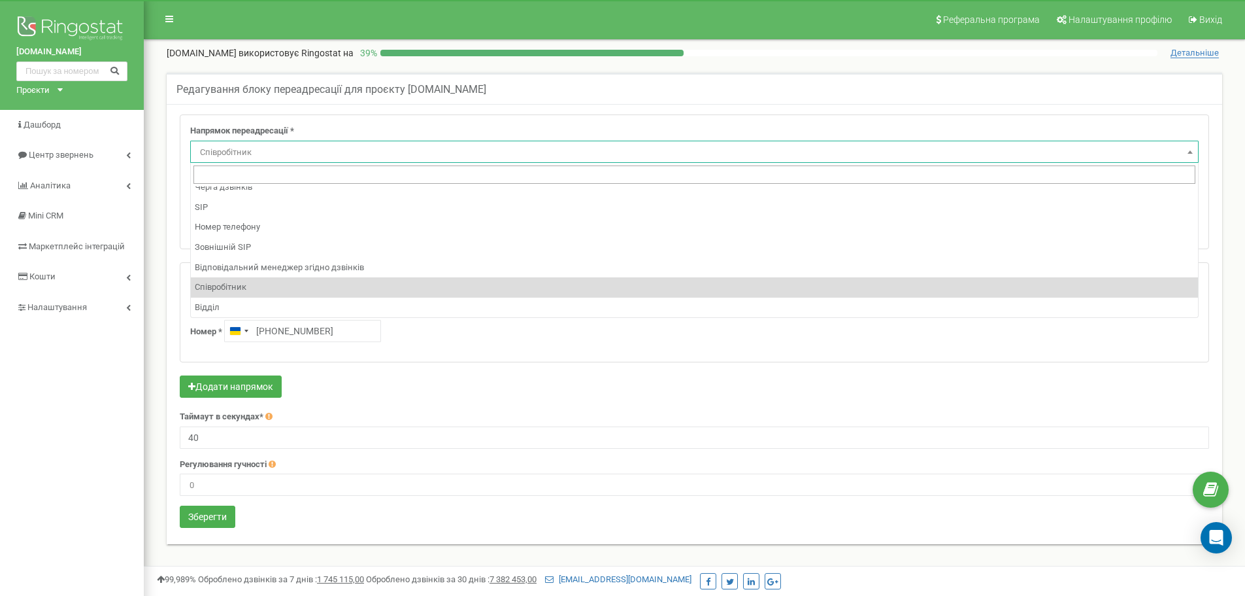
scroll to position [24, 0]
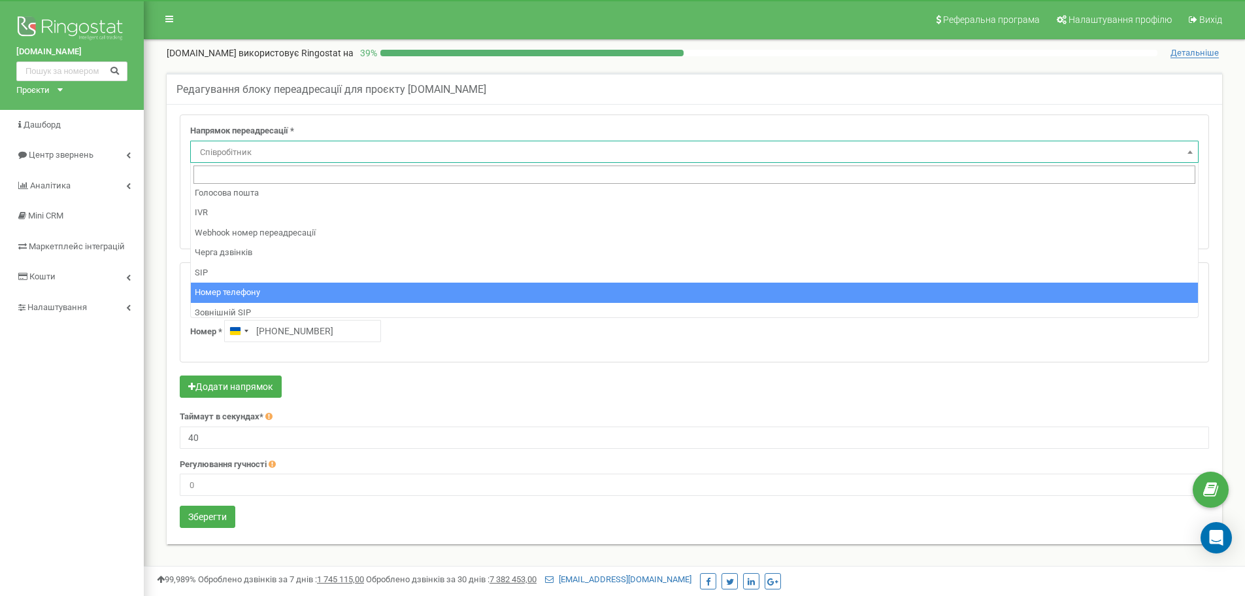
select select "Phone"
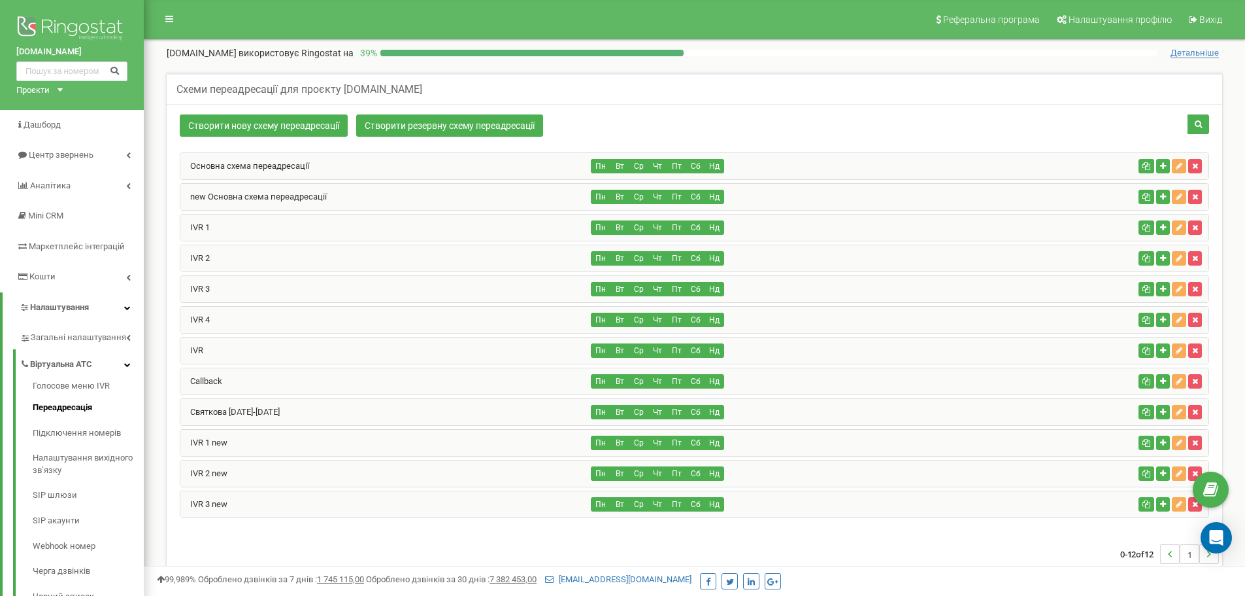
scroll to position [260, 0]
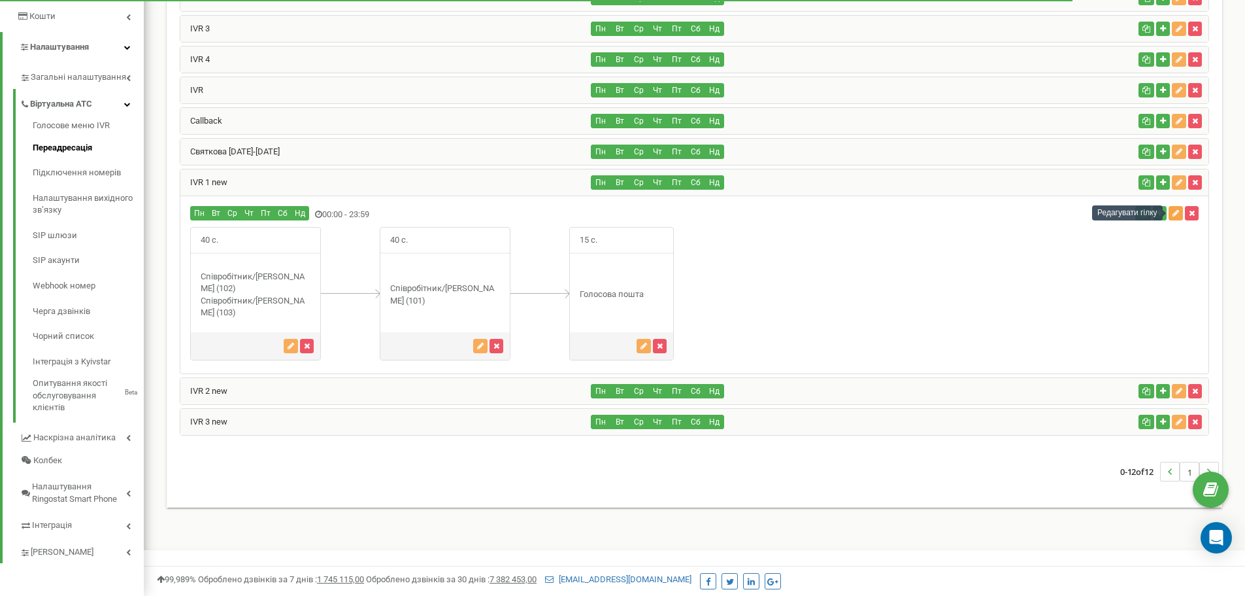
click at [1177, 216] on icon "button" at bounding box center [1176, 213] width 7 height 8
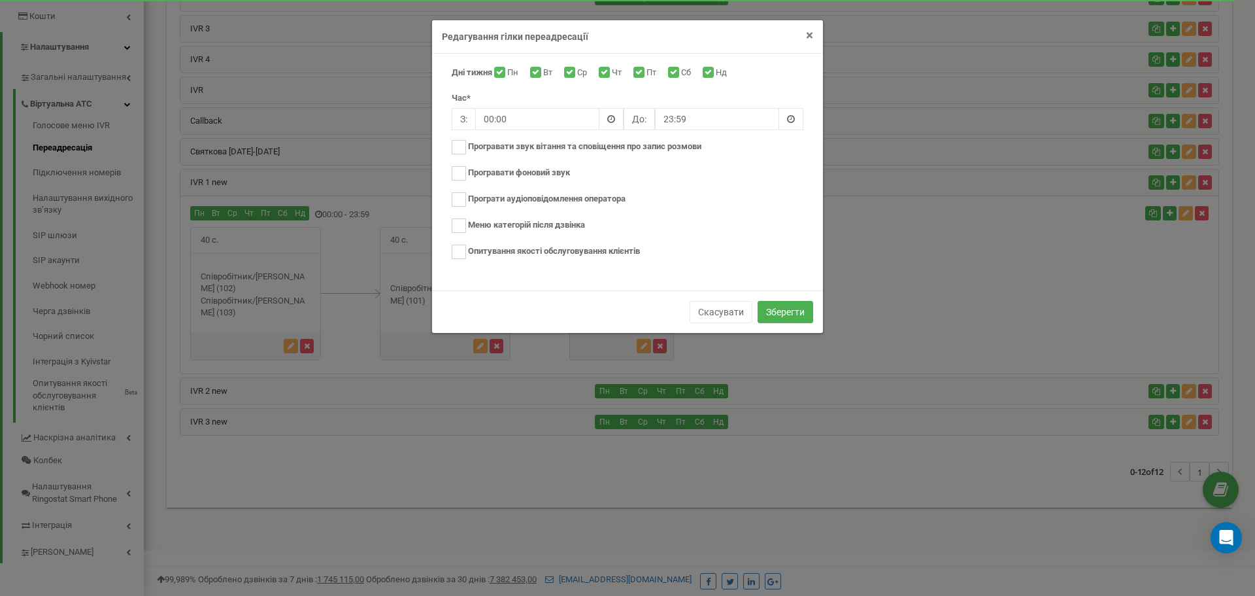
click at [813, 35] on span "×" at bounding box center [809, 35] width 7 height 16
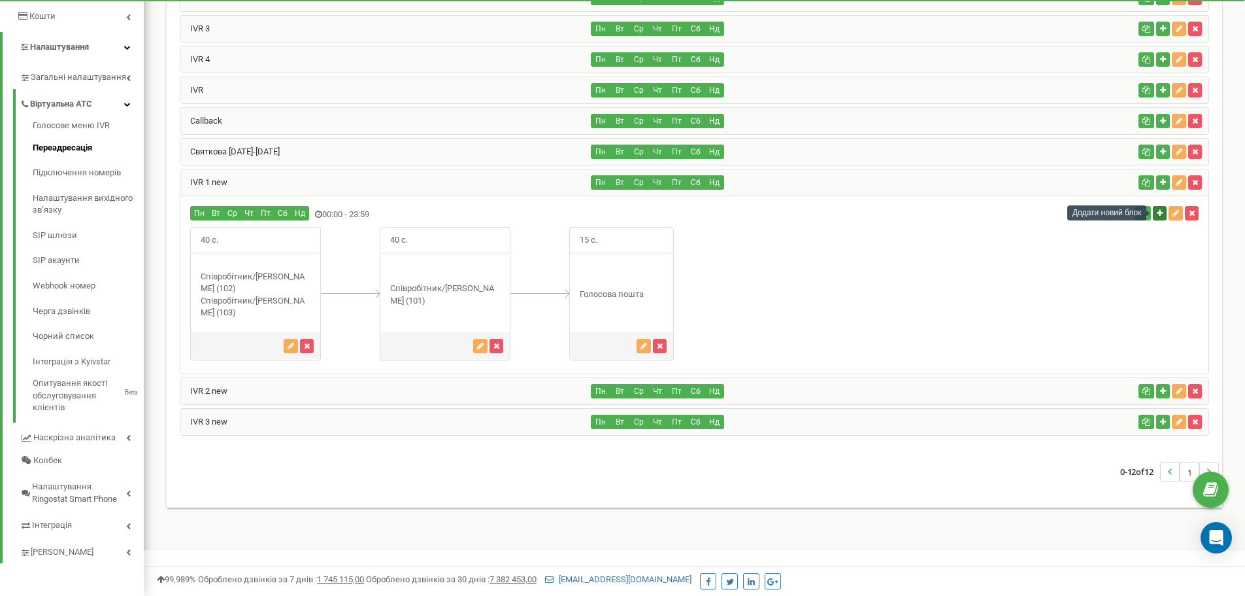
click at [1163, 216] on button "button" at bounding box center [1160, 213] width 14 height 14
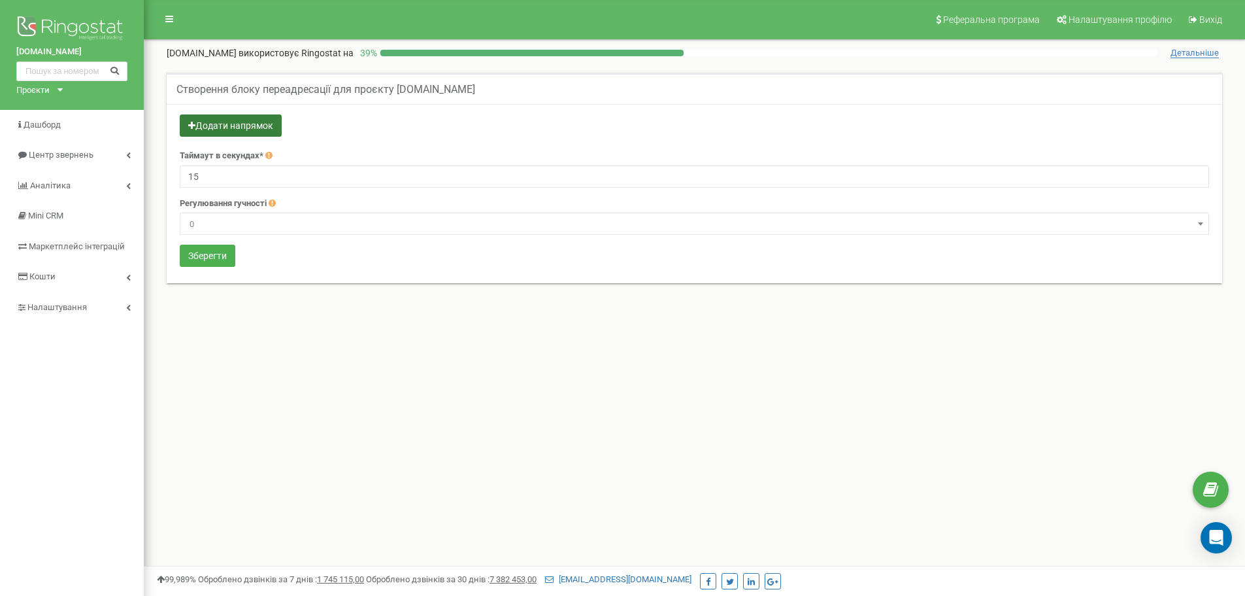
click at [221, 129] on button "Додати напрямок" at bounding box center [231, 125] width 102 height 22
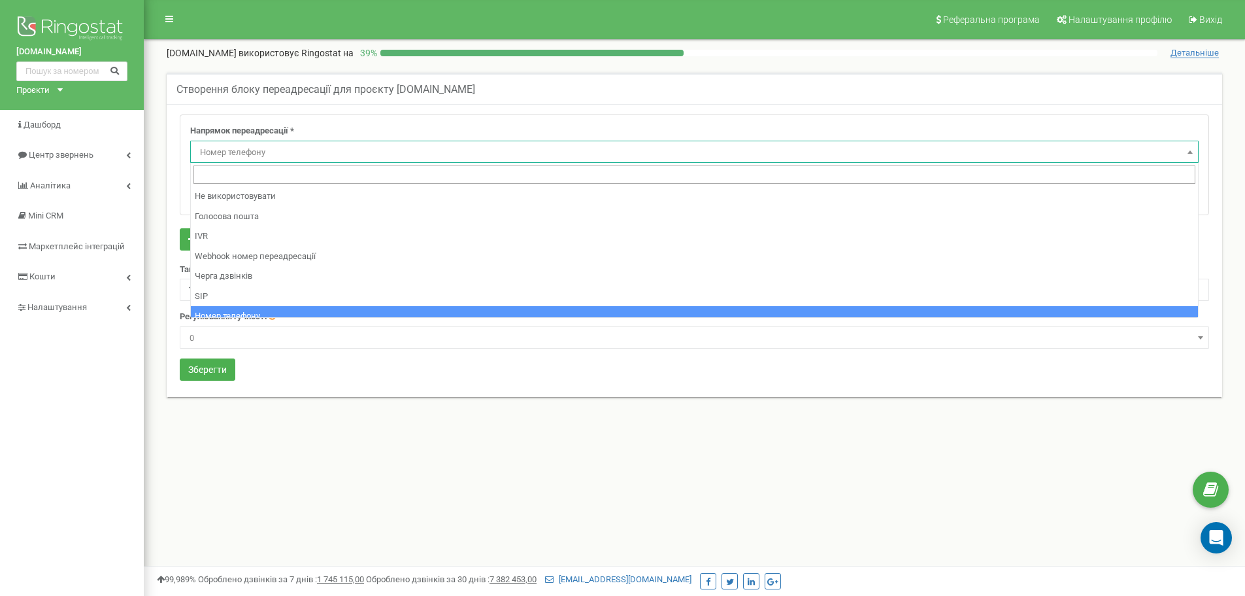
click at [234, 150] on span "Номер телефону" at bounding box center [695, 152] width 1000 height 18
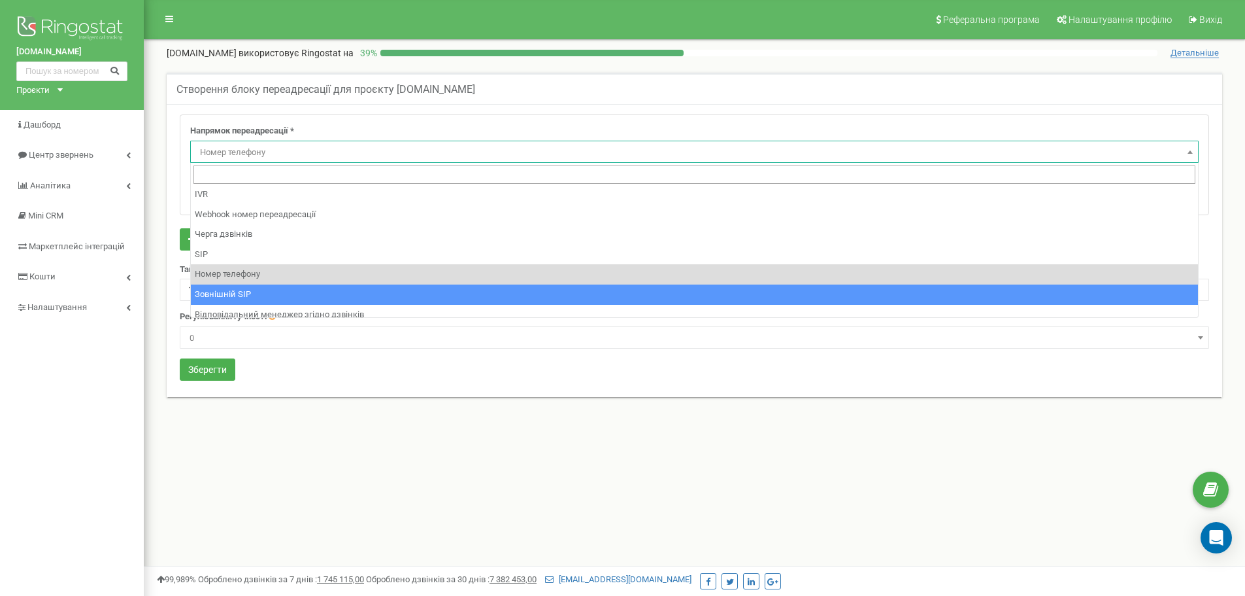
scroll to position [24, 0]
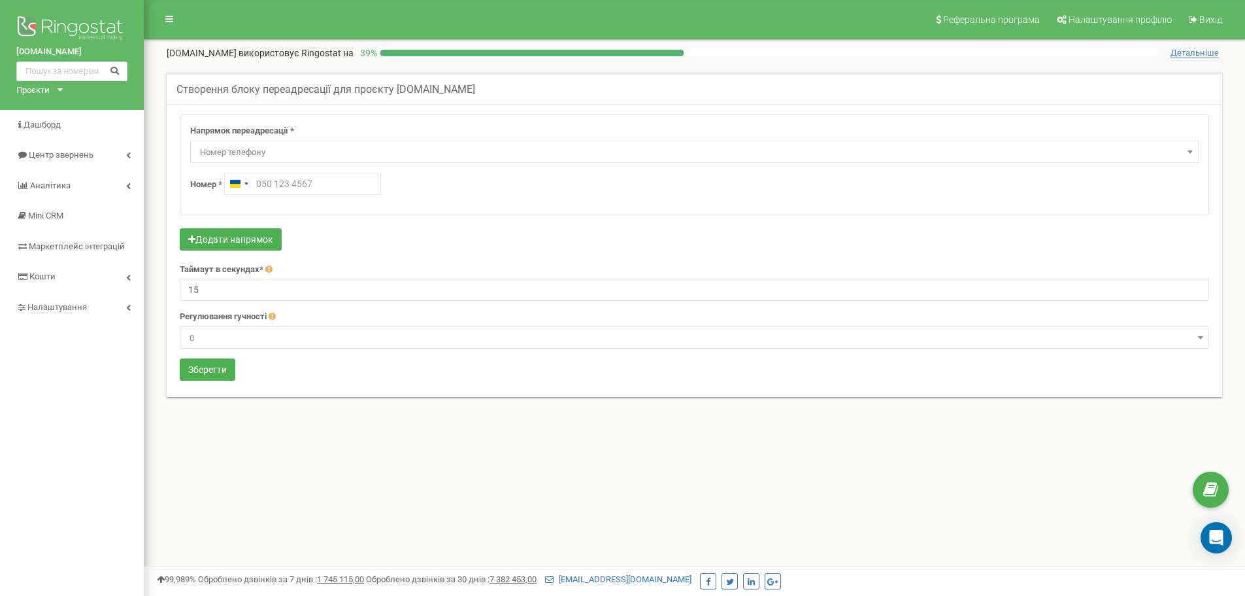
click at [265, 151] on span "Номер телефону" at bounding box center [695, 152] width 1000 height 18
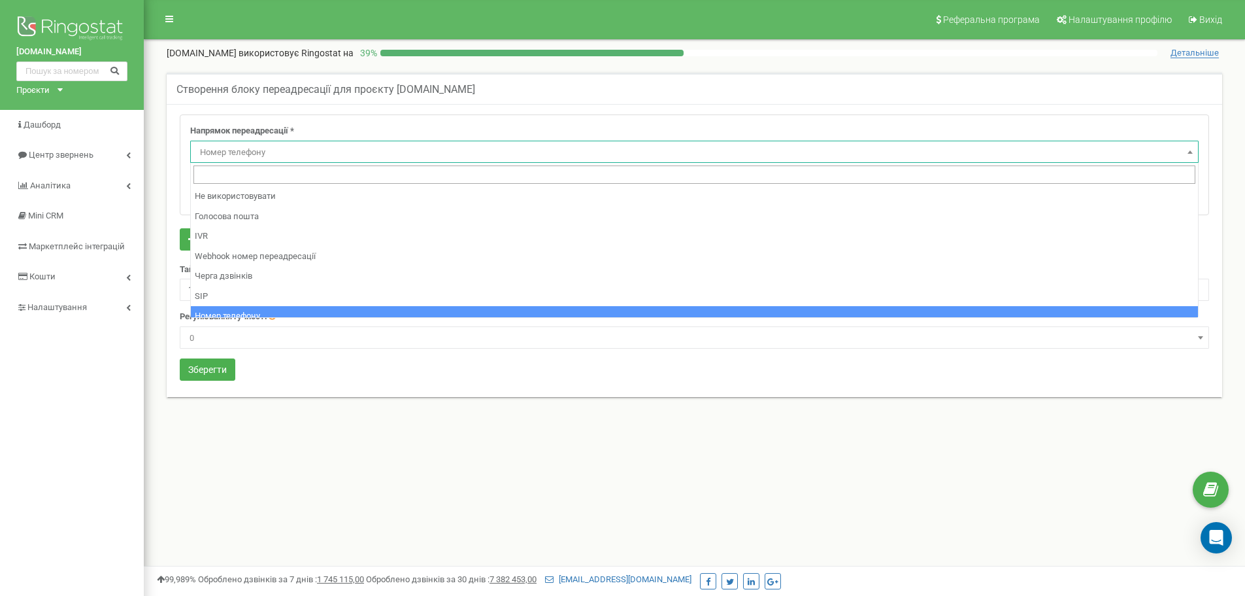
scroll to position [89, 0]
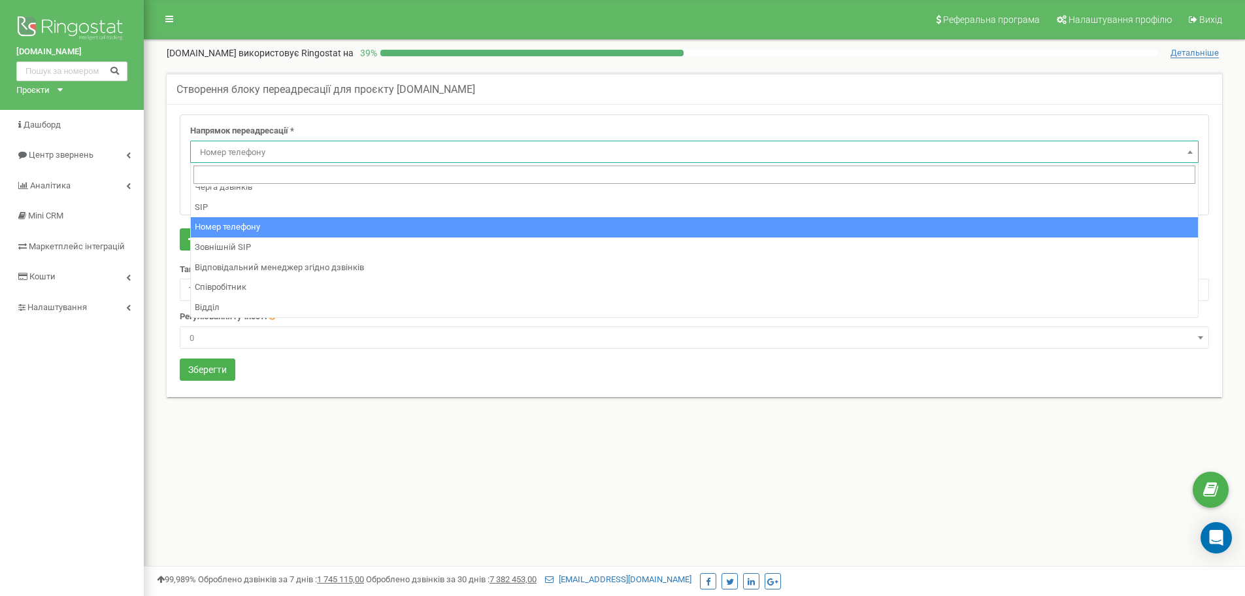
click at [265, 151] on span "Номер телефону" at bounding box center [695, 152] width 1000 height 18
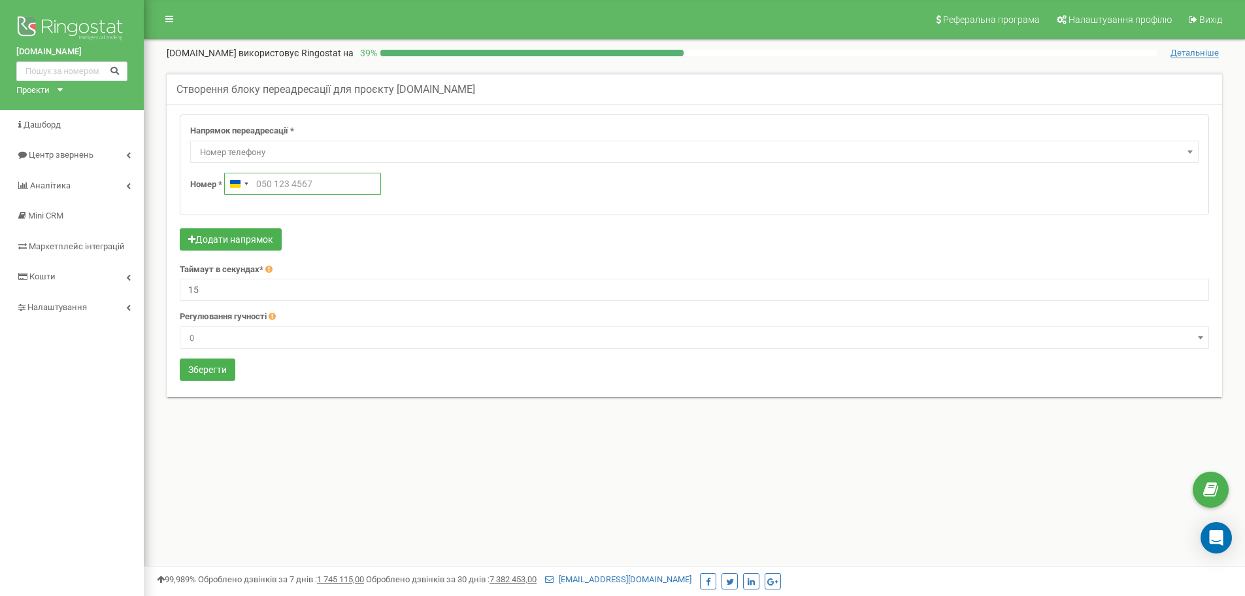
click at [267, 186] on input "text" at bounding box center [302, 184] width 157 height 22
type input "+380 67 425 0117"
click at [426, 243] on div "Додати напрямок" at bounding box center [695, 240] width 1030 height 25
click at [207, 373] on button "Зберегти" at bounding box center [208, 369] width 56 height 22
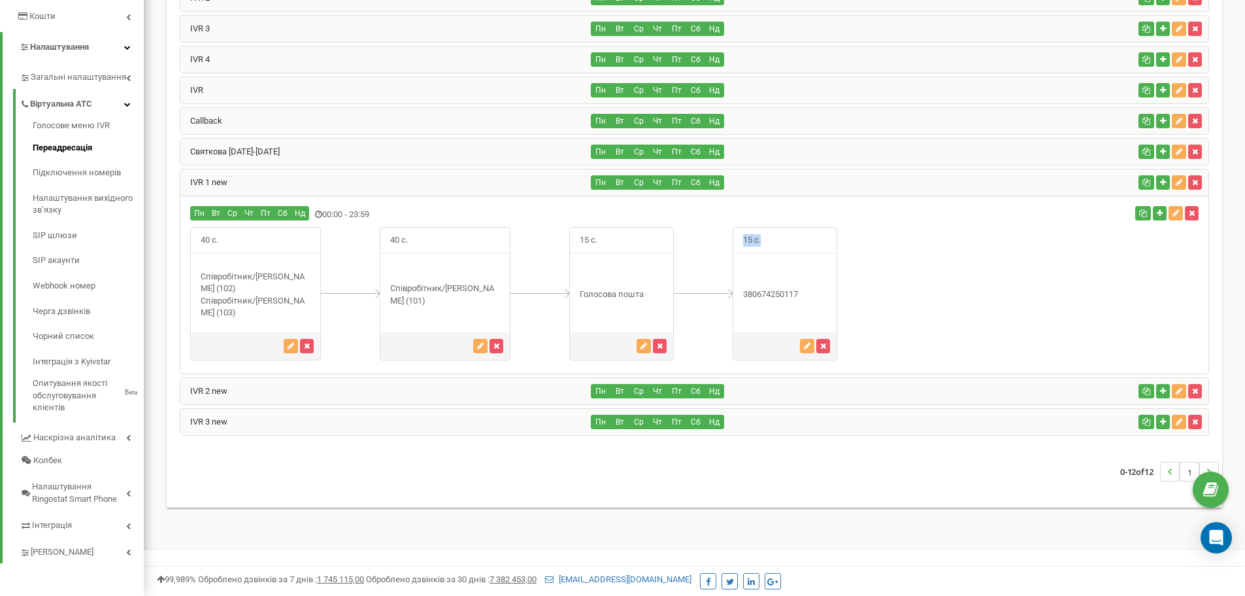
drag, startPoint x: 769, startPoint y: 243, endPoint x: 709, endPoint y: 239, distance: 60.2
click at [709, 239] on div "40 с." at bounding box center [513, 293] width 647 height 133
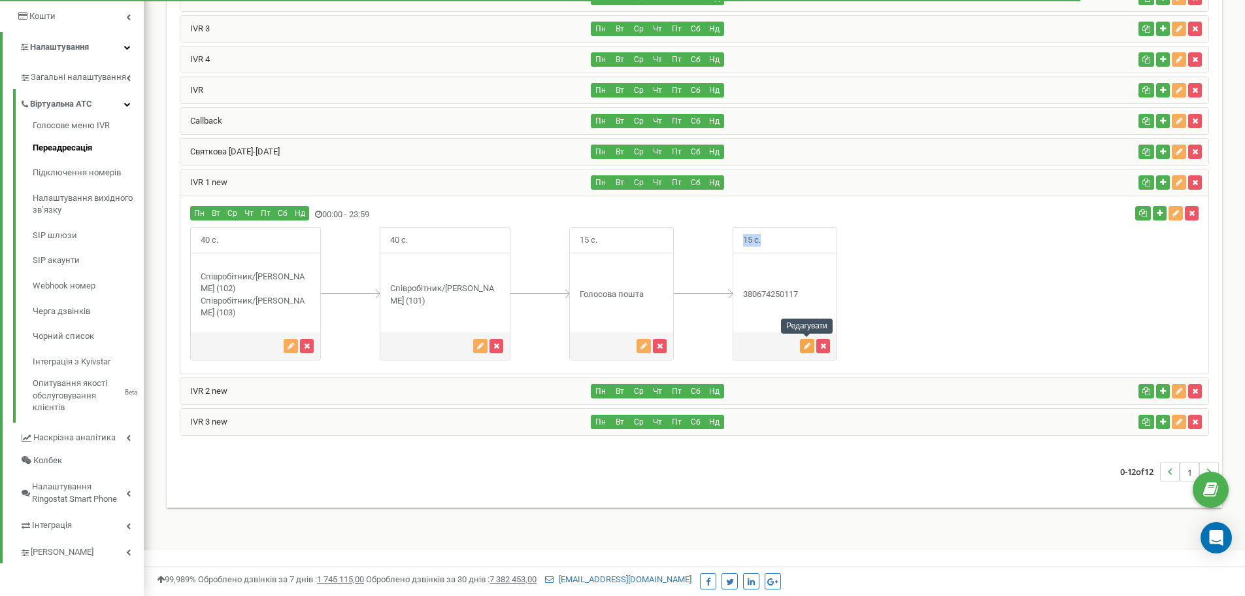
click at [804, 348] on icon "button" at bounding box center [807, 346] width 7 height 8
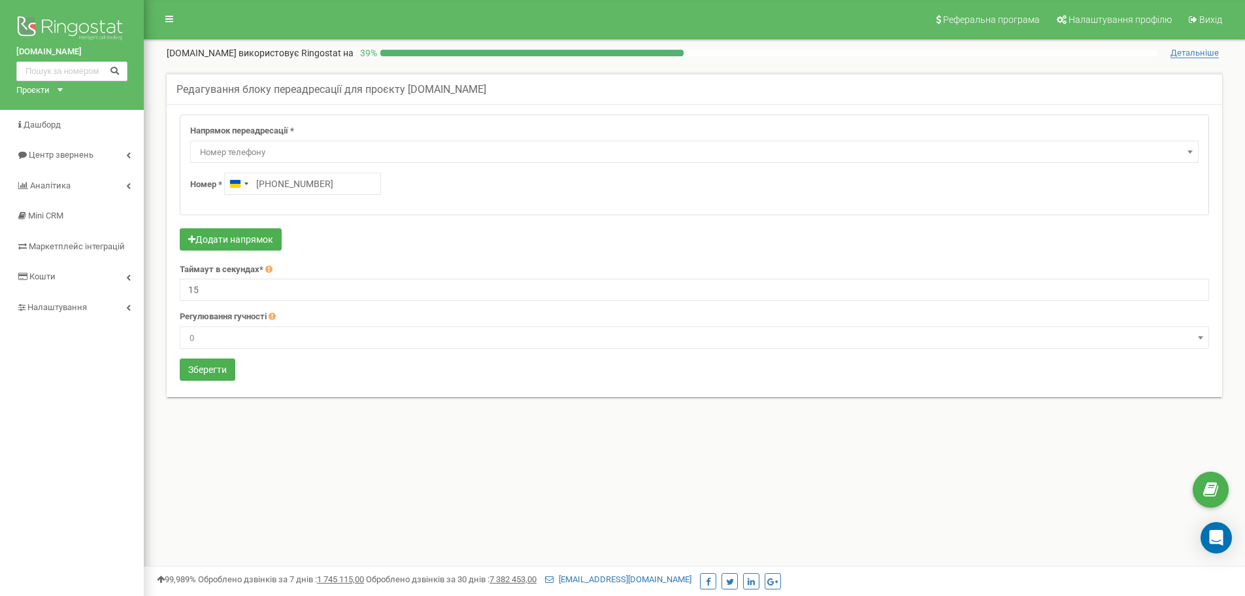
click at [186, 287] on input "15" at bounding box center [695, 290] width 1030 height 22
type input "40"
click at [331, 360] on form "Напрямок переадресації * Не використовувати Голосова пошта IVR Webhook номер пе…" at bounding box center [695, 248] width 1030 height 269
click at [218, 365] on button "Зберегти" at bounding box center [208, 369] width 56 height 22
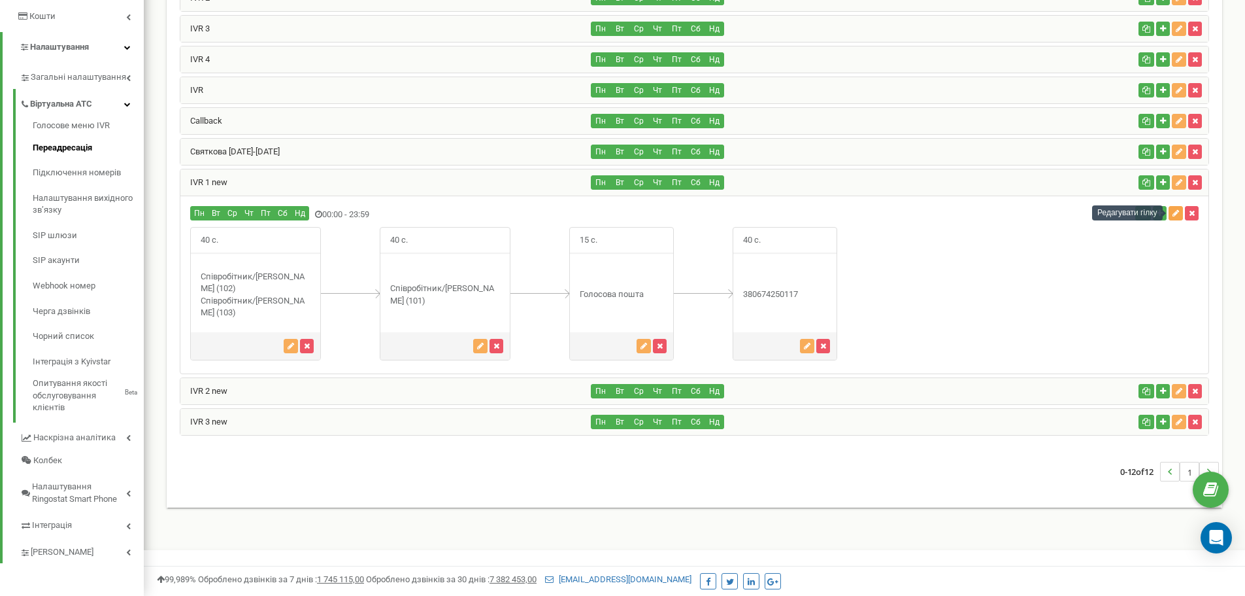
click at [1177, 216] on icon "button" at bounding box center [1176, 213] width 7 height 8
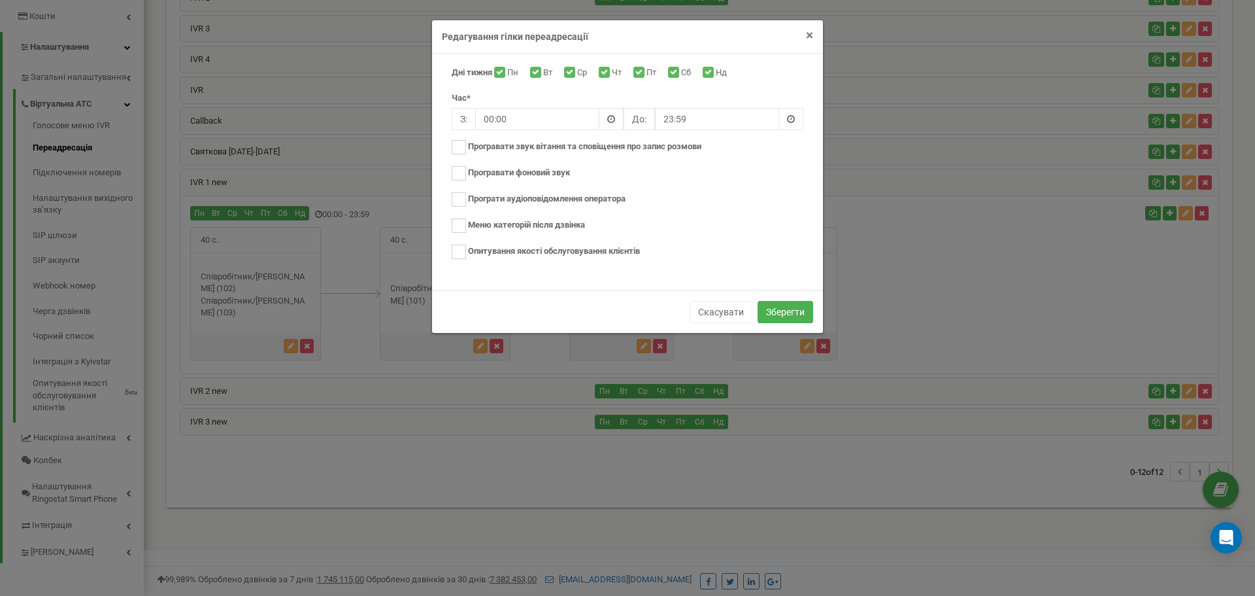
click at [808, 36] on span "×" at bounding box center [809, 35] width 7 height 16
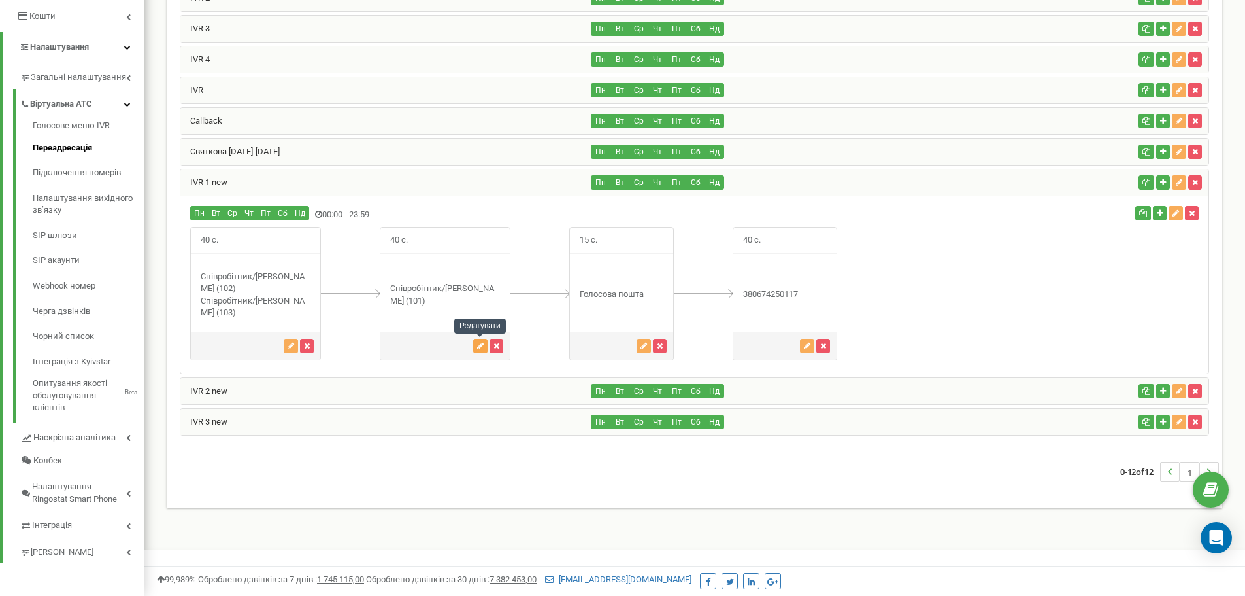
click at [480, 345] on icon "button" at bounding box center [480, 346] width 7 height 8
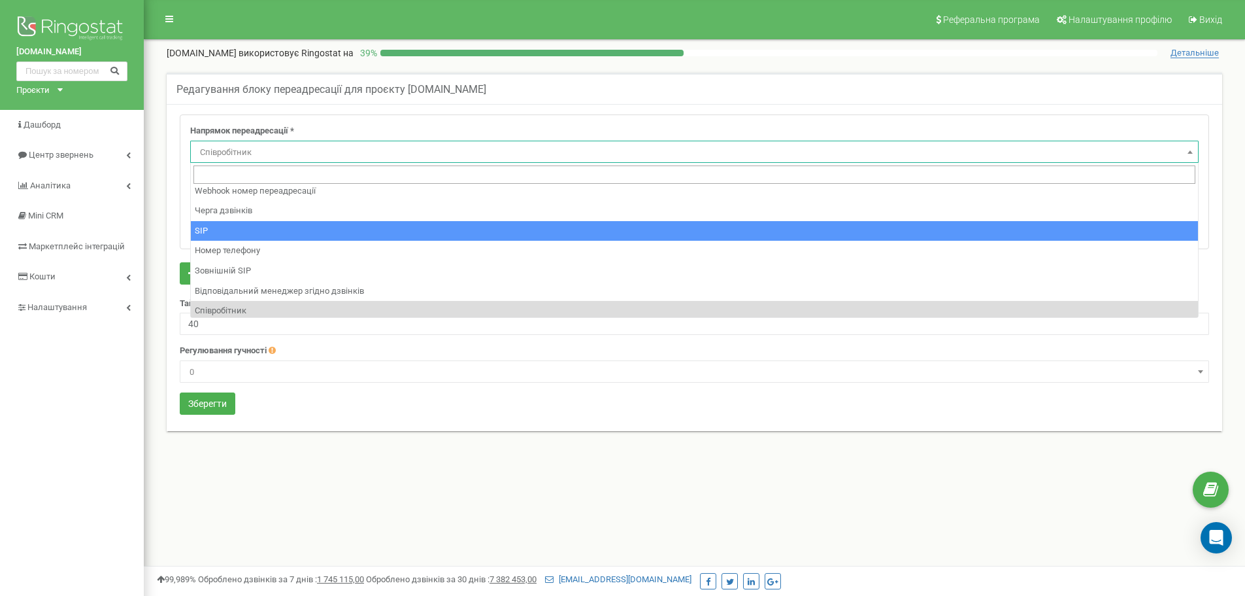
scroll to position [89, 0]
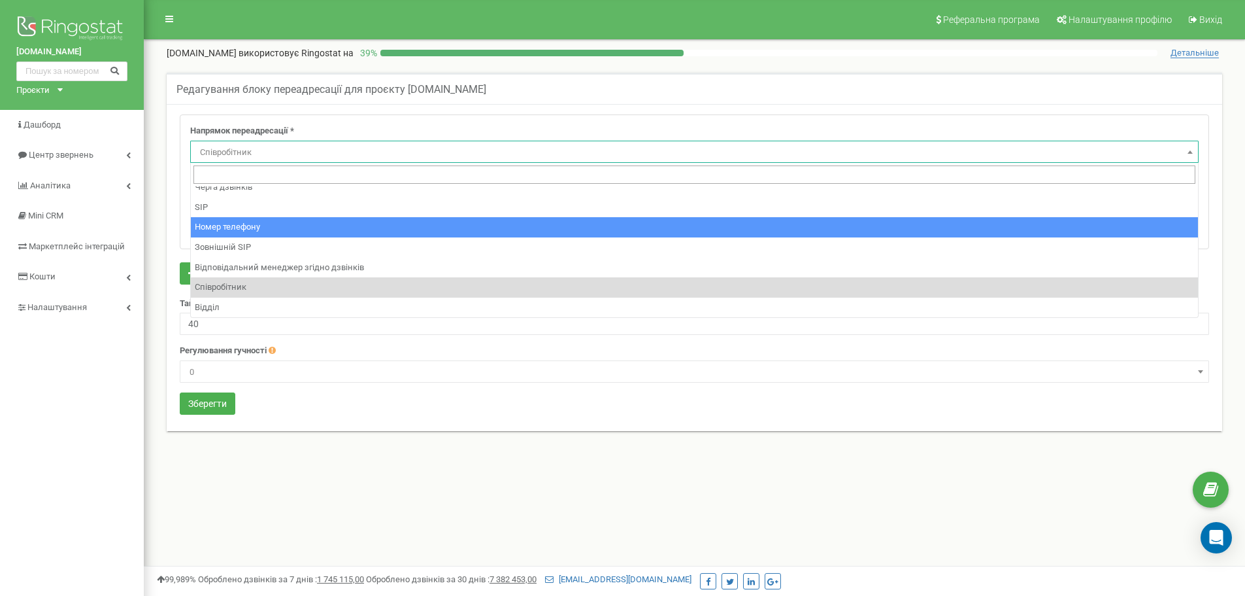
select select "Phone"
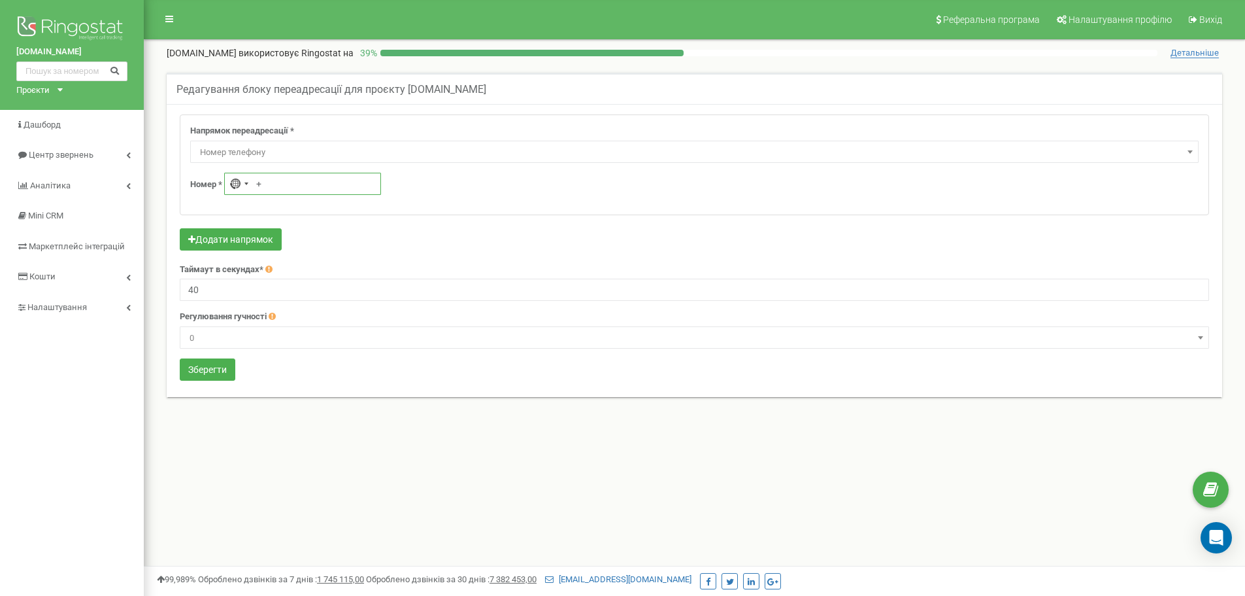
click at [268, 182] on input "+" at bounding box center [302, 184] width 157 height 22
type input "+380 67 425 0117"
click at [468, 175] on div "Номер * Ukraine +380 +380 67 425 0117" at bounding box center [694, 184] width 1009 height 22
click at [260, 237] on button "Додати напрямок" at bounding box center [231, 239] width 102 height 22
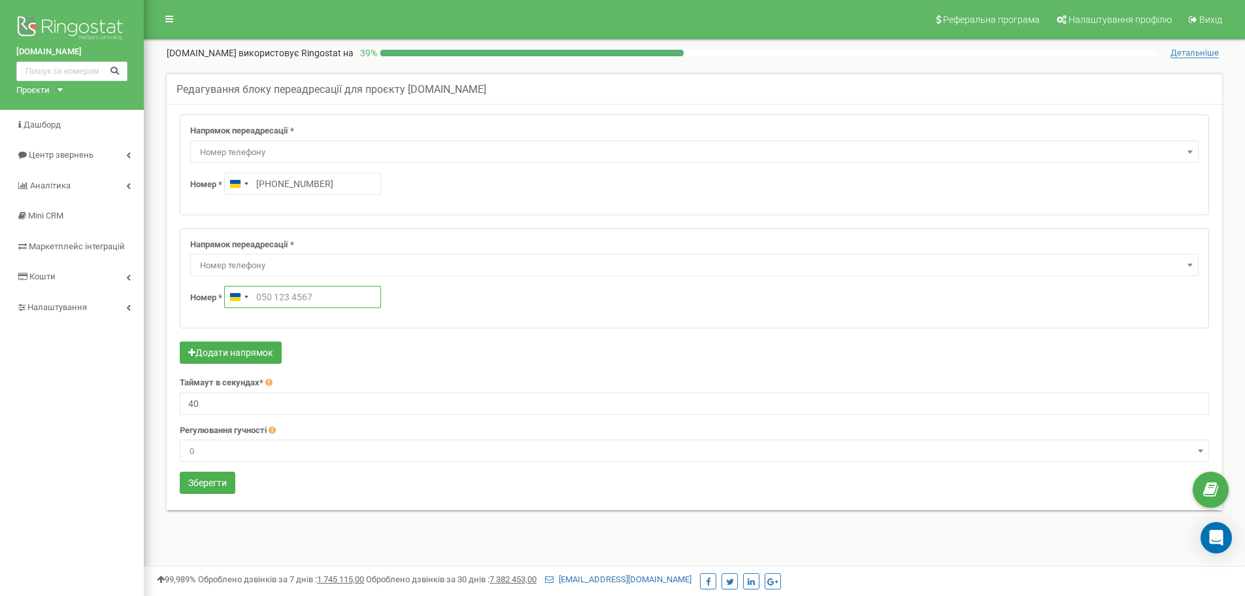
click at [285, 297] on input "text" at bounding box center [302, 297] width 157 height 22
type input "+380 98 753 3262"
click at [397, 361] on div "Додати напрямок" at bounding box center [695, 353] width 1030 height 25
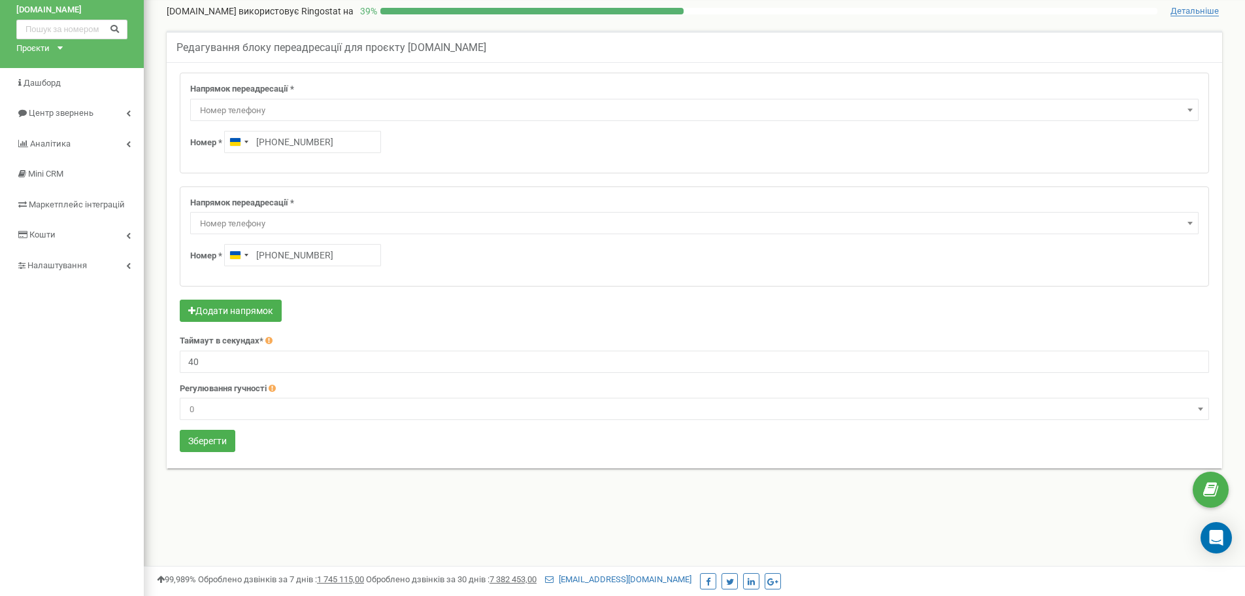
scroll to position [65, 0]
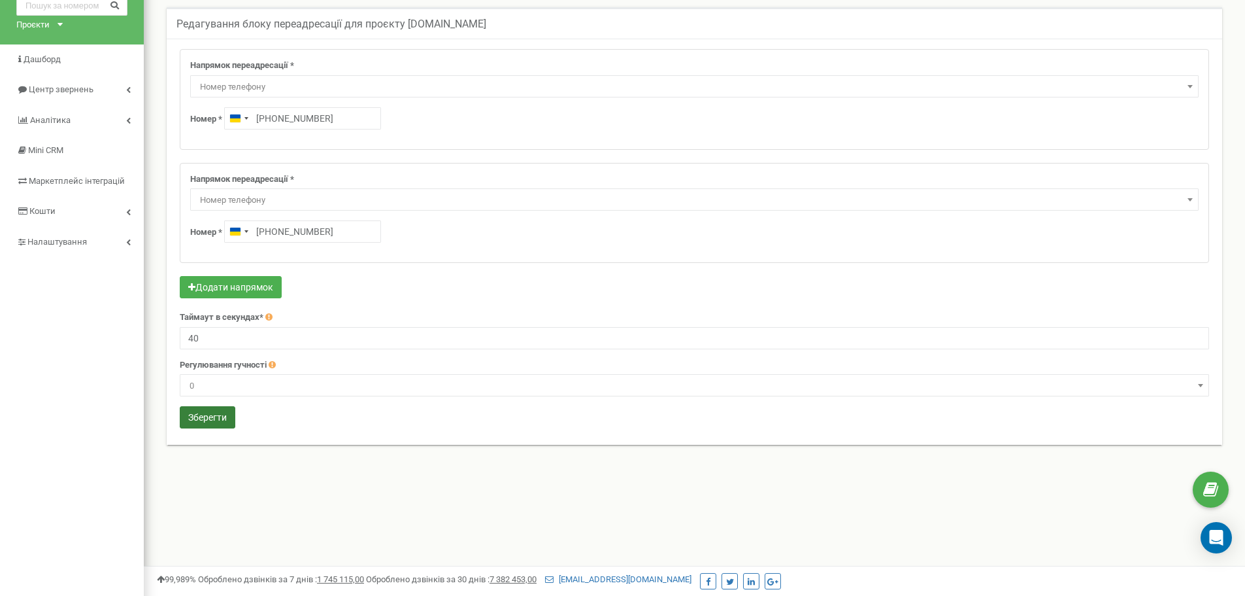
click at [205, 420] on button "Зберегти" at bounding box center [208, 417] width 56 height 22
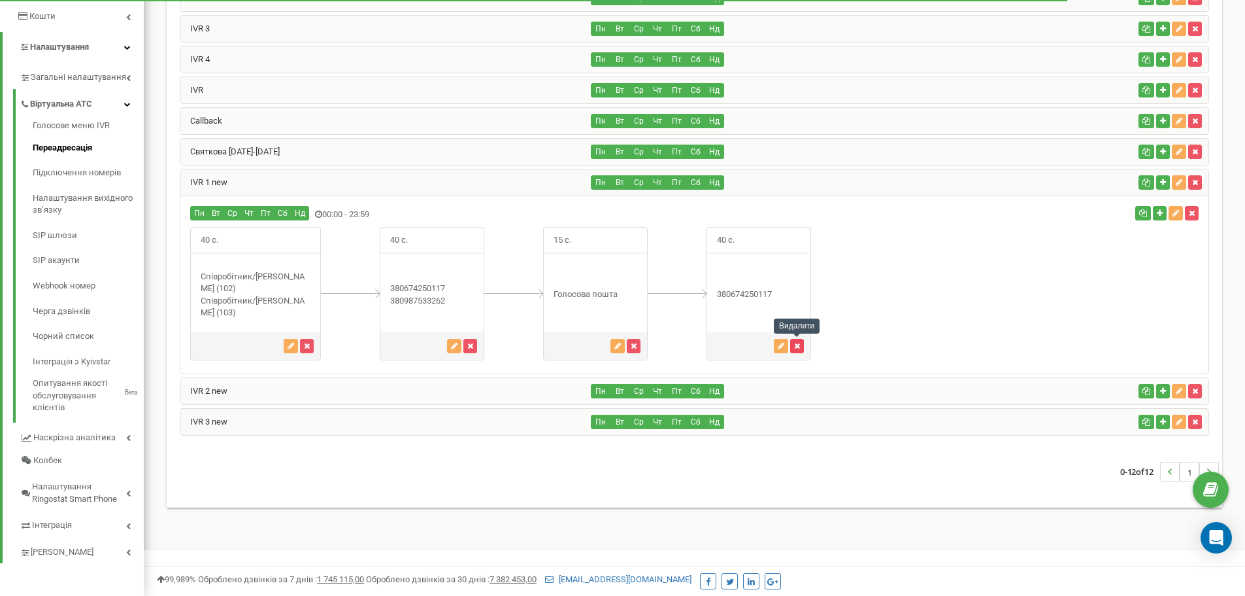
click at [798, 348] on icon "button" at bounding box center [797, 346] width 6 height 8
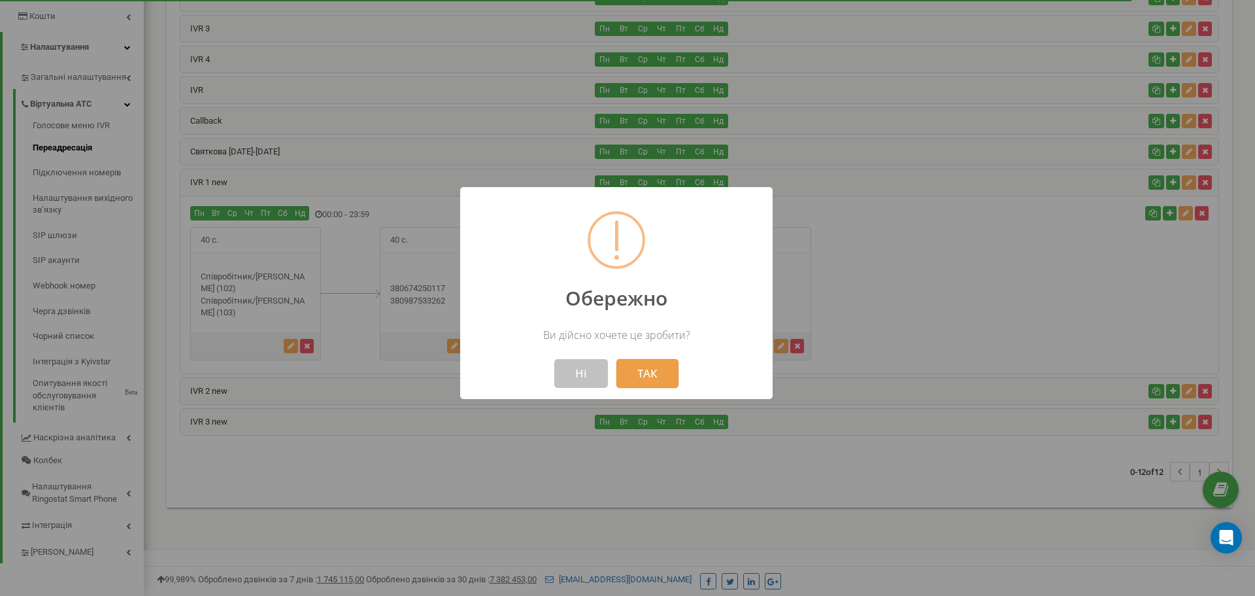
click at [646, 375] on button "ТАК" at bounding box center [648, 373] width 62 height 29
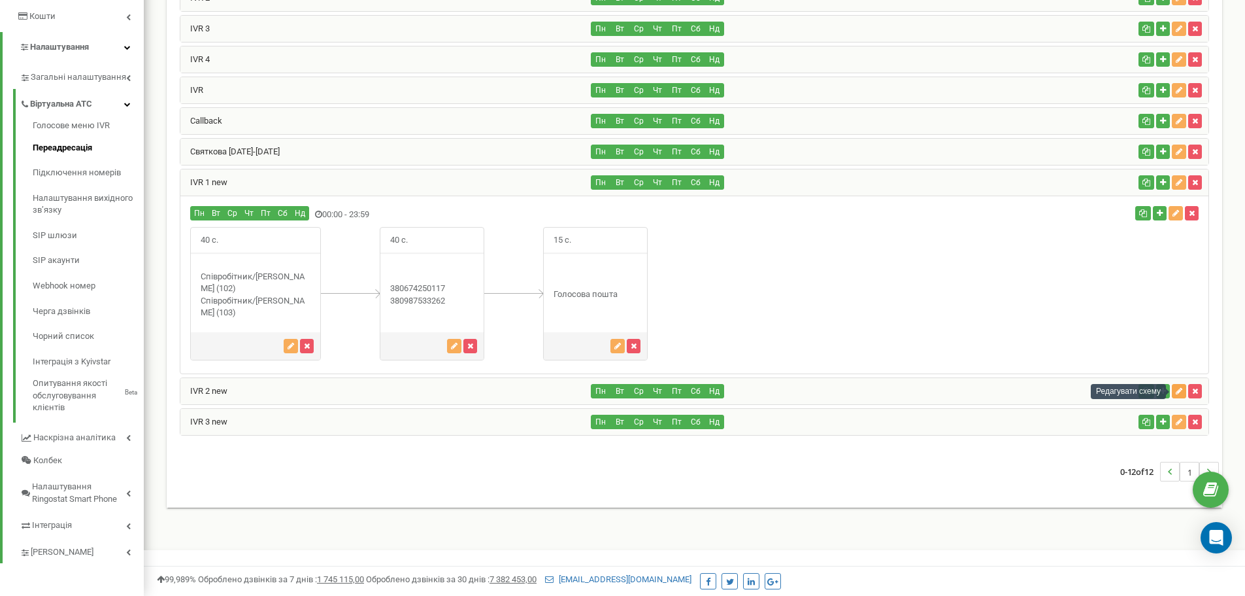
click at [1179, 388] on icon "button" at bounding box center [1179, 391] width 7 height 8
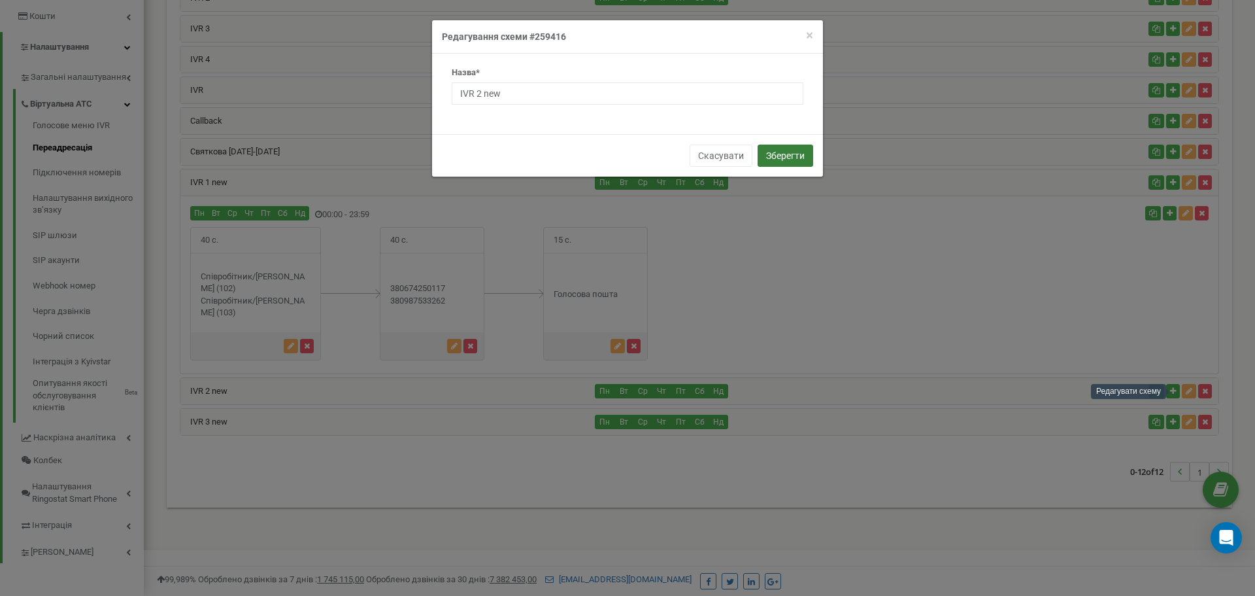
click at [789, 156] on button "Зберегти" at bounding box center [786, 155] width 56 height 22
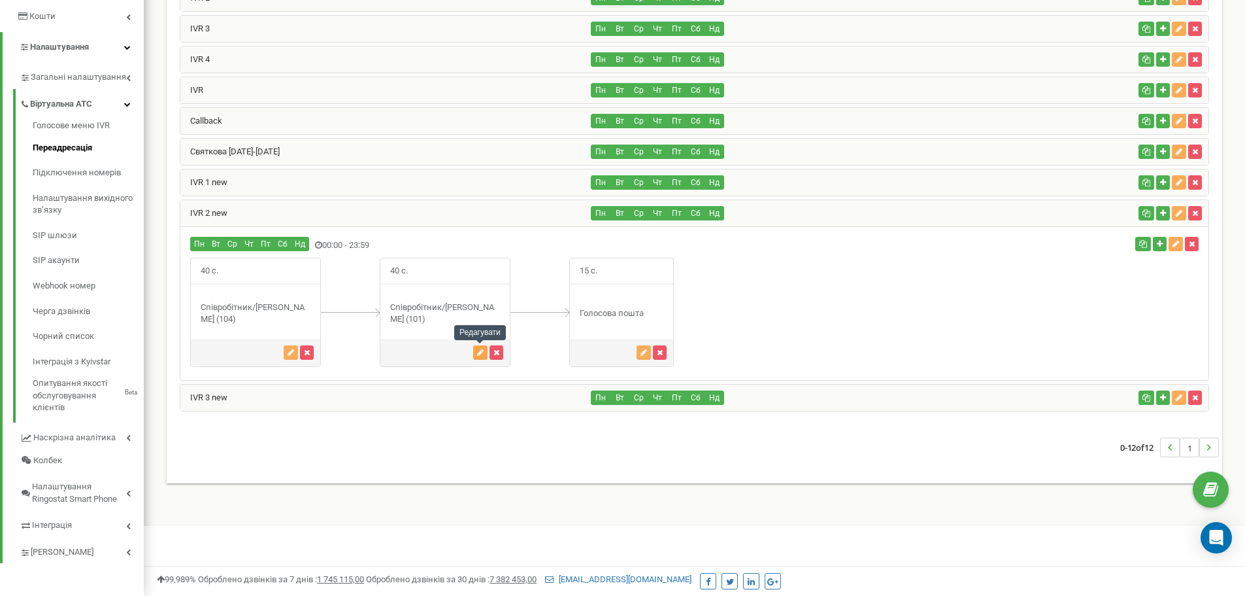
click at [480, 350] on icon "button" at bounding box center [480, 352] width 7 height 8
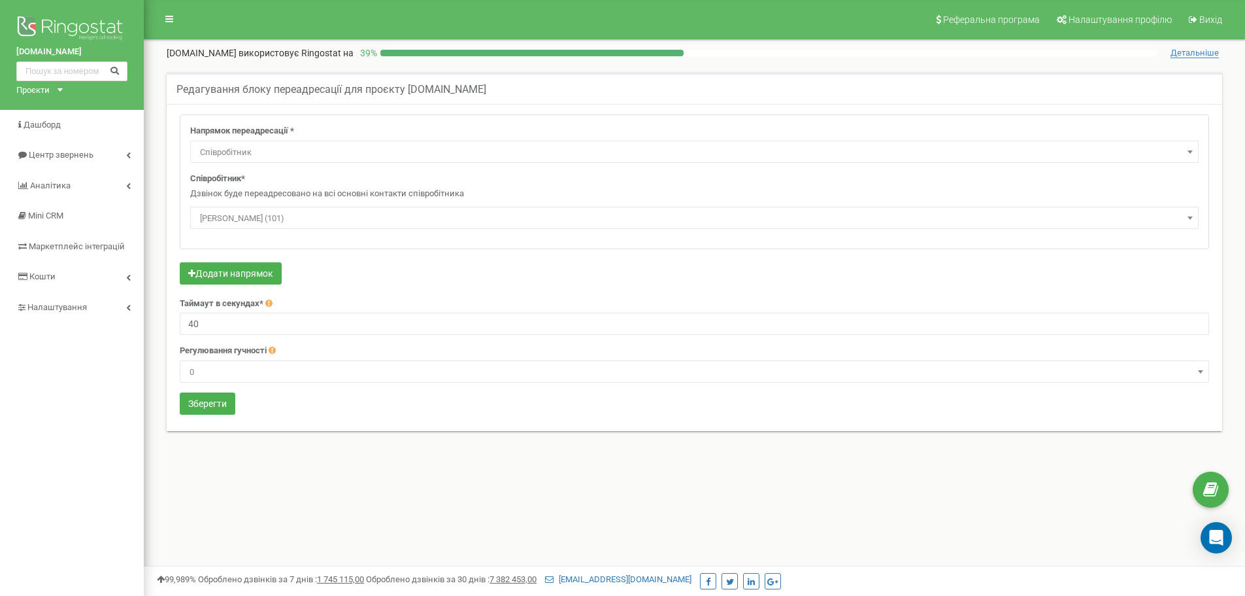
click at [256, 154] on span "Співробітник" at bounding box center [695, 152] width 1000 height 18
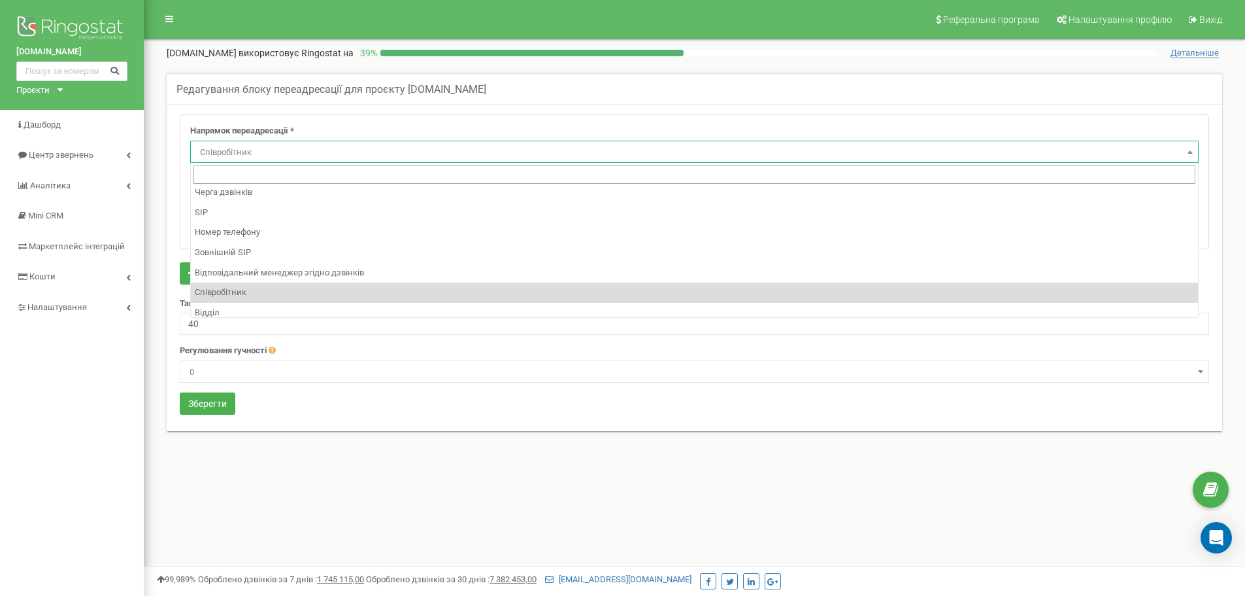
scroll to position [89, 0]
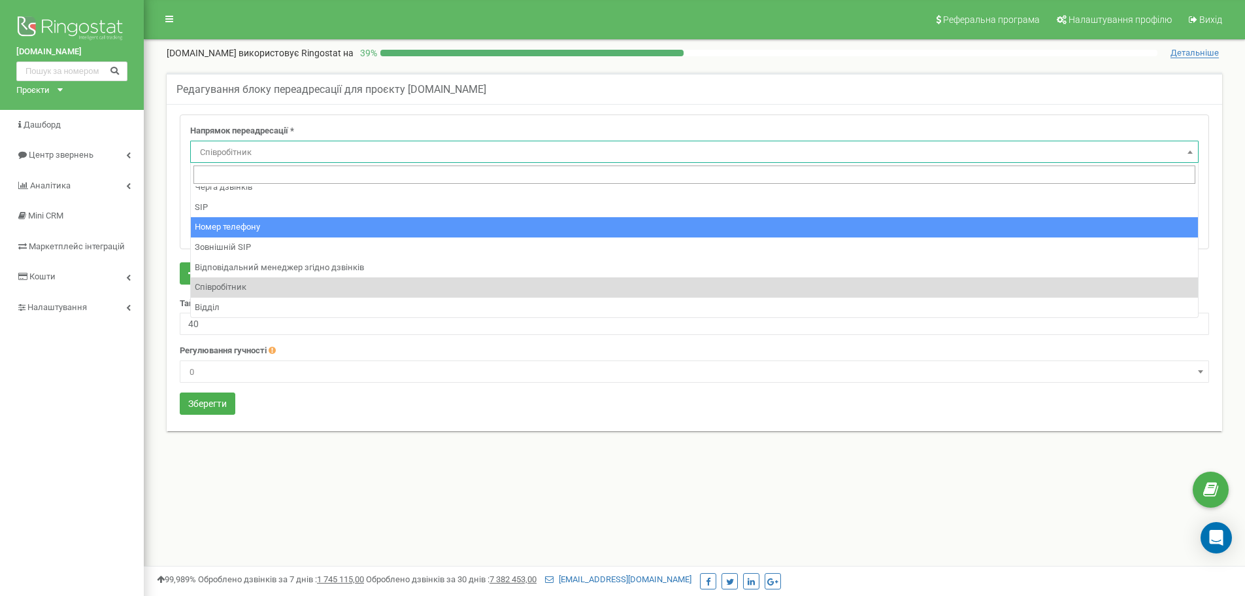
select select "Phone"
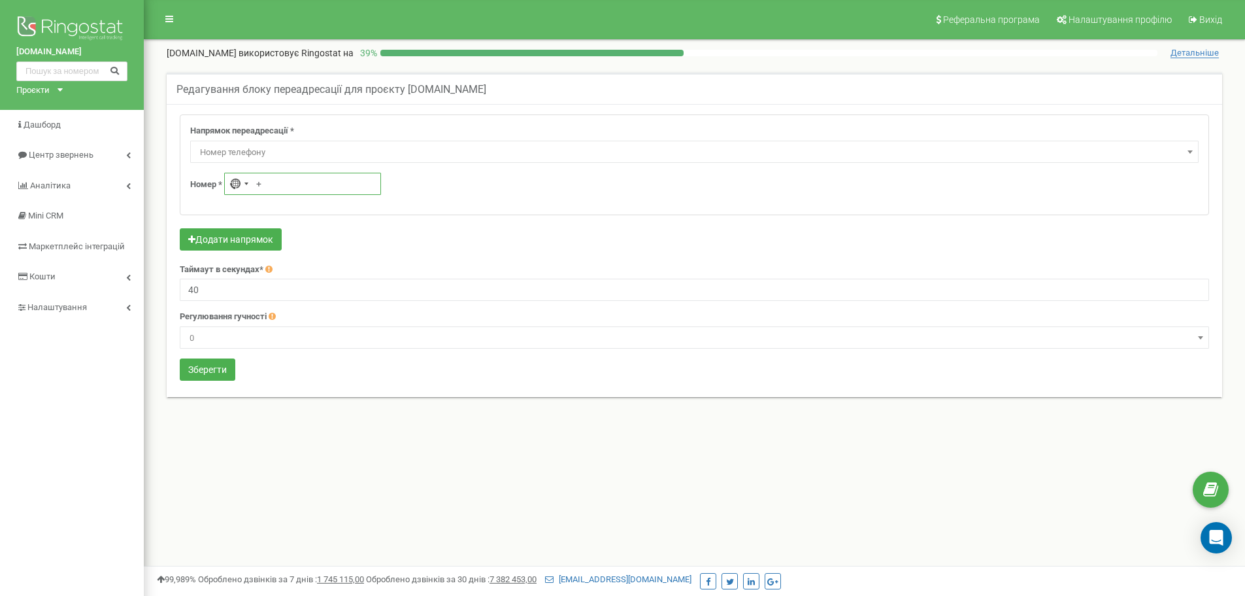
click at [273, 184] on input "+" at bounding box center [302, 184] width 157 height 22
type input "[PHONE_NUMBER]"
click at [309, 484] on div "Реферальна програма Налаштування профілю Вихід [DOMAIN_NAME] використовує Ringo…" at bounding box center [695, 392] width 1102 height 785
click at [224, 370] on button "Зберегти" at bounding box center [208, 369] width 56 height 22
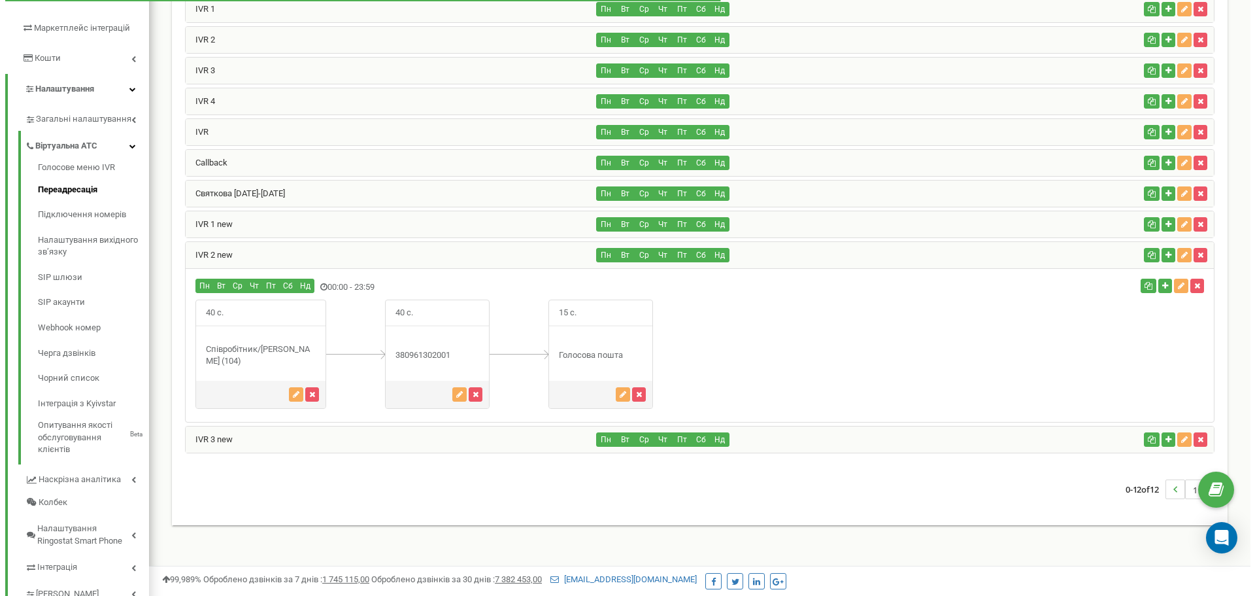
scroll to position [195, 0]
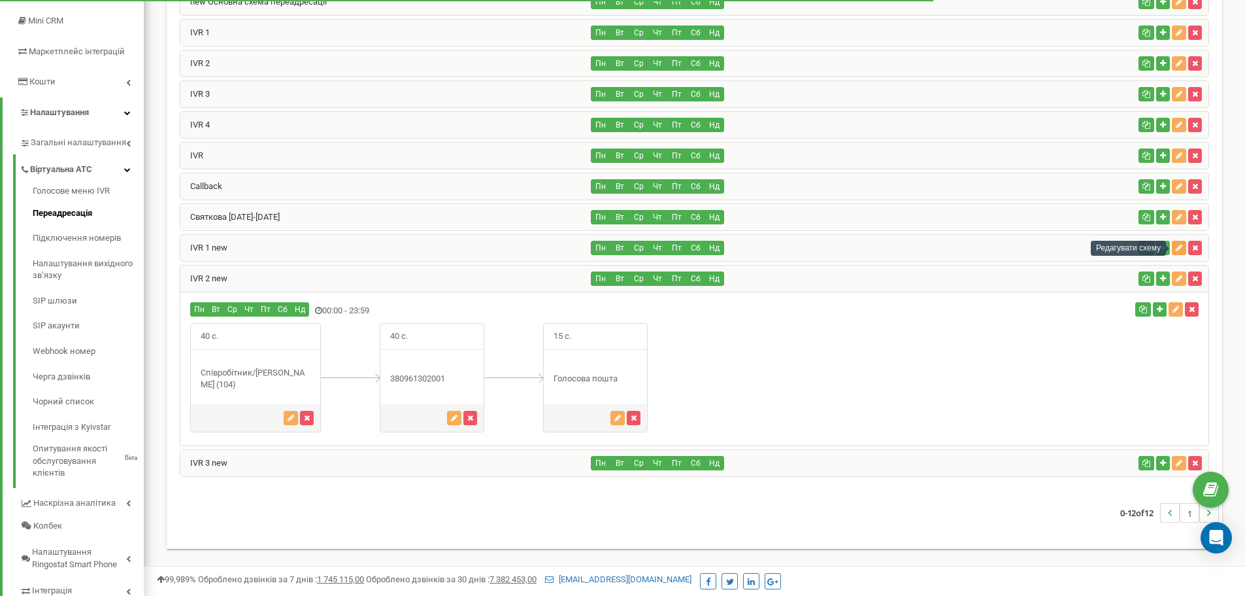
click at [1181, 248] on icon "button" at bounding box center [1179, 248] width 7 height 8
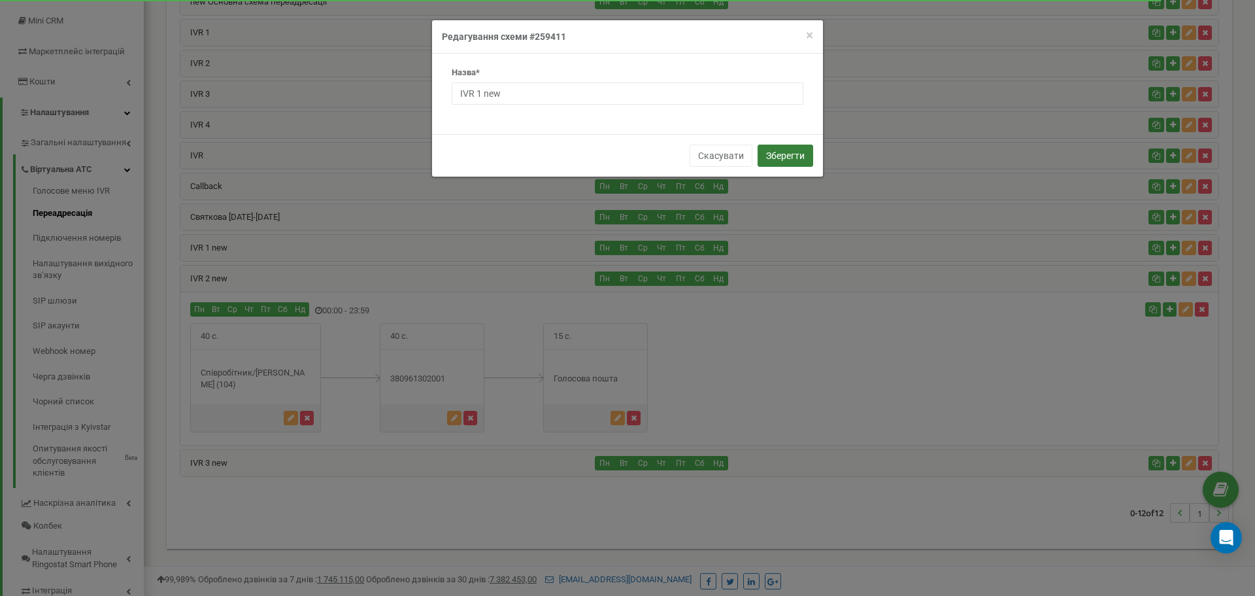
click at [808, 150] on button "Зберегти" at bounding box center [786, 155] width 56 height 22
click at [788, 154] on button "Зберегти" at bounding box center [786, 155] width 56 height 22
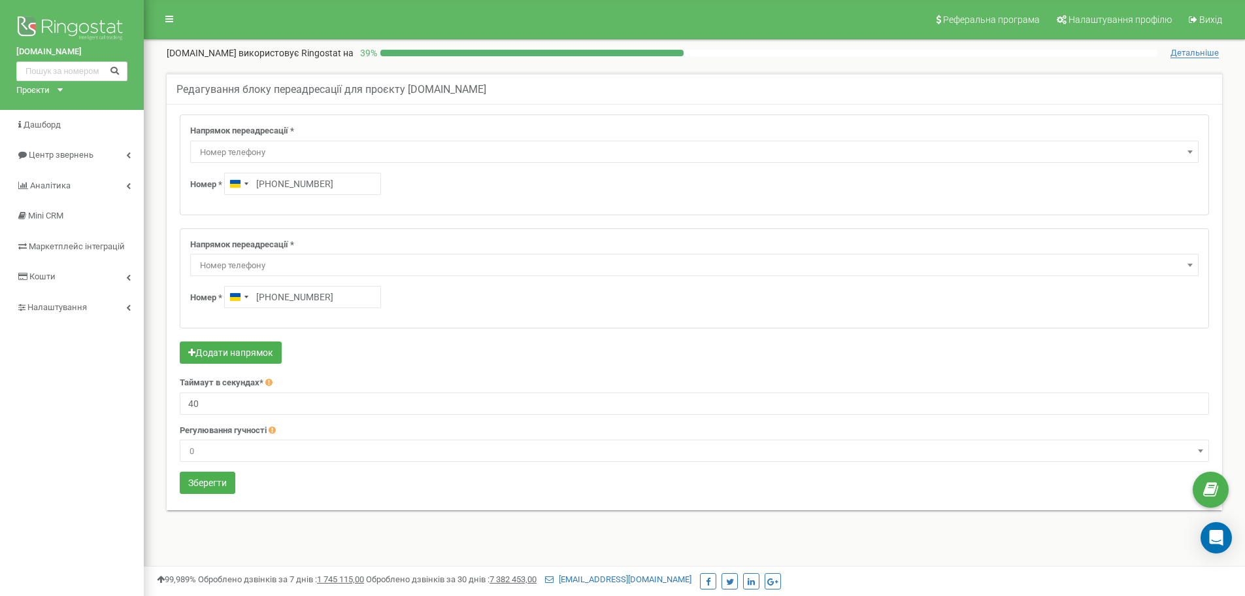
click at [588, 266] on span "Номер телефону" at bounding box center [695, 265] width 1000 height 18
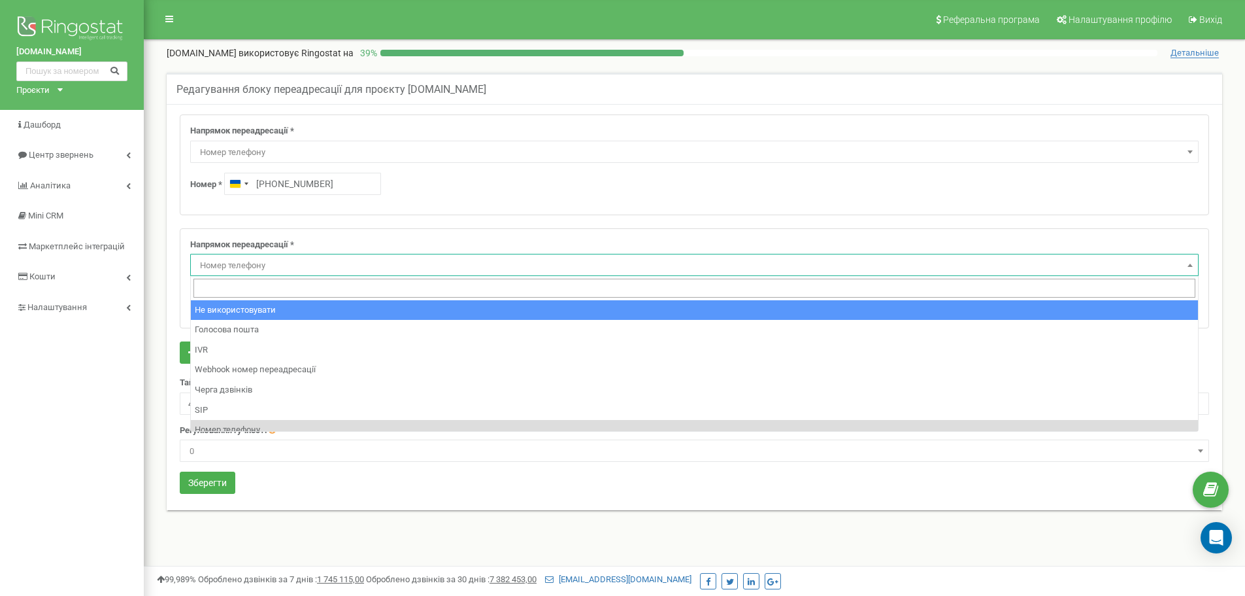
select select "pro"
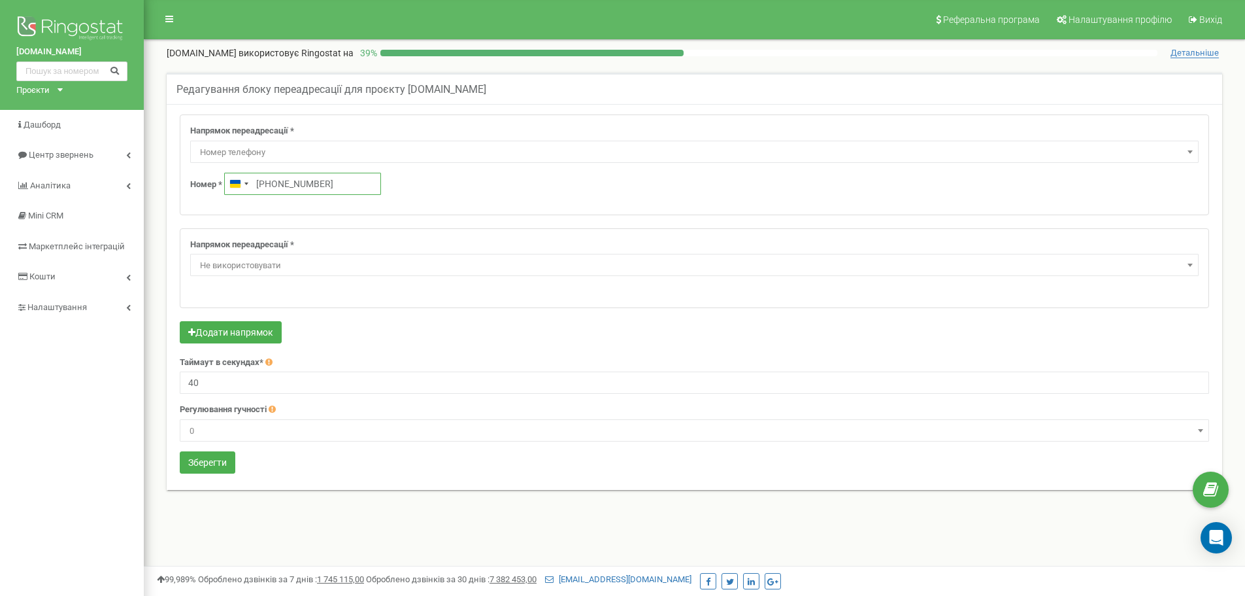
click at [326, 182] on input "+380674250117" at bounding box center [302, 184] width 157 height 22
drag, startPoint x: 331, startPoint y: 182, endPoint x: 246, endPoint y: 177, distance: 85.1
click at [246, 177] on div "Ukraine +380 +380674250117" at bounding box center [302, 184] width 157 height 22
type input "380961302"
drag, startPoint x: 284, startPoint y: 179, endPoint x: 297, endPoint y: 180, distance: 13.1
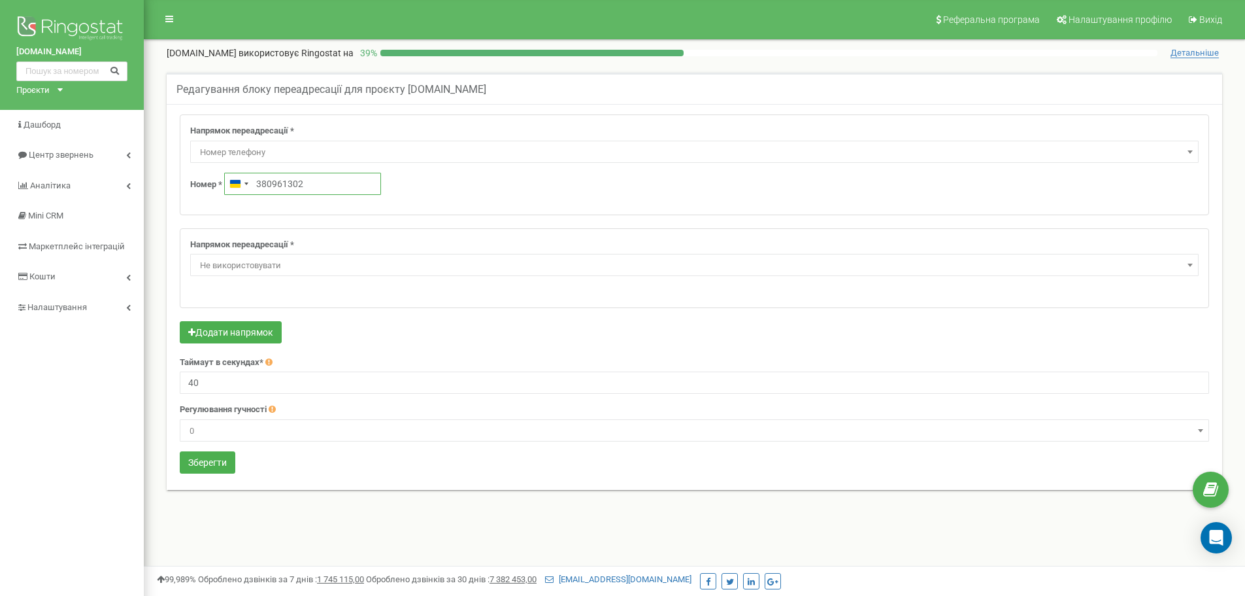
click at [297, 180] on input "380961302" at bounding box center [302, 184] width 157 height 22
click at [309, 179] on input "380961302" at bounding box center [302, 184] width 157 height 22
click at [342, 180] on input "380961302" at bounding box center [302, 184] width 157 height 22
click at [258, 180] on input "380961302" at bounding box center [302, 184] width 157 height 22
drag, startPoint x: 320, startPoint y: 183, endPoint x: 197, endPoint y: 178, distance: 123.0
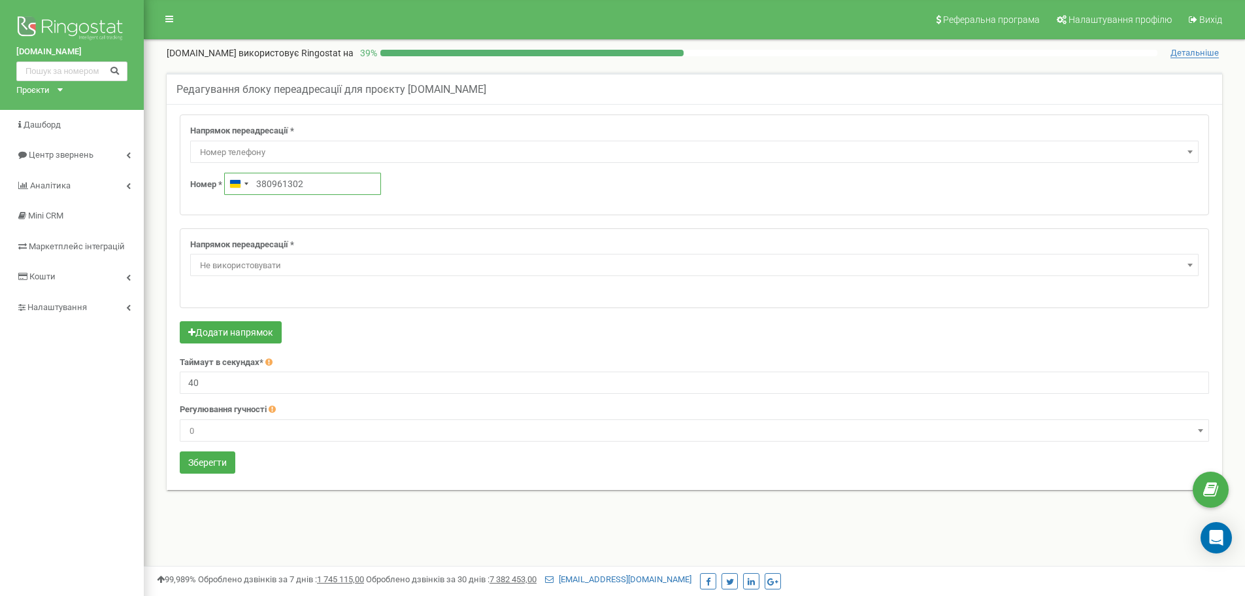
click at [197, 178] on div "Номер * Ukraine +380 380961302" at bounding box center [694, 184] width 1009 height 22
type input "9"
click at [258, 184] on input "961302001" at bounding box center [302, 184] width 157 height 22
type input "096 130 2001"
click at [474, 192] on div "Номер * Ukraine +380 096 130 2001" at bounding box center [694, 184] width 1009 height 22
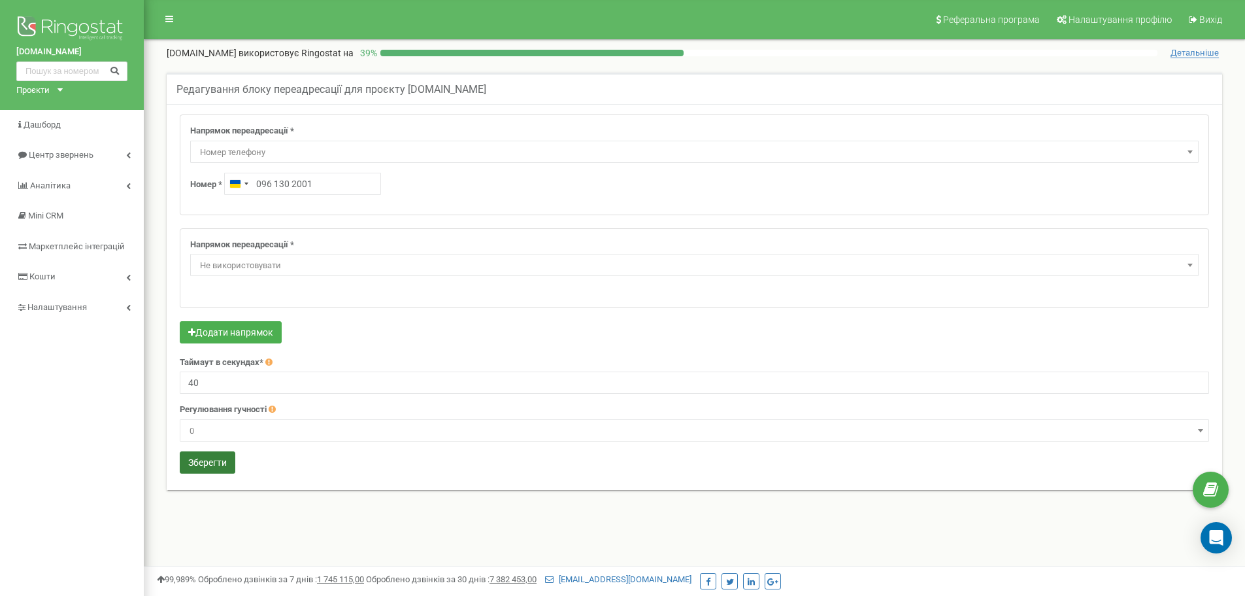
click at [197, 458] on button "Зберегти" at bounding box center [208, 462] width 56 height 22
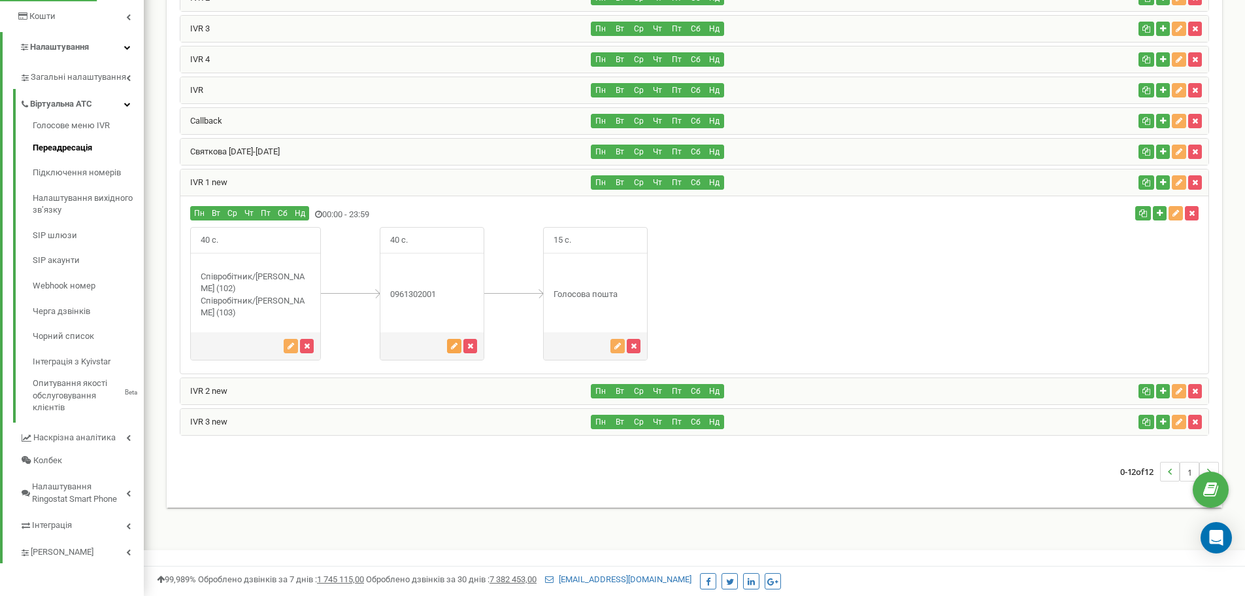
click at [452, 346] on icon "button" at bounding box center [454, 346] width 7 height 8
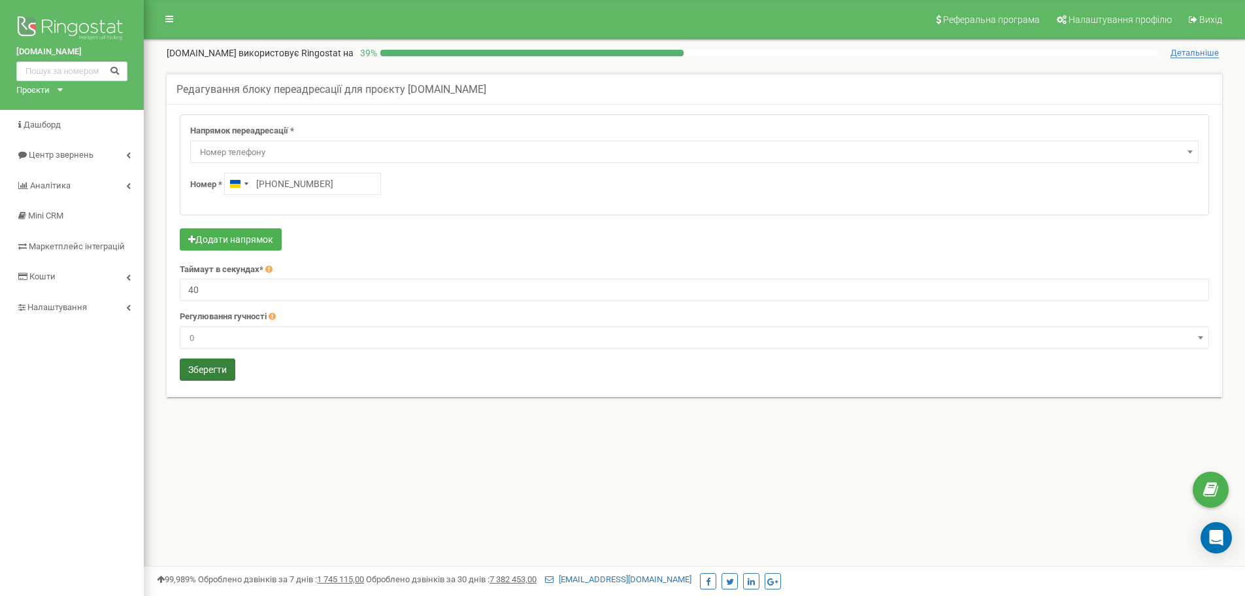
type input "[PHONE_NUMBER]"
click at [207, 369] on button "Зберегти" at bounding box center [208, 369] width 56 height 22
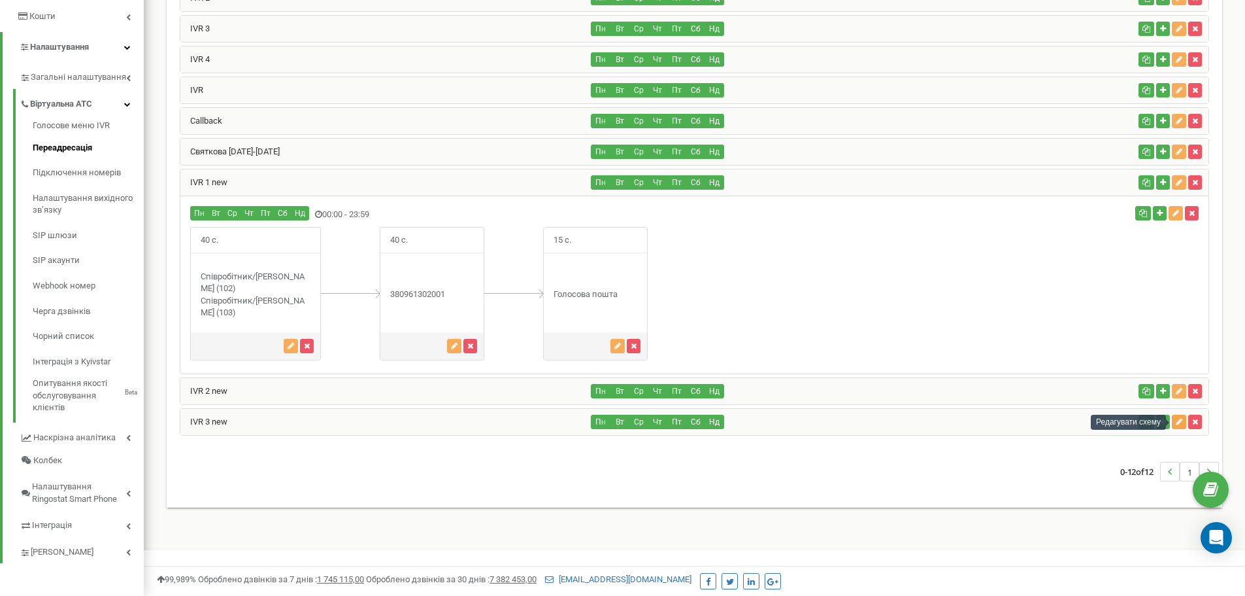
click at [1181, 420] on icon "button" at bounding box center [1179, 422] width 7 height 8
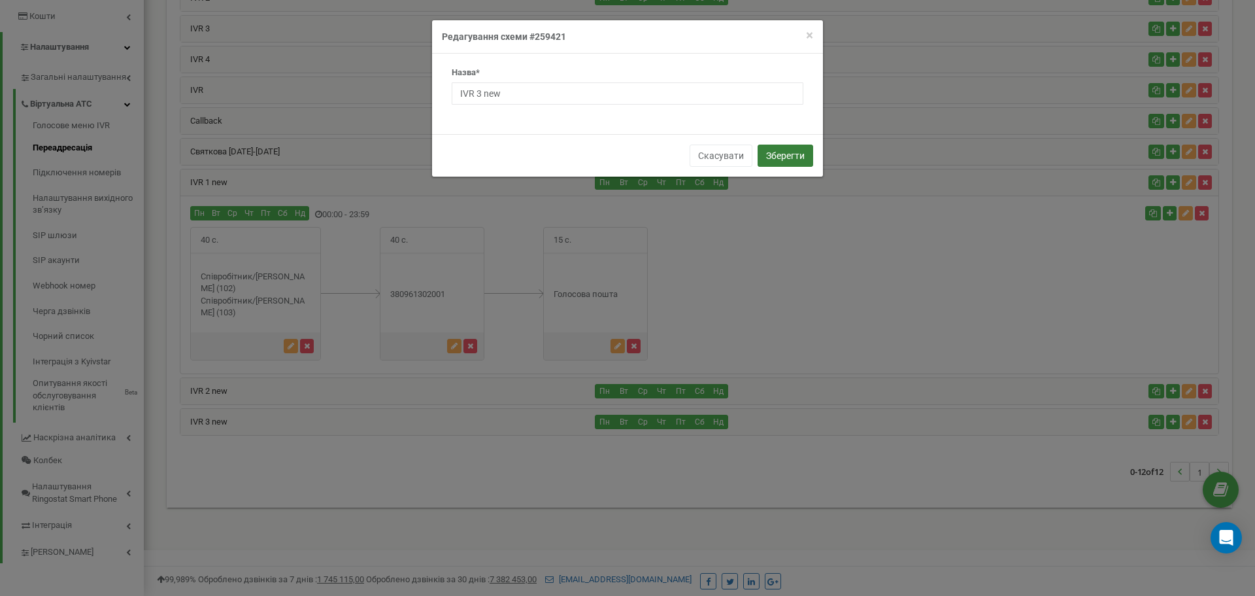
click at [768, 160] on button "Зберегти" at bounding box center [786, 155] width 56 height 22
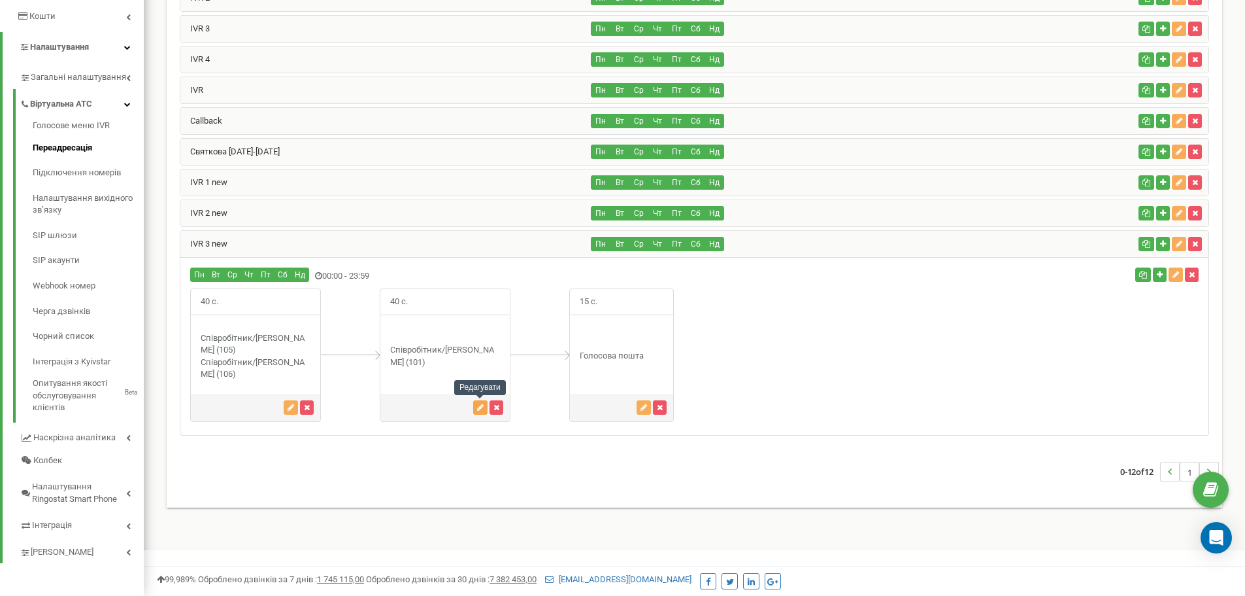
click at [479, 411] on icon "button" at bounding box center [480, 407] width 7 height 8
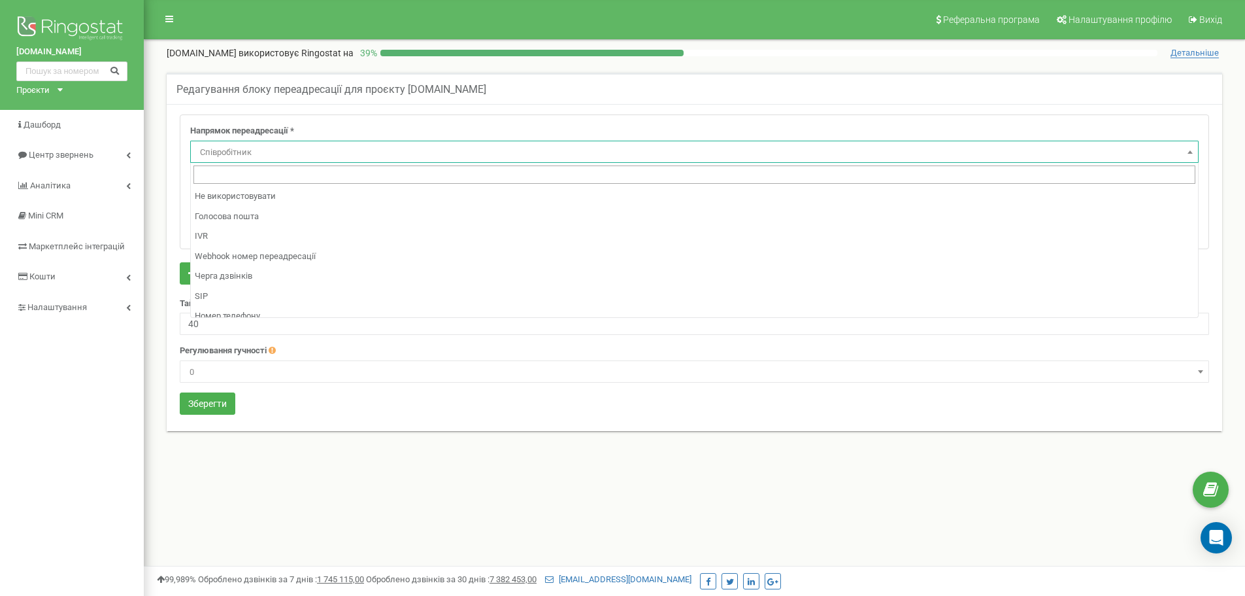
click at [608, 141] on span "Співробітник" at bounding box center [694, 152] width 1009 height 22
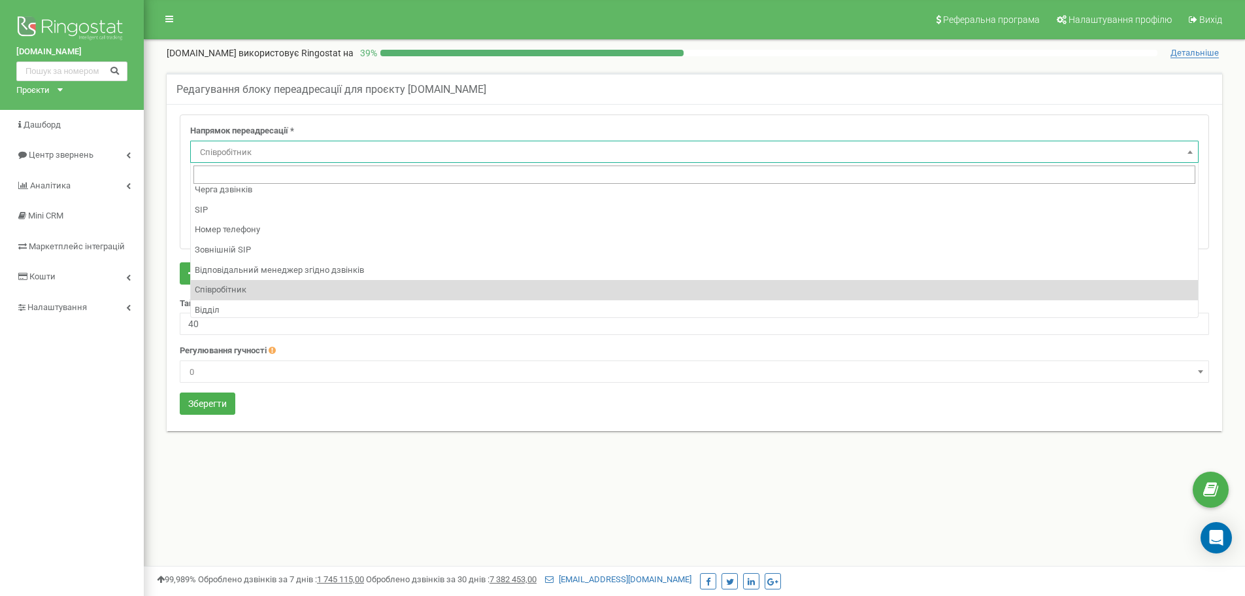
scroll to position [89, 0]
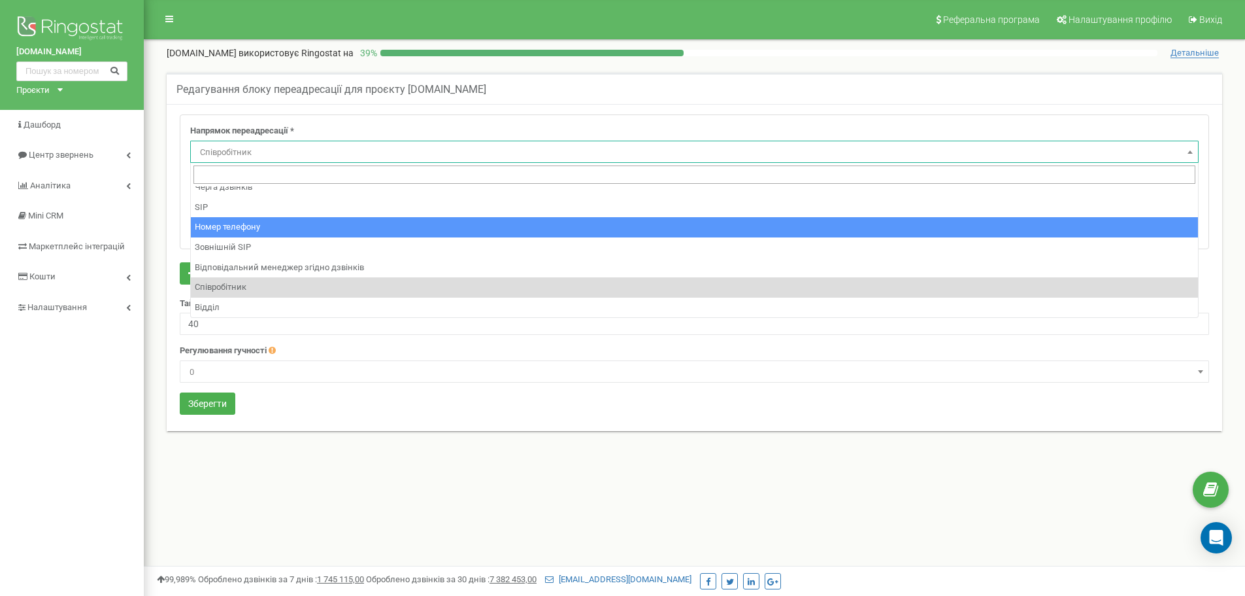
select select "Phone"
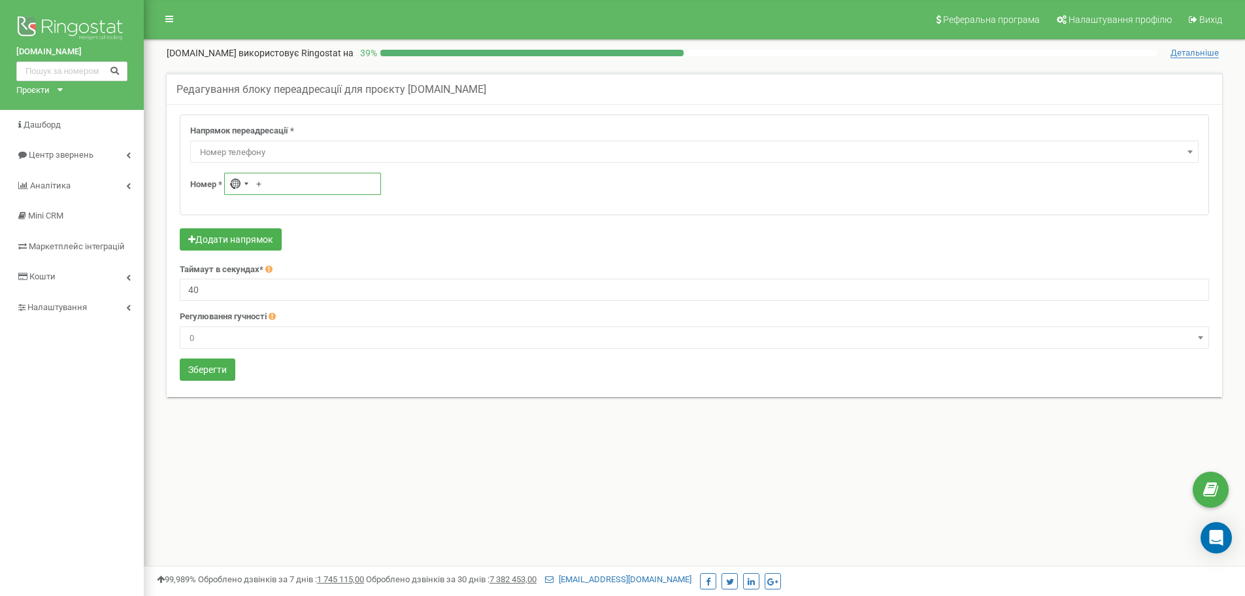
click at [273, 181] on input "+" at bounding box center [302, 184] width 157 height 22
type input "+380 93 220 6961"
click at [462, 186] on div "Номер * Ukraine +380 +380 93 220 6961" at bounding box center [694, 184] width 1009 height 22
click at [213, 376] on button "Зберегти" at bounding box center [208, 369] width 56 height 22
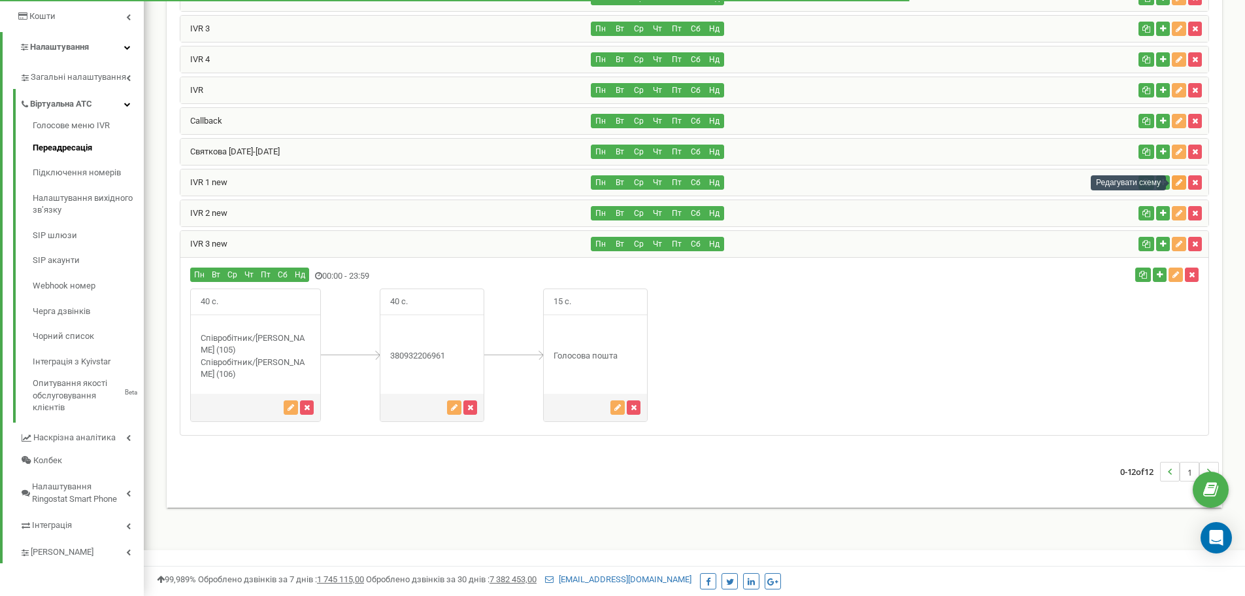
click at [1177, 181] on icon "button" at bounding box center [1179, 182] width 7 height 8
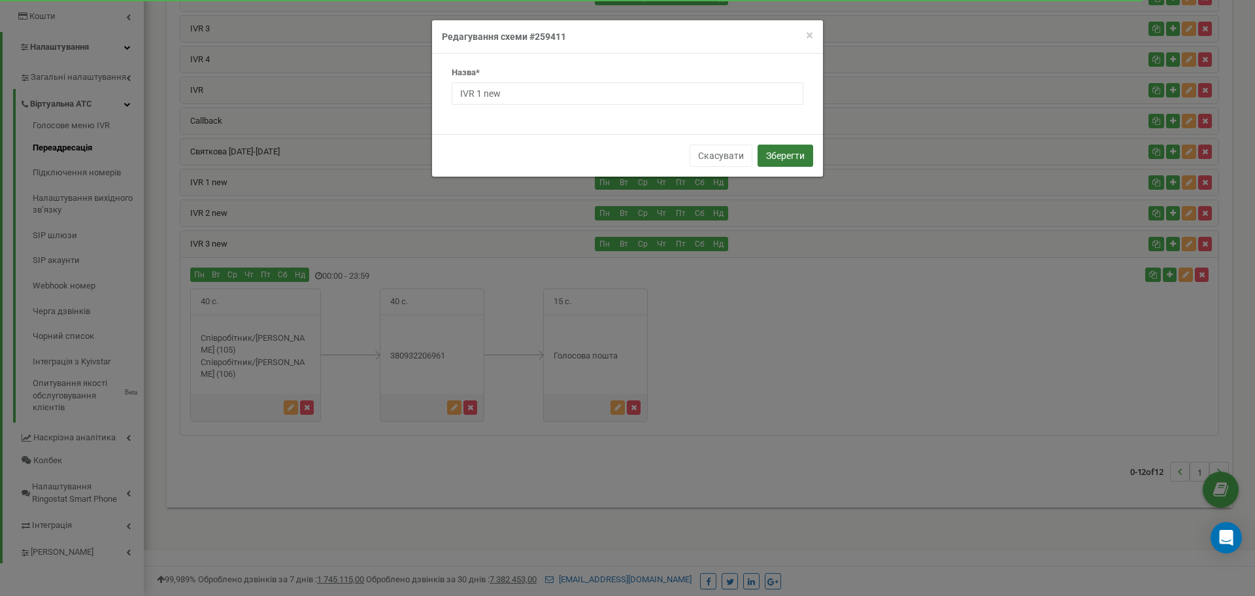
click at [790, 157] on button "Зберегти" at bounding box center [786, 155] width 56 height 22
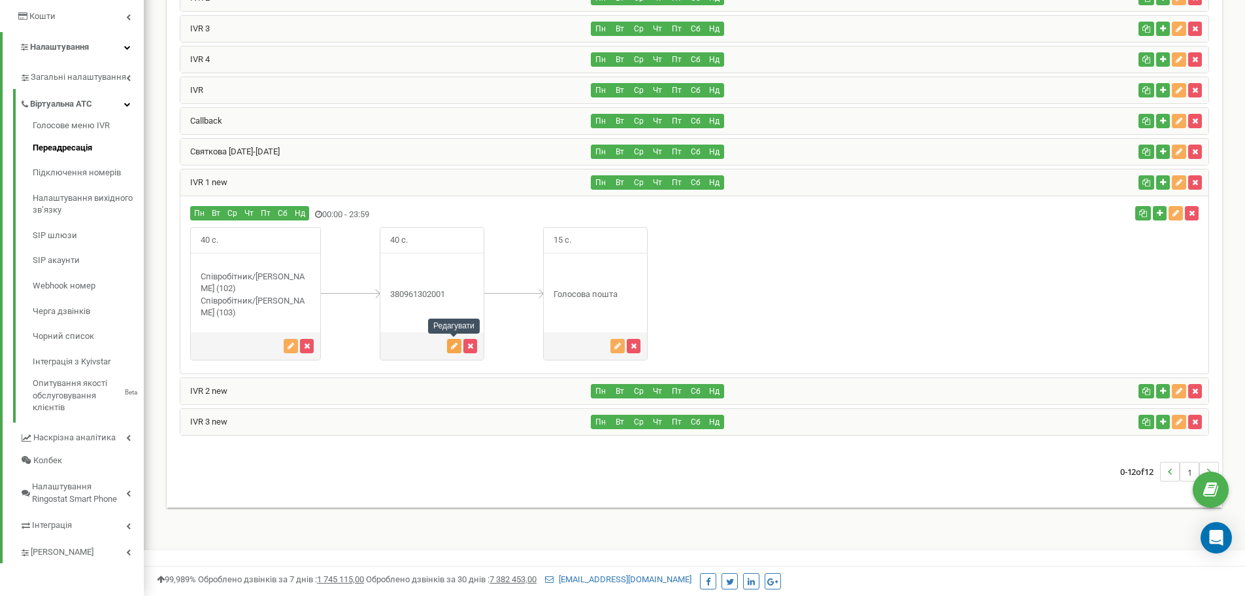
click at [454, 347] on icon "button" at bounding box center [454, 346] width 7 height 8
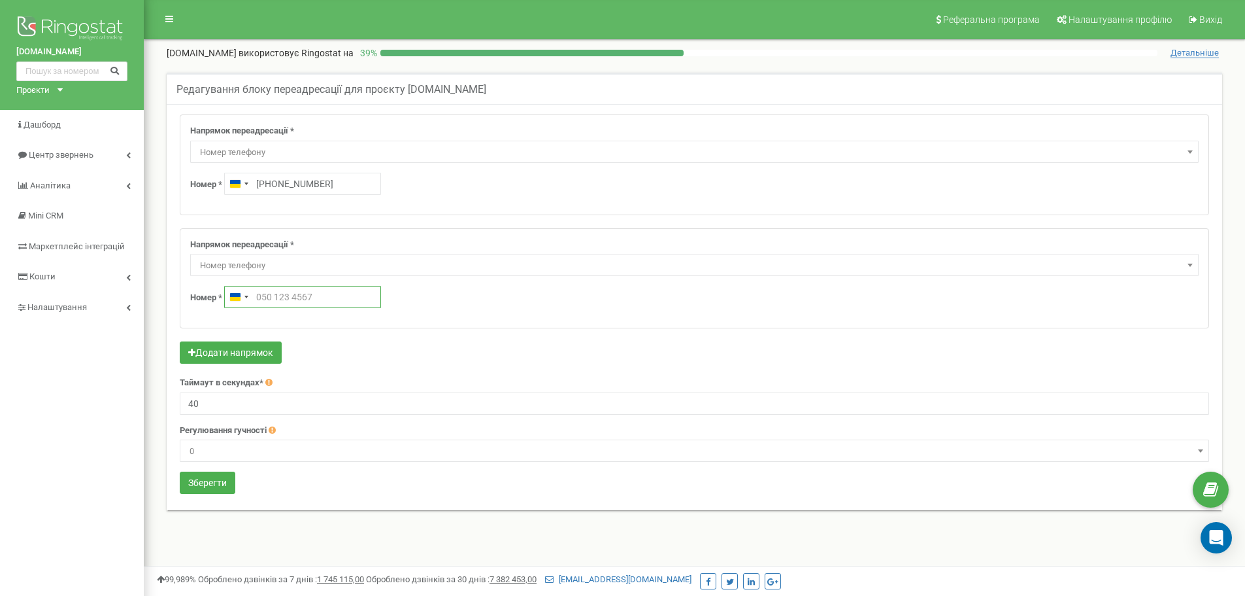
click at [262, 291] on input "text" at bounding box center [302, 297] width 157 height 22
type input "+380 98 753 3262"
click at [418, 290] on div "Номер * Ukraine +380 +380 98 753 3262" at bounding box center [694, 297] width 1009 height 22
click at [225, 481] on button "Зберегти" at bounding box center [208, 482] width 56 height 22
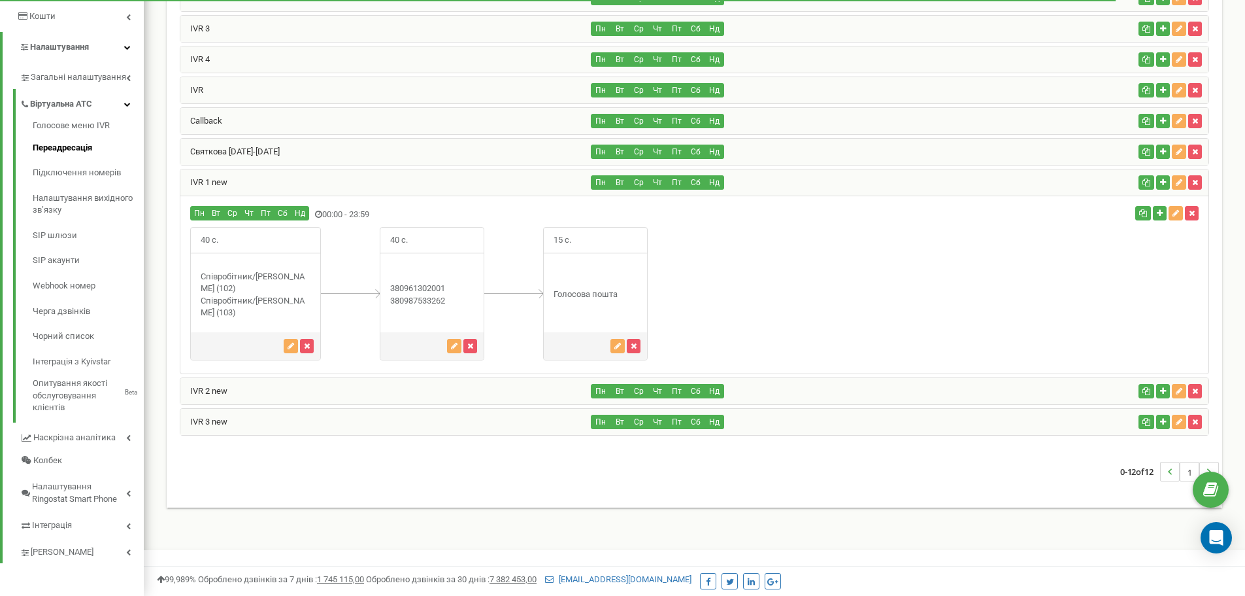
click at [375, 476] on div "0-12 of 12 1" at bounding box center [694, 472] width 1049 height 46
